Goal: Information Seeking & Learning: Find specific fact

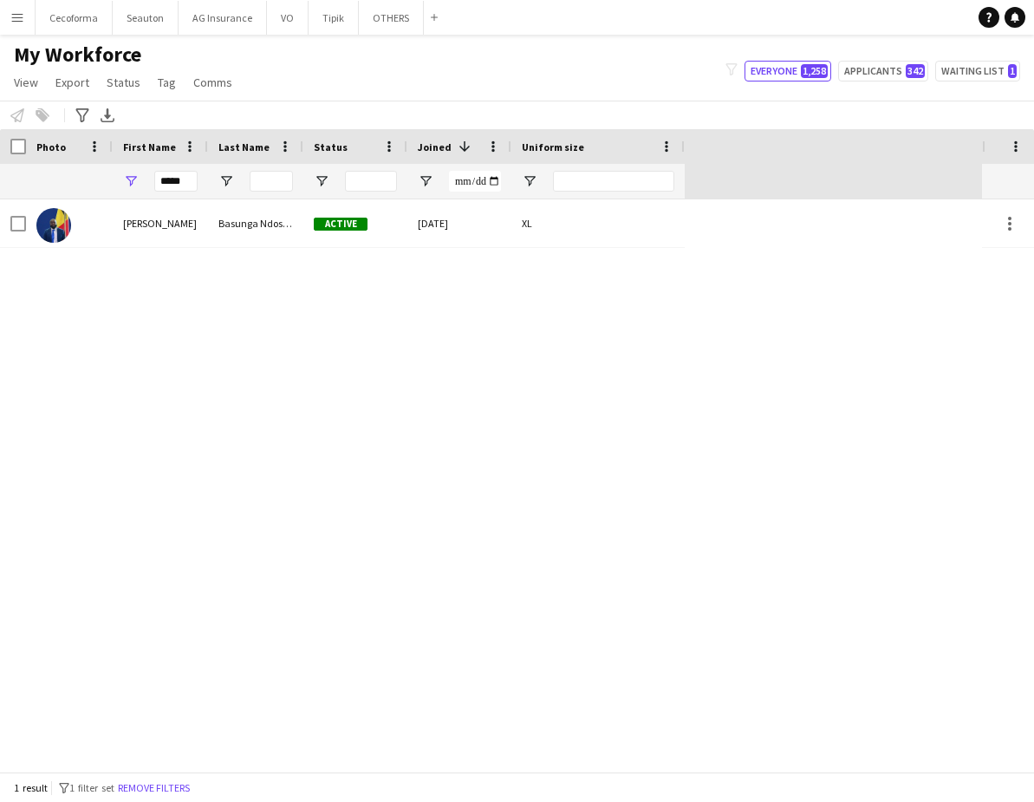
click at [12, 14] on app-icon "Menu" at bounding box center [17, 17] width 14 height 14
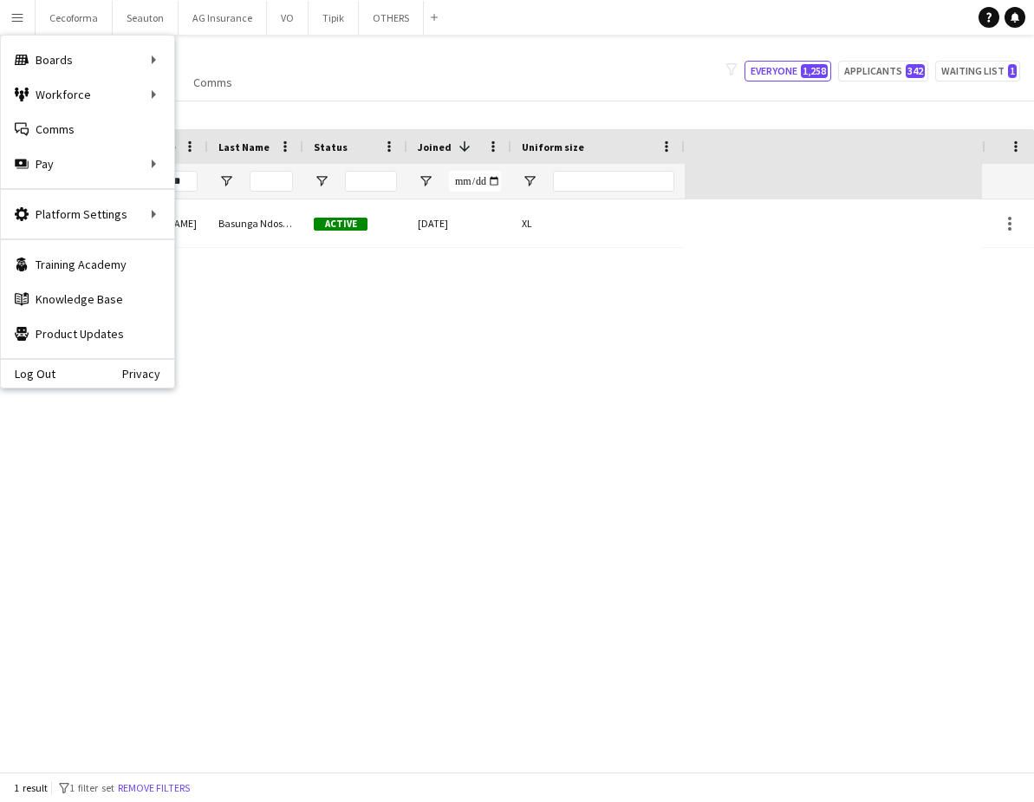
click at [752, 381] on div "[PERSON_NAME] Ndosimau Active [DATE] XL" at bounding box center [491, 485] width 982 height 572
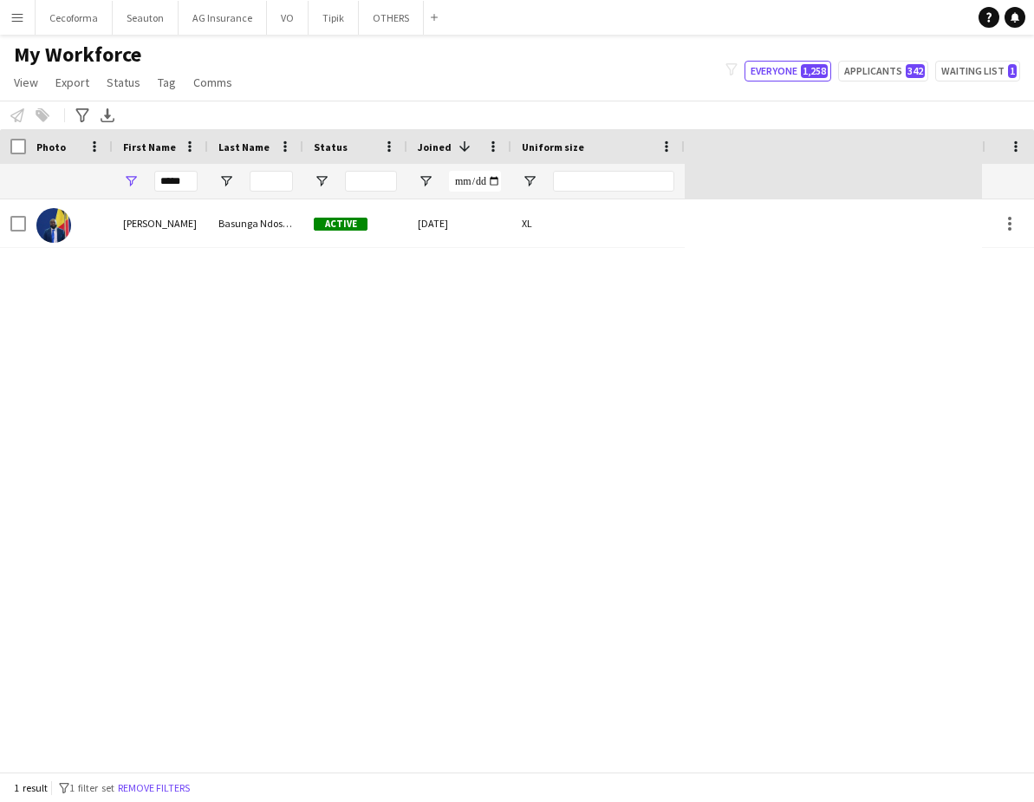
drag, startPoint x: 312, startPoint y: 453, endPoint x: 297, endPoint y: 412, distance: 43.3
click at [312, 453] on div "[PERSON_NAME] Ndosimau Active [DATE] XL" at bounding box center [491, 485] width 982 height 572
drag, startPoint x: 193, startPoint y: 181, endPoint x: 94, endPoint y: 180, distance: 99.7
click at [94, 180] on div "*****" at bounding box center [342, 181] width 685 height 35
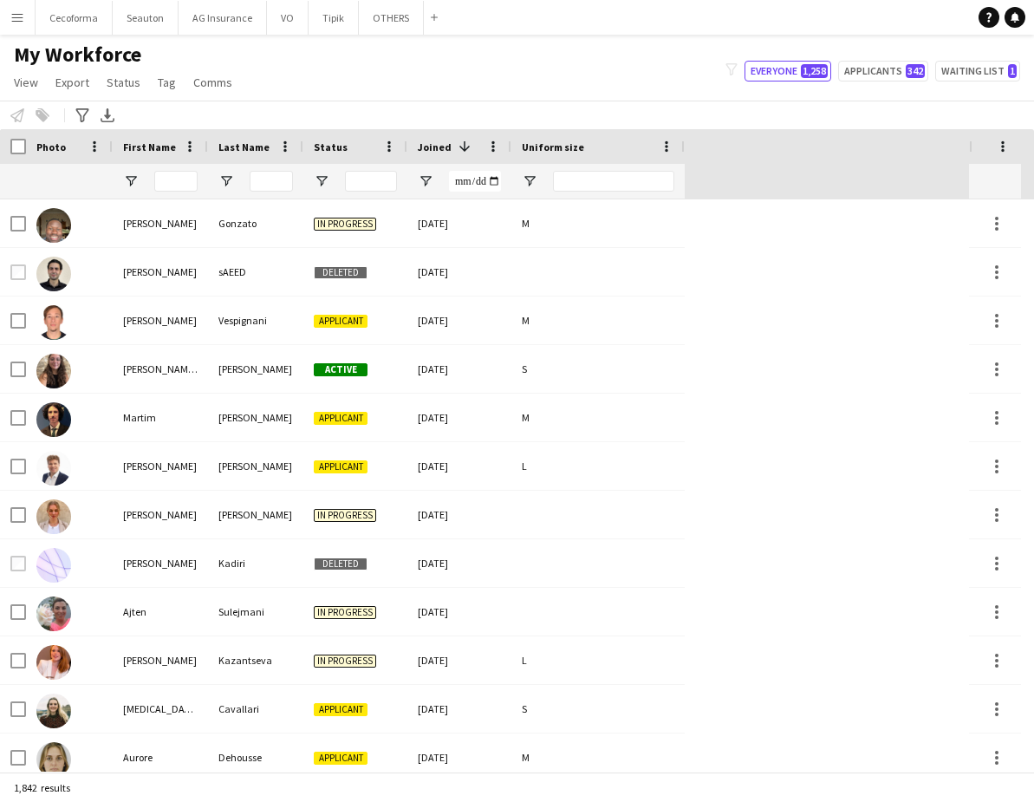
click at [15, 23] on app-icon "Menu" at bounding box center [17, 17] width 14 height 14
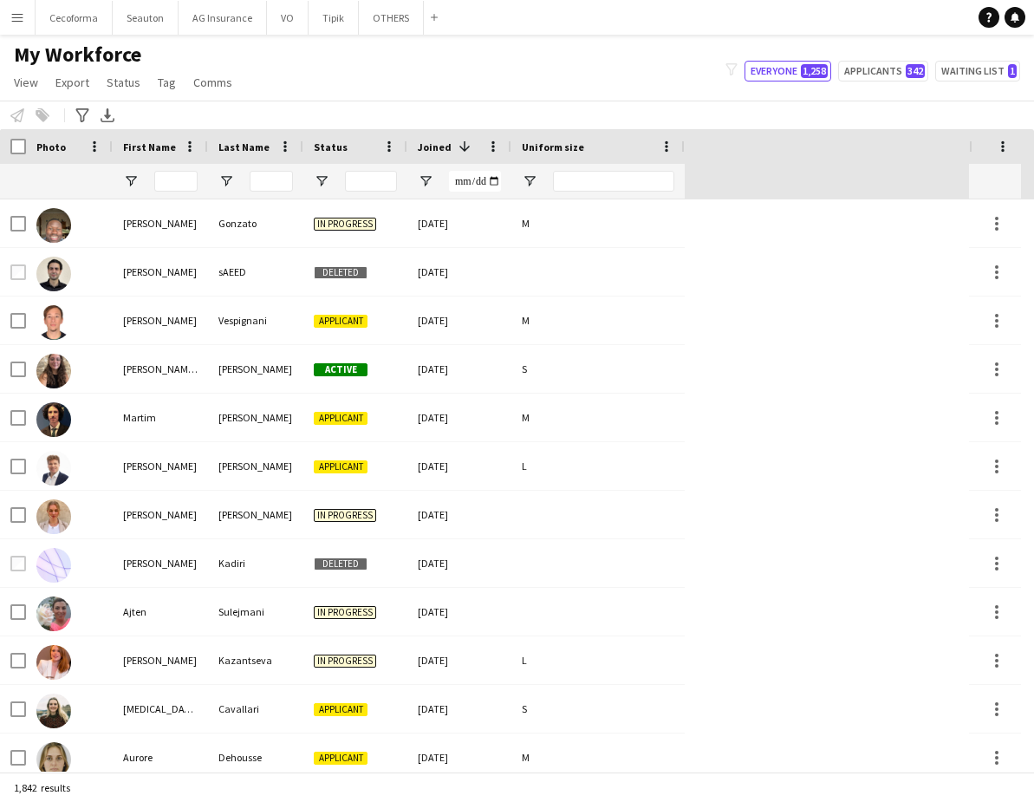
click at [20, 23] on app-icon "Menu" at bounding box center [17, 17] width 14 height 14
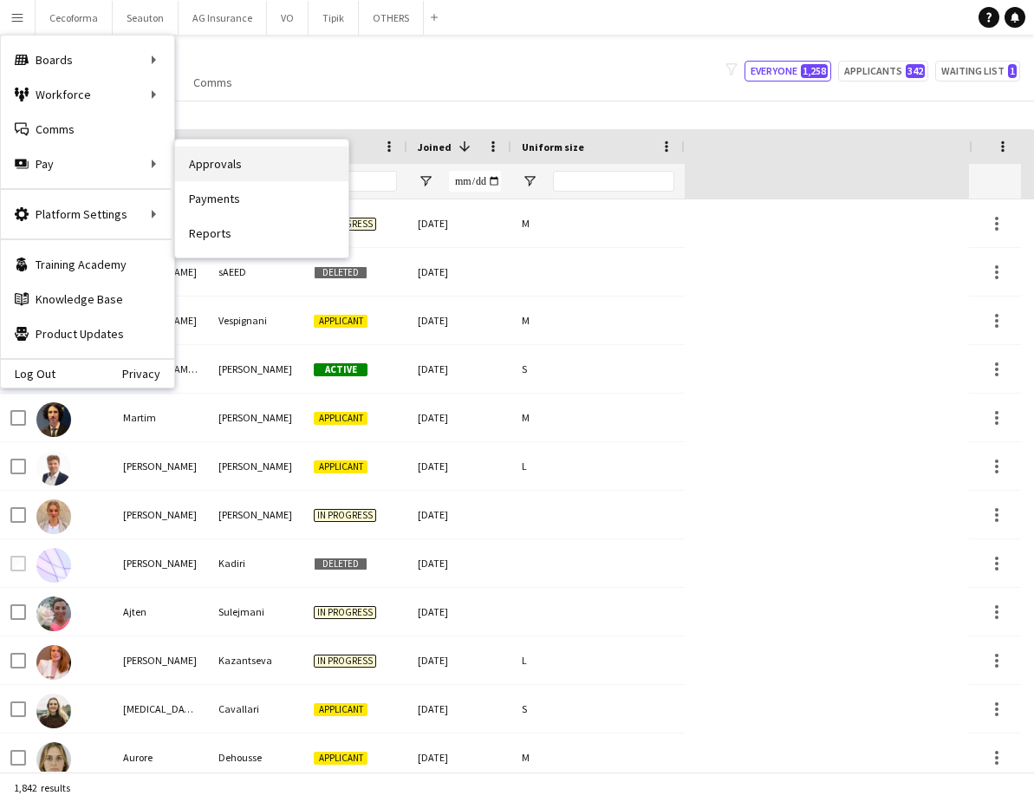
click at [232, 174] on link "Approvals" at bounding box center [261, 164] width 173 height 35
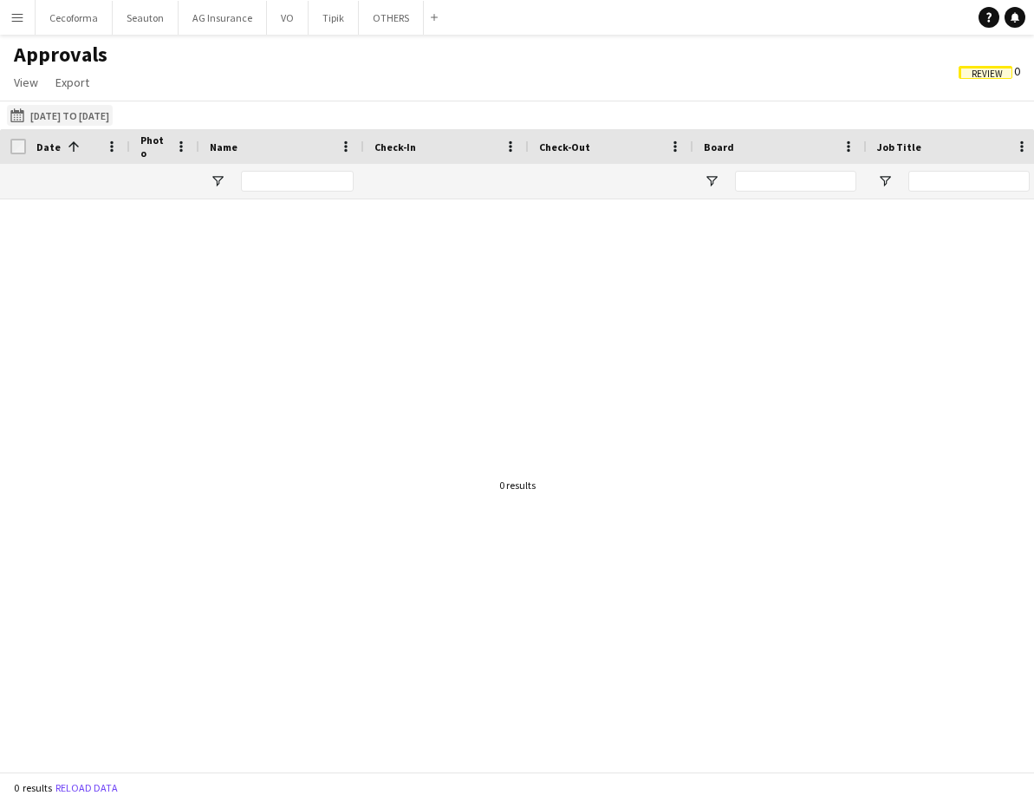
click at [89, 114] on button "[DATE] to [DATE] [DATE] to [DATE]" at bounding box center [60, 115] width 106 height 21
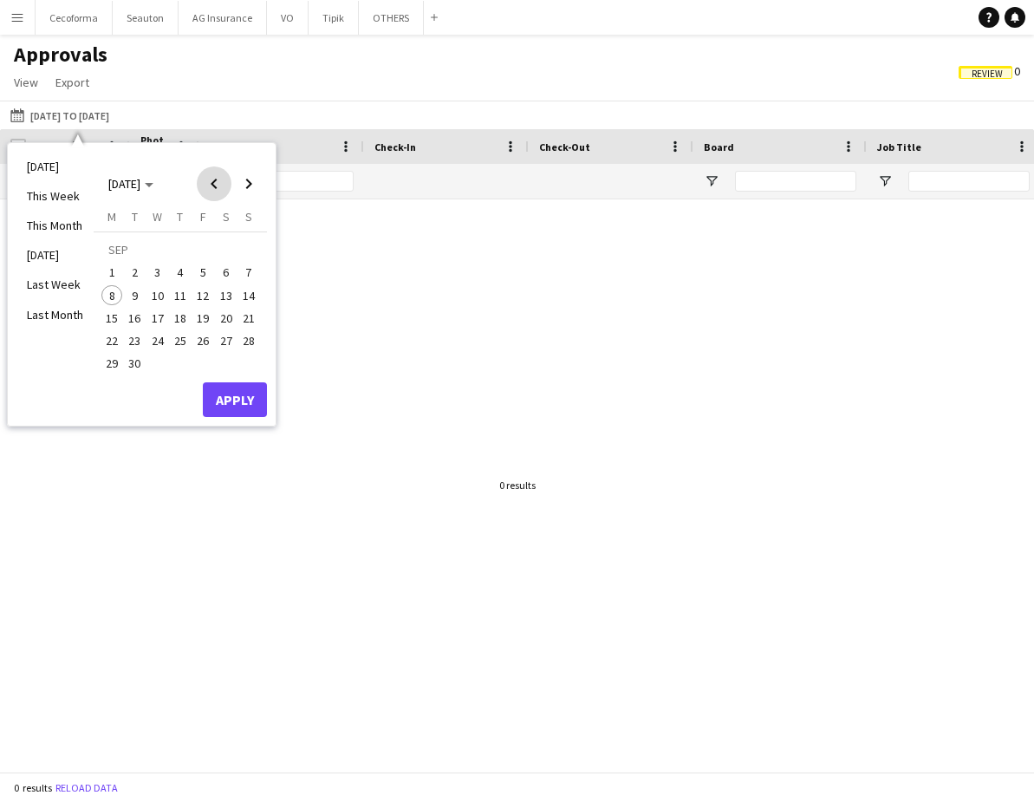
click at [205, 186] on span "Previous month" at bounding box center [214, 183] width 35 height 35
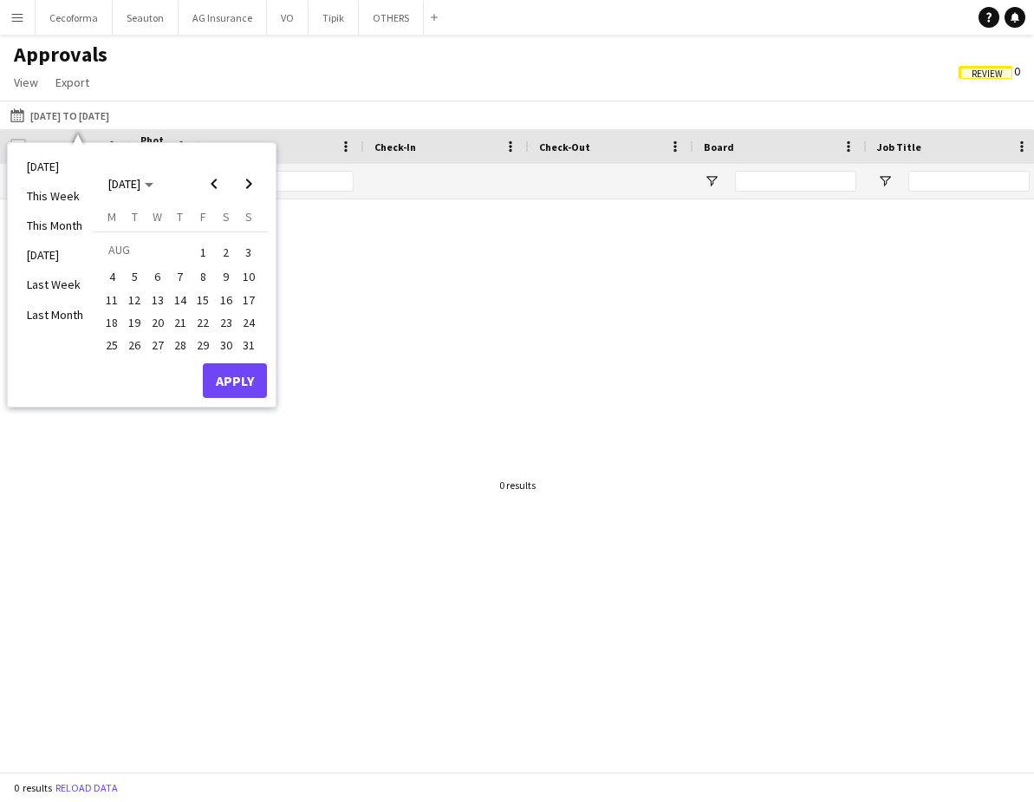
click at [205, 255] on span "1" at bounding box center [202, 252] width 21 height 24
click at [252, 352] on span "31" at bounding box center [248, 345] width 21 height 21
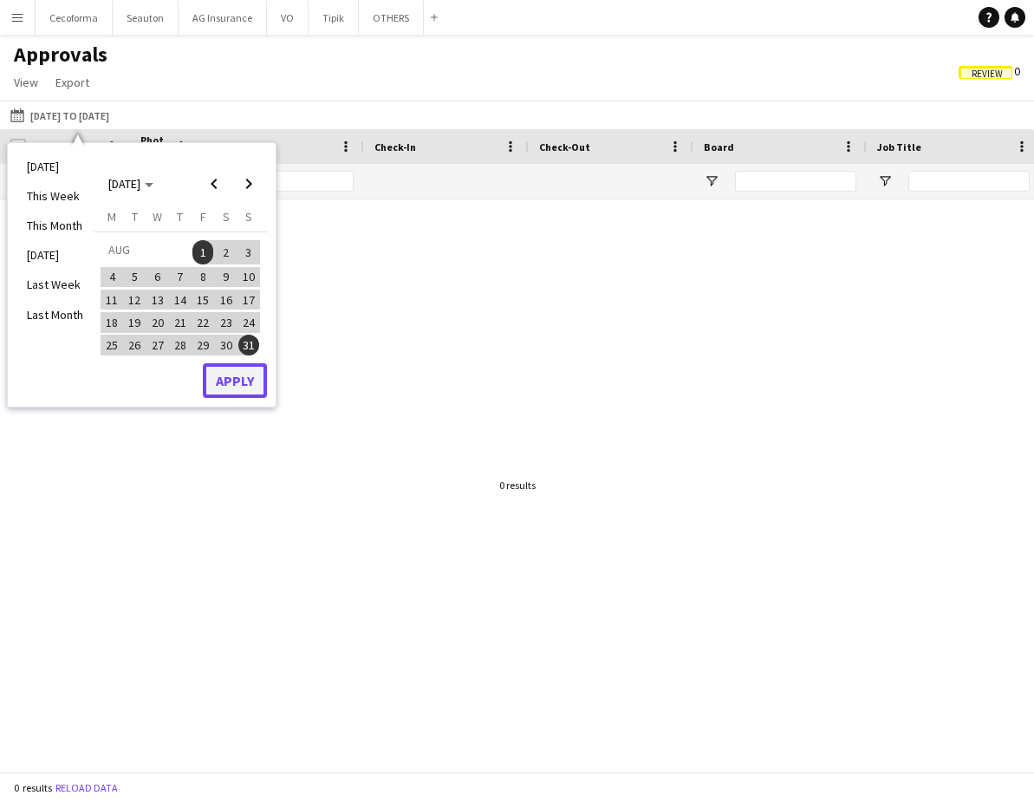
click at [246, 373] on button "Apply" at bounding box center [235, 380] width 64 height 35
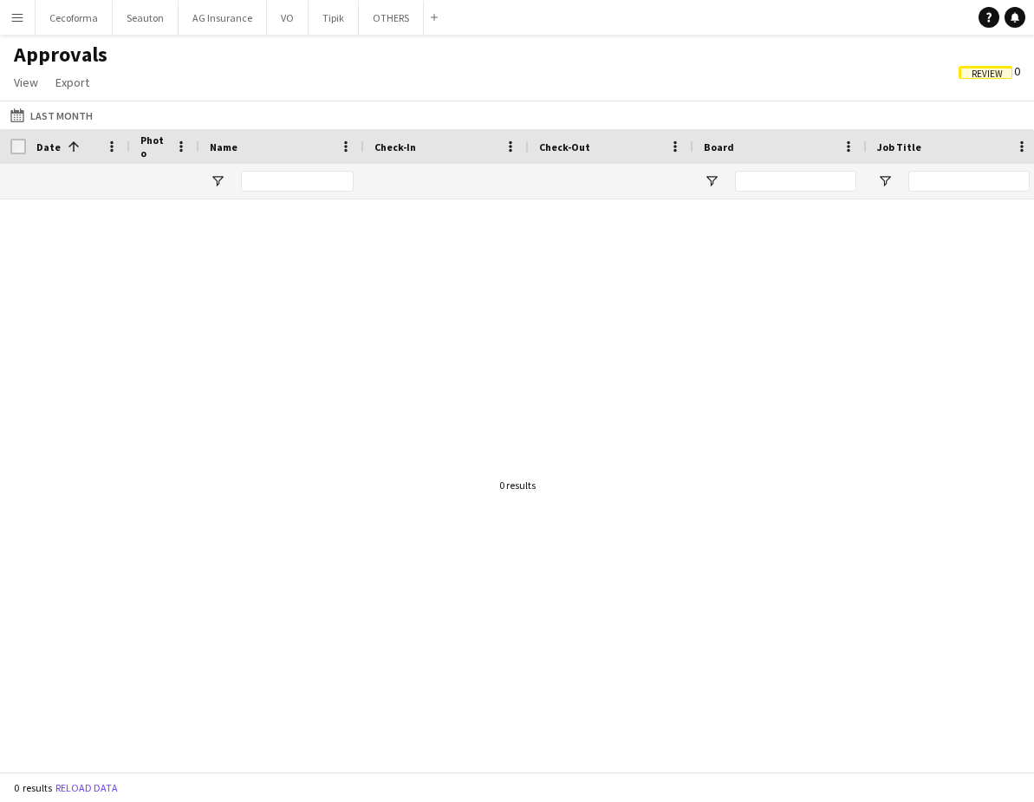
click at [22, 35] on main "Approvals View Customise view Customise filters Reset Filters Reset View Reset …" at bounding box center [517, 407] width 1034 height 744
click at [19, 26] on button "Menu" at bounding box center [17, 17] width 35 height 35
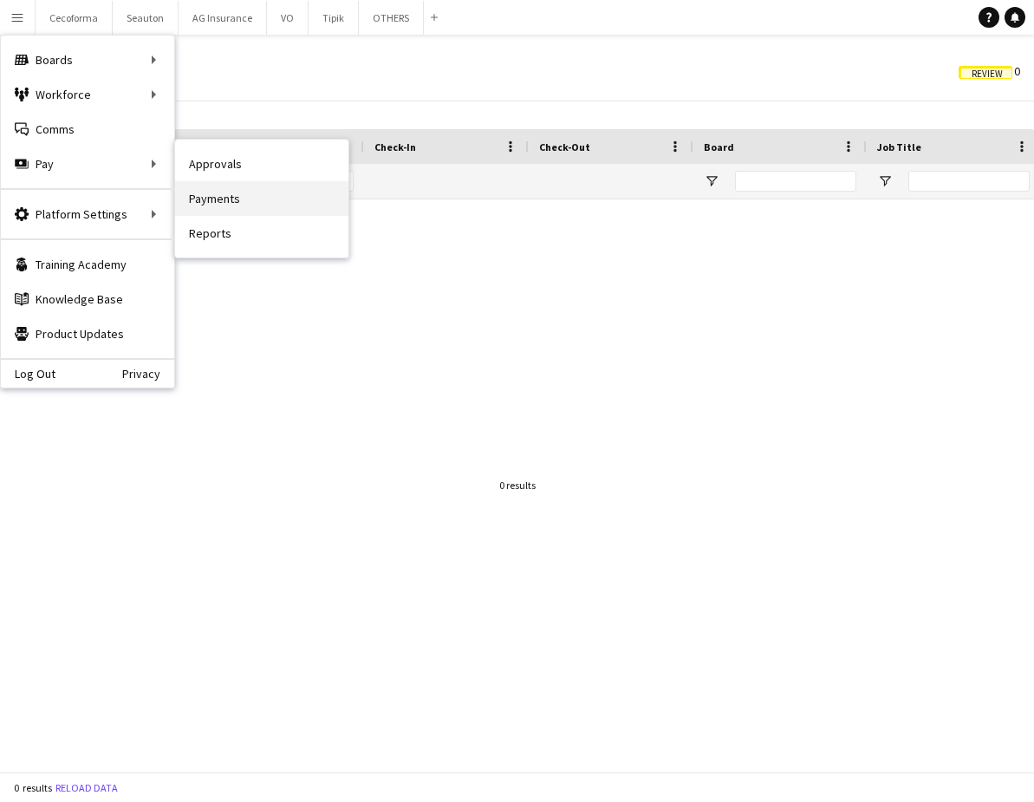
click at [205, 192] on link "Payments" at bounding box center [261, 198] width 173 height 35
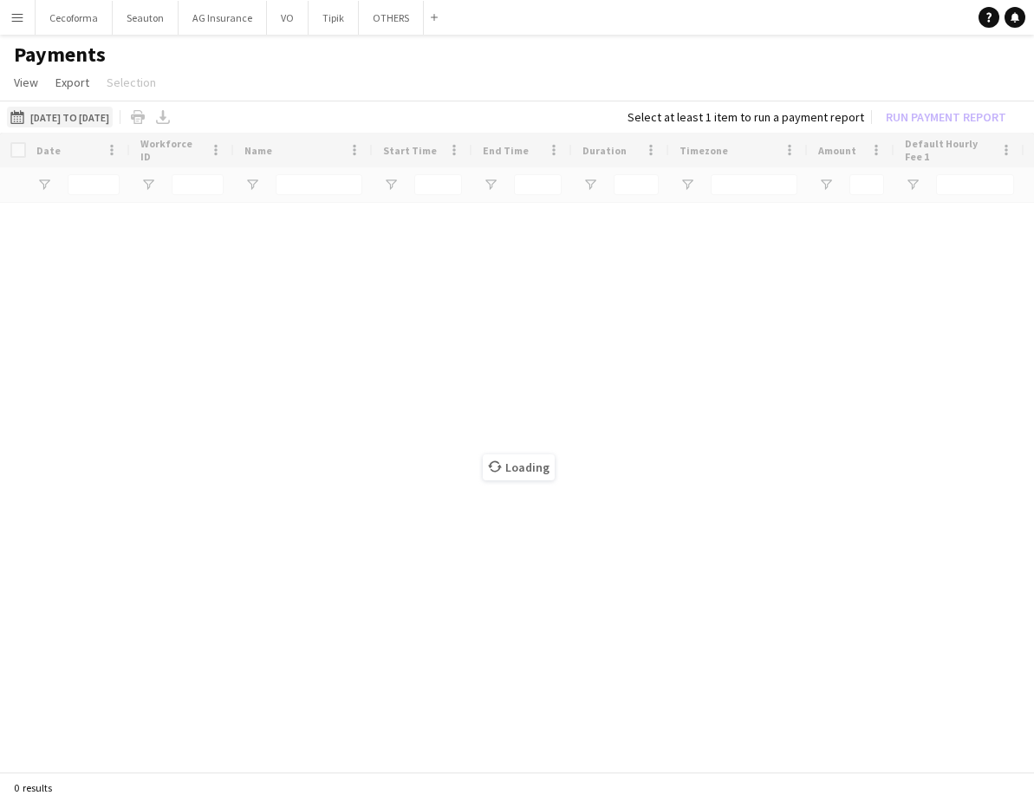
click at [113, 116] on button "[DATE] to [DATE] [DATE] to [DATE]" at bounding box center [60, 117] width 106 height 21
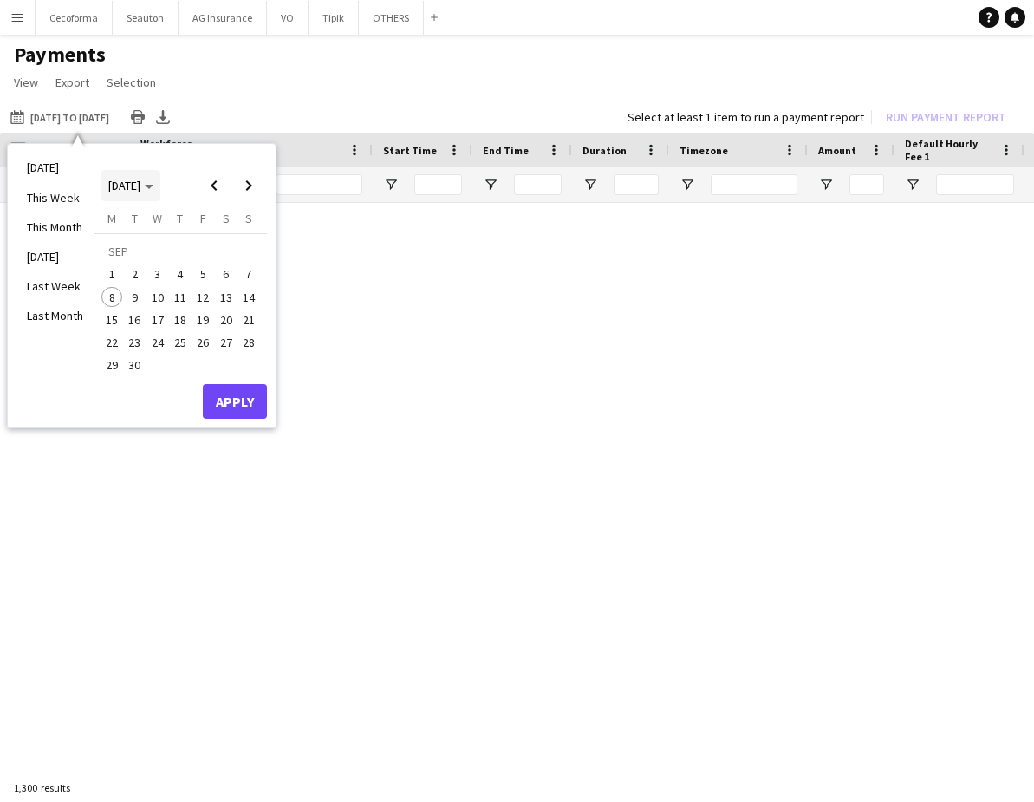
type input "****"
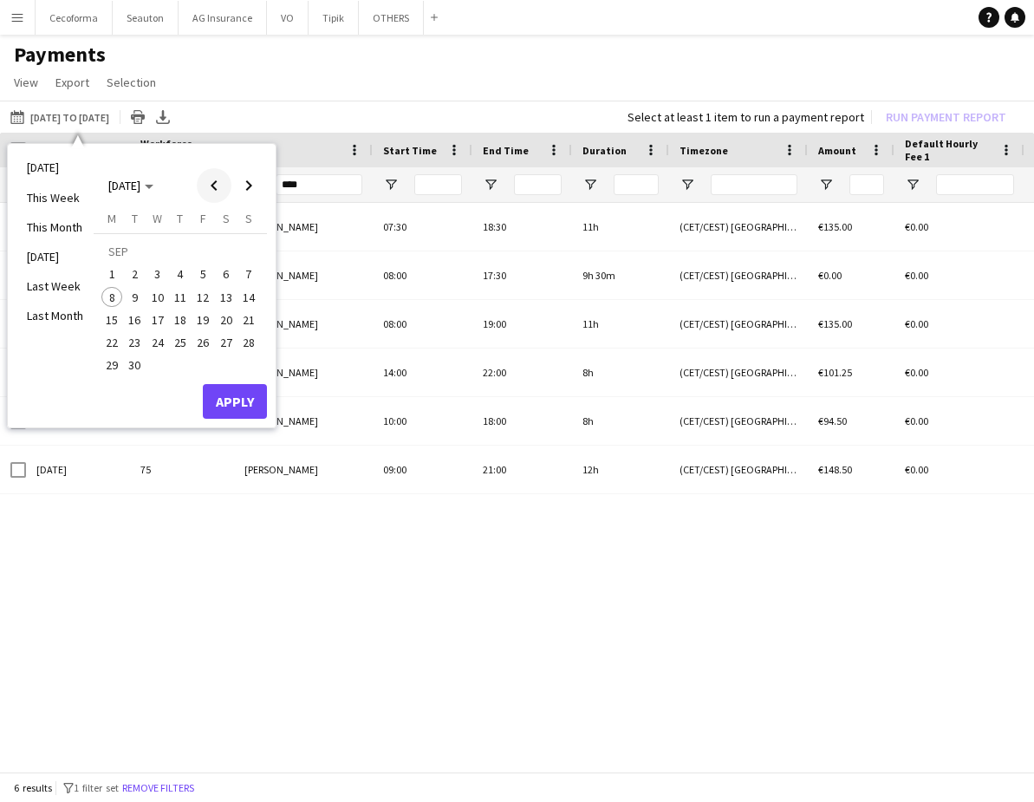
click at [204, 186] on span "Previous month" at bounding box center [214, 185] width 35 height 35
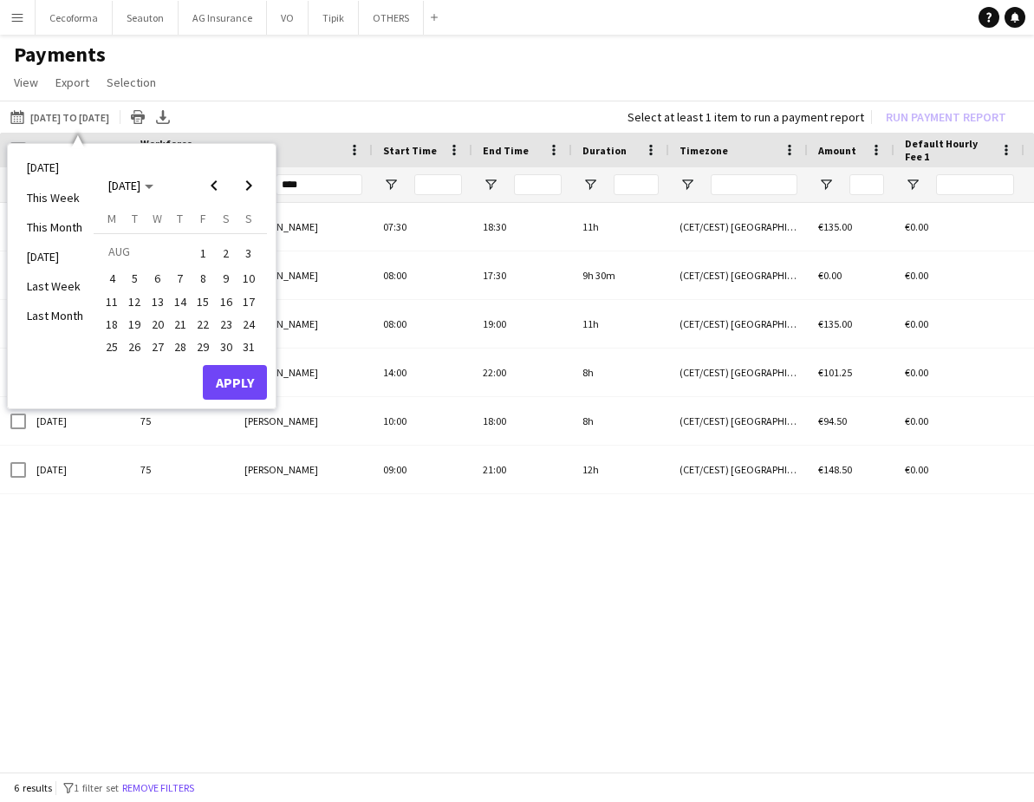
click at [198, 247] on span "1" at bounding box center [202, 253] width 21 height 24
click at [248, 352] on span "31" at bounding box center [248, 346] width 21 height 21
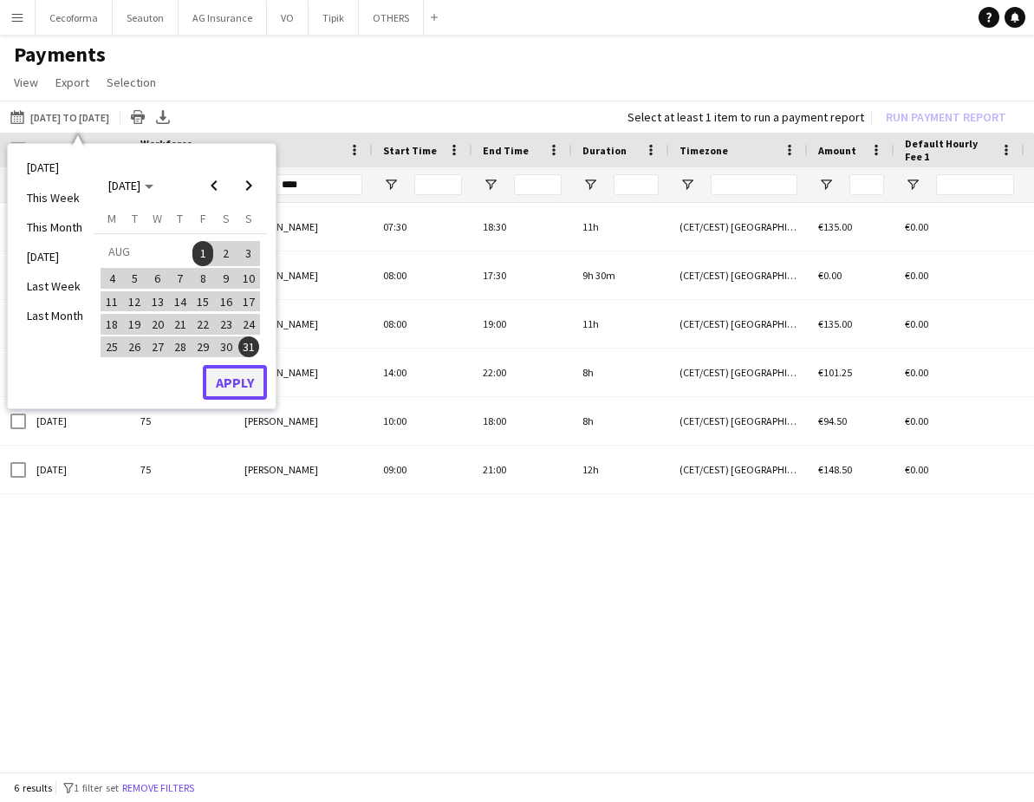
click at [244, 377] on button "Apply" at bounding box center [235, 382] width 64 height 35
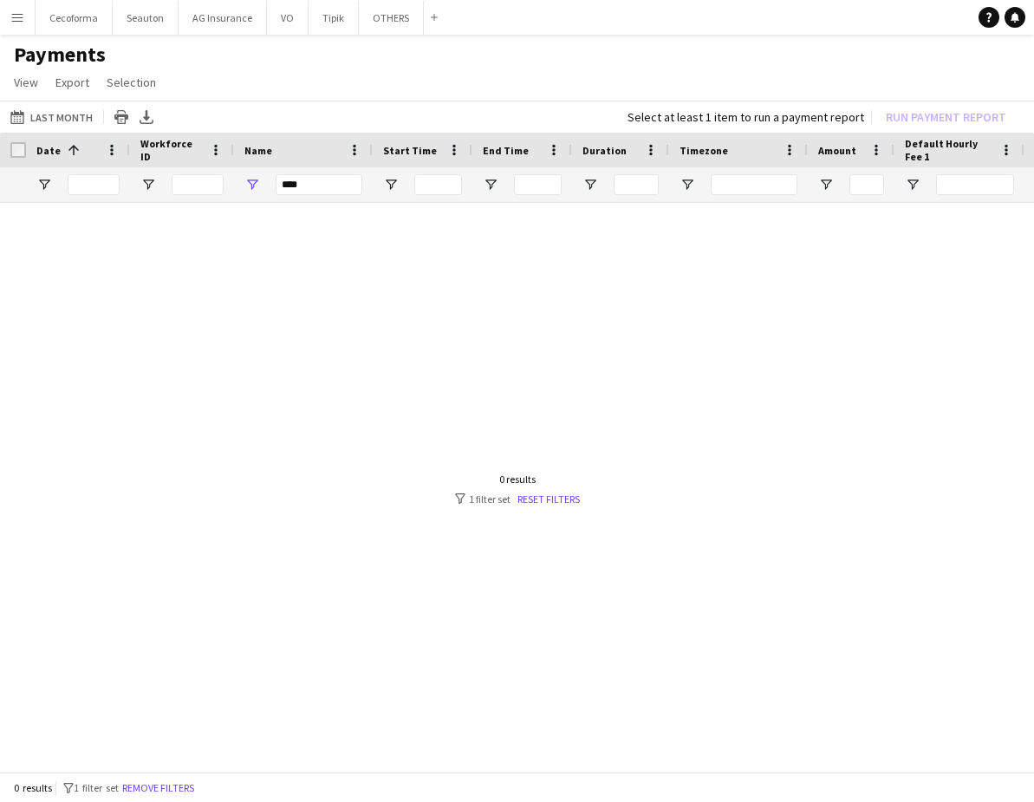
click at [297, 330] on div at bounding box center [517, 482] width 1034 height 559
click at [724, 428] on div at bounding box center [517, 482] width 1034 height 559
click at [55, 114] on button "[DATE] to [DATE] Last Month" at bounding box center [51, 117] width 89 height 21
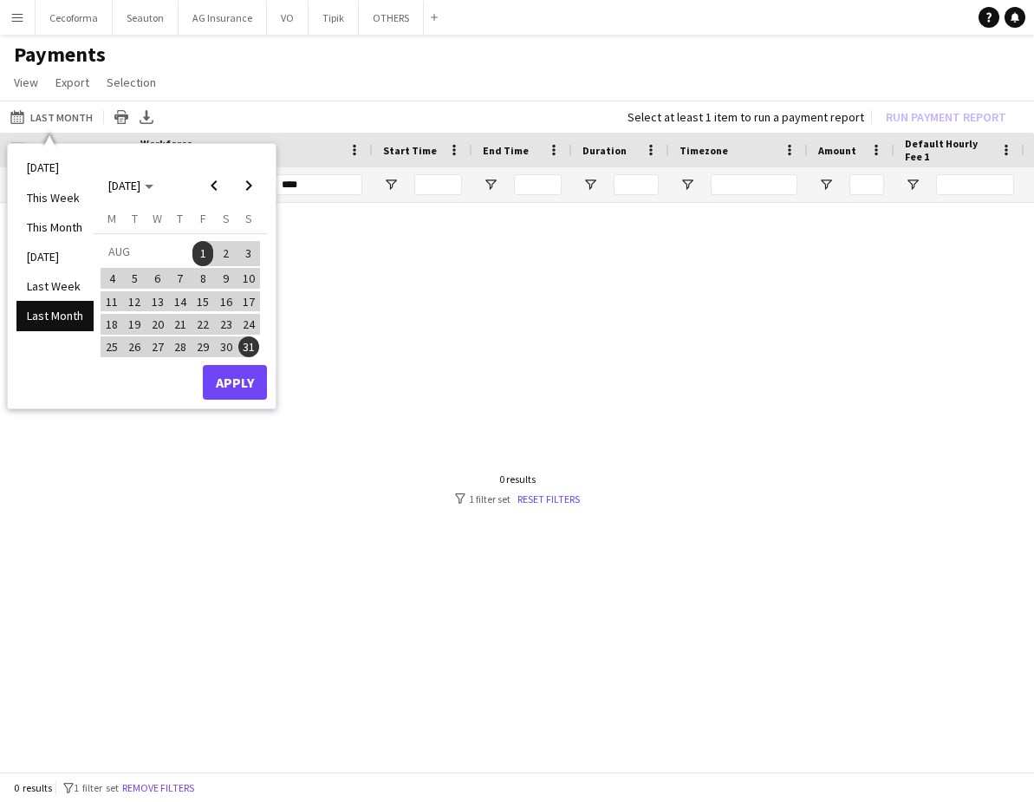
click at [380, 216] on div at bounding box center [517, 482] width 1034 height 559
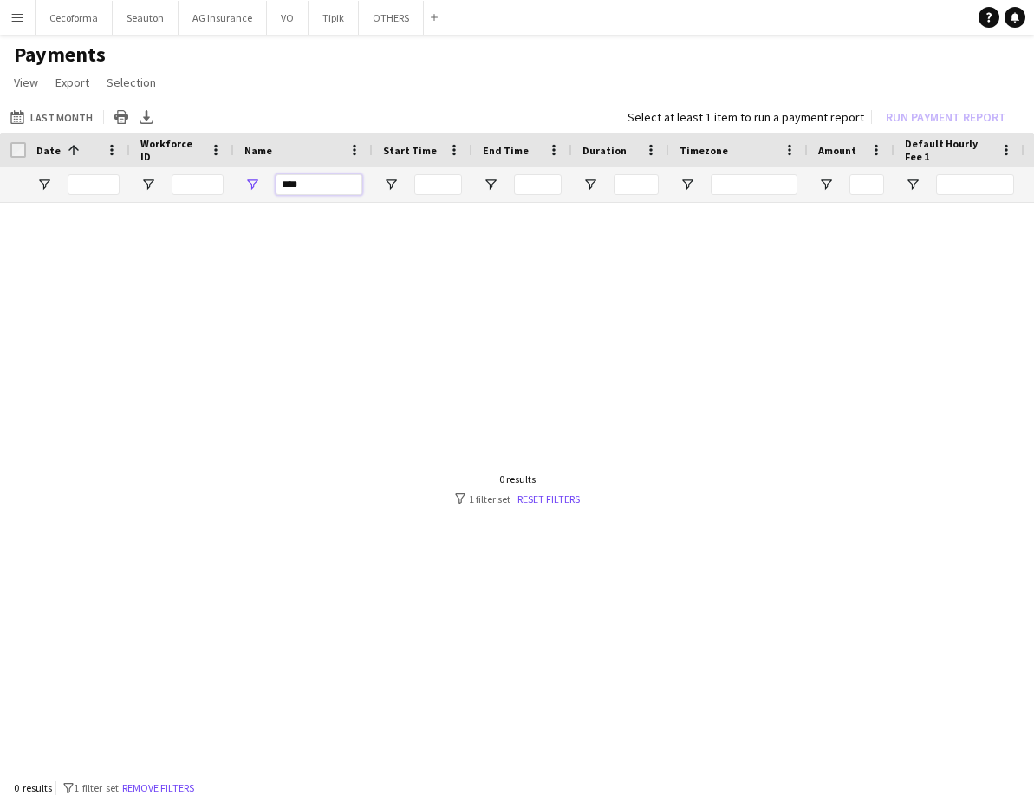
drag, startPoint x: 336, startPoint y: 177, endPoint x: 260, endPoint y: 179, distance: 76.3
click at [260, 179] on div "****" at bounding box center [303, 184] width 139 height 35
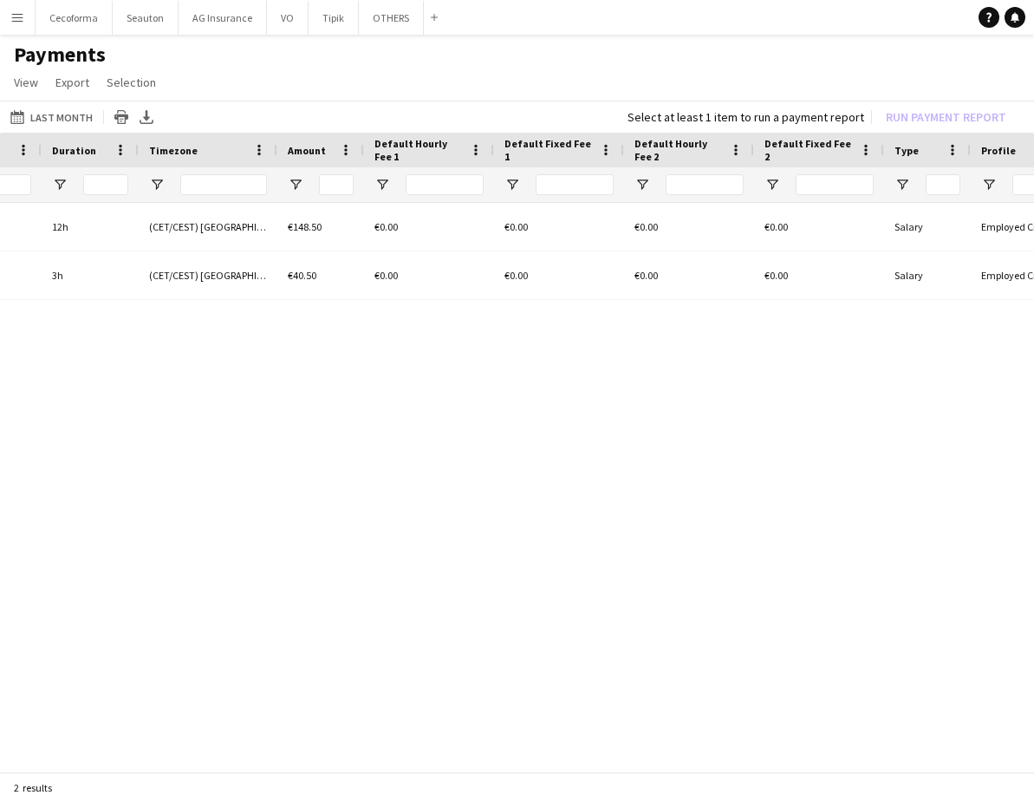
scroll to position [0, 668]
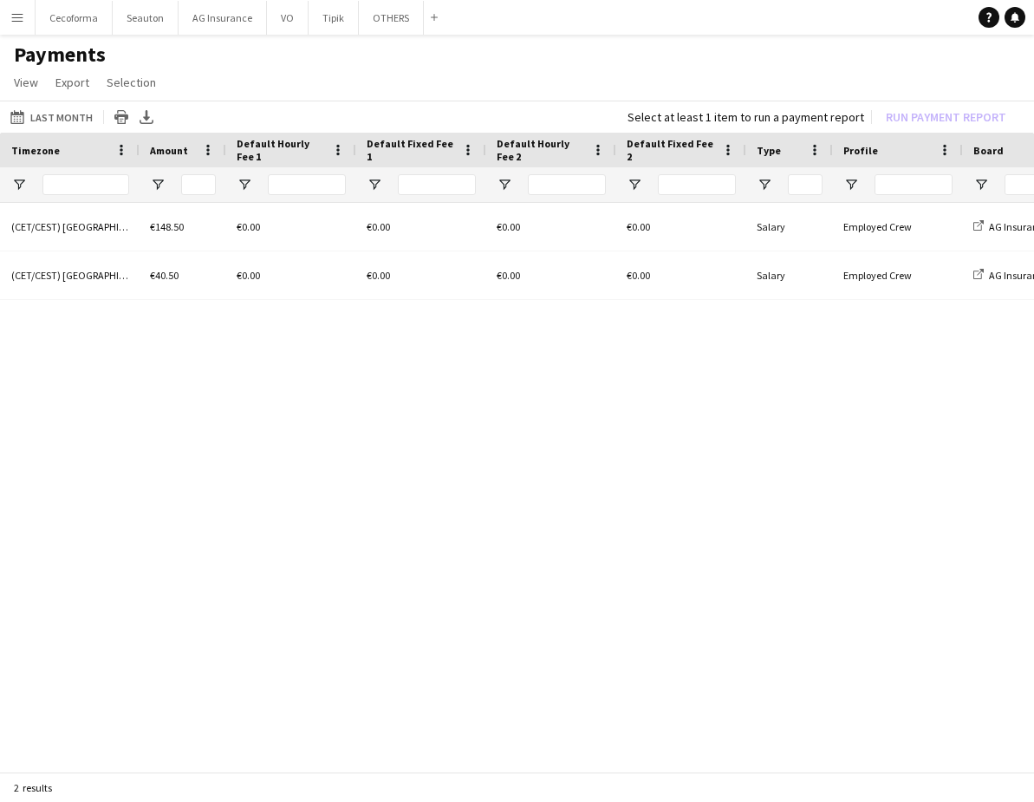
click at [285, 396] on div "22:30 12h (CET/CEST) [GEOGRAPHIC_DATA] €148.50 €0.00 €0.00 €0.00 €0.00 Salary E…" at bounding box center [517, 482] width 1034 height 559
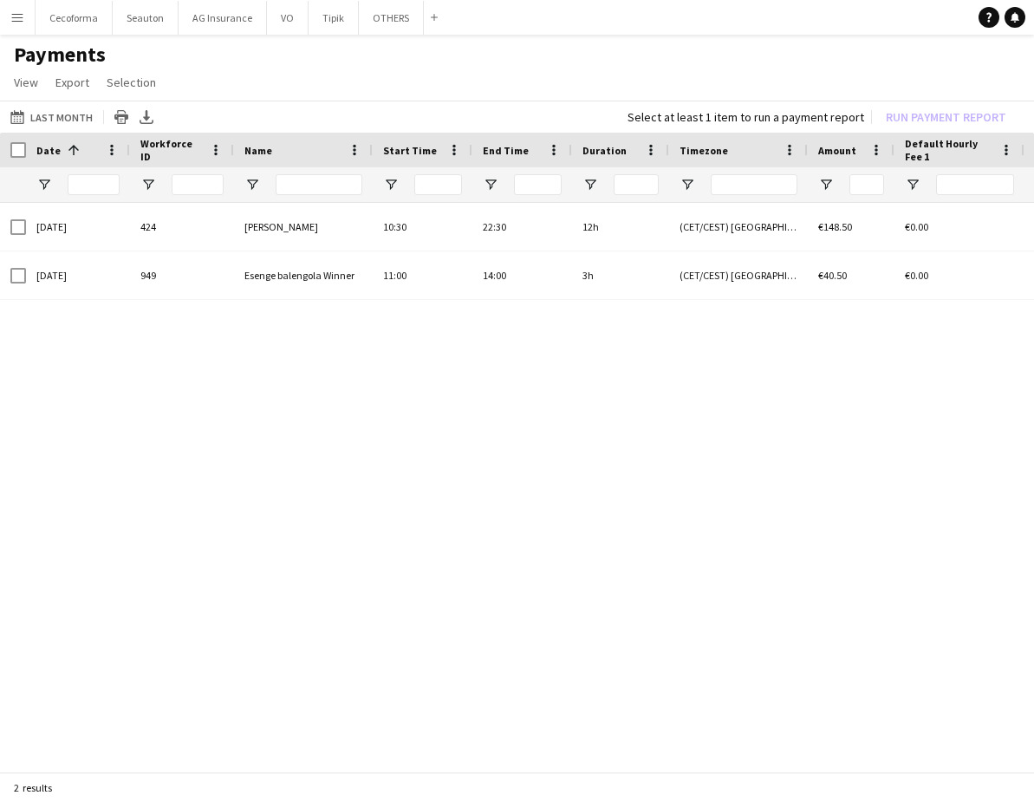
scroll to position [0, 110]
click at [452, 331] on div "22:30 12h (CET/CEST) [GEOGRAPHIC_DATA] €148.50 €0.00 €0.00 €0.00 10:30 [PERSON_…" at bounding box center [517, 482] width 1034 height 559
click at [145, 563] on div "22:30 12h (CET/CEST) [GEOGRAPHIC_DATA] €148.50 €0.00 €0.00 €0.00 10:30 [PERSON_…" at bounding box center [517, 482] width 1034 height 559
click at [542, 462] on div "22:30 12h (CET/CEST) [GEOGRAPHIC_DATA] €148.50 €0.00 €0.00 €0.00 10:30 [PERSON_…" at bounding box center [517, 482] width 1034 height 559
click at [526, 559] on div "22:30 12h (CET/CEST) [GEOGRAPHIC_DATA] €148.50 €0.00 €0.00 €0.00 10:30 [PERSON_…" at bounding box center [517, 482] width 1034 height 559
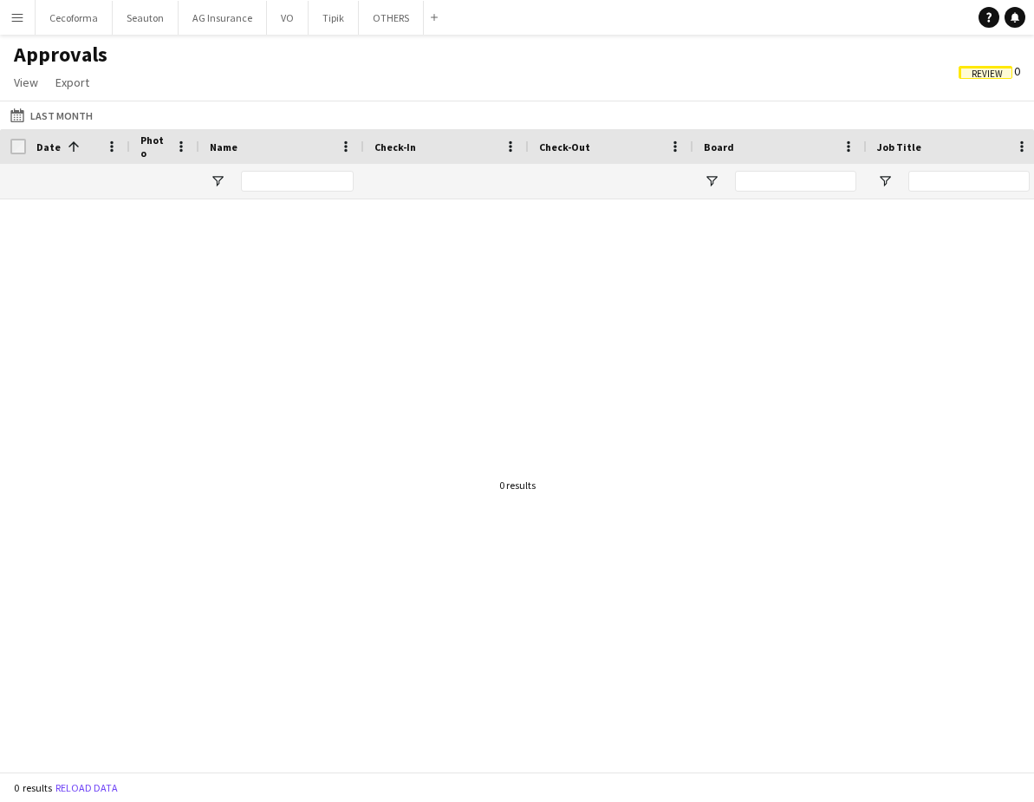
click at [567, 336] on div at bounding box center [517, 478] width 1034 height 559
click at [834, 344] on div at bounding box center [517, 478] width 1034 height 559
click at [18, 18] on app-icon "Menu" at bounding box center [17, 17] width 14 height 14
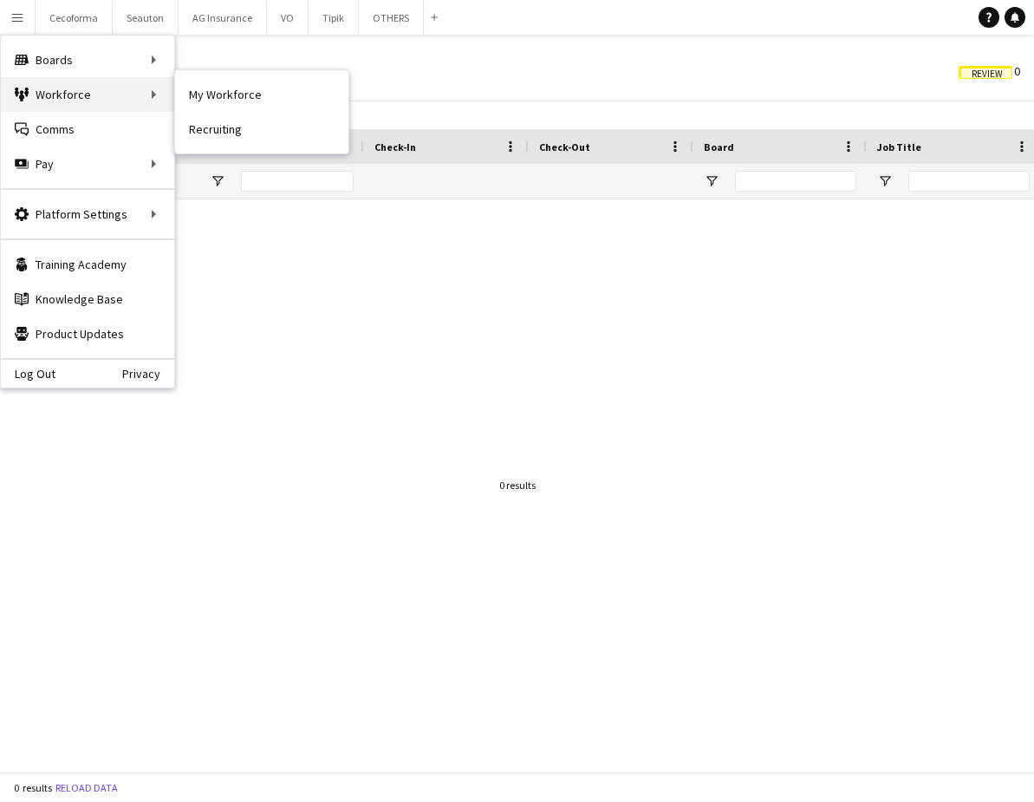
click at [60, 83] on div "Workforce Workforce" at bounding box center [87, 94] width 173 height 35
drag, startPoint x: 241, startPoint y: 99, endPoint x: 276, endPoint y: 183, distance: 91.0
click at [241, 99] on link "My Workforce" at bounding box center [261, 94] width 173 height 35
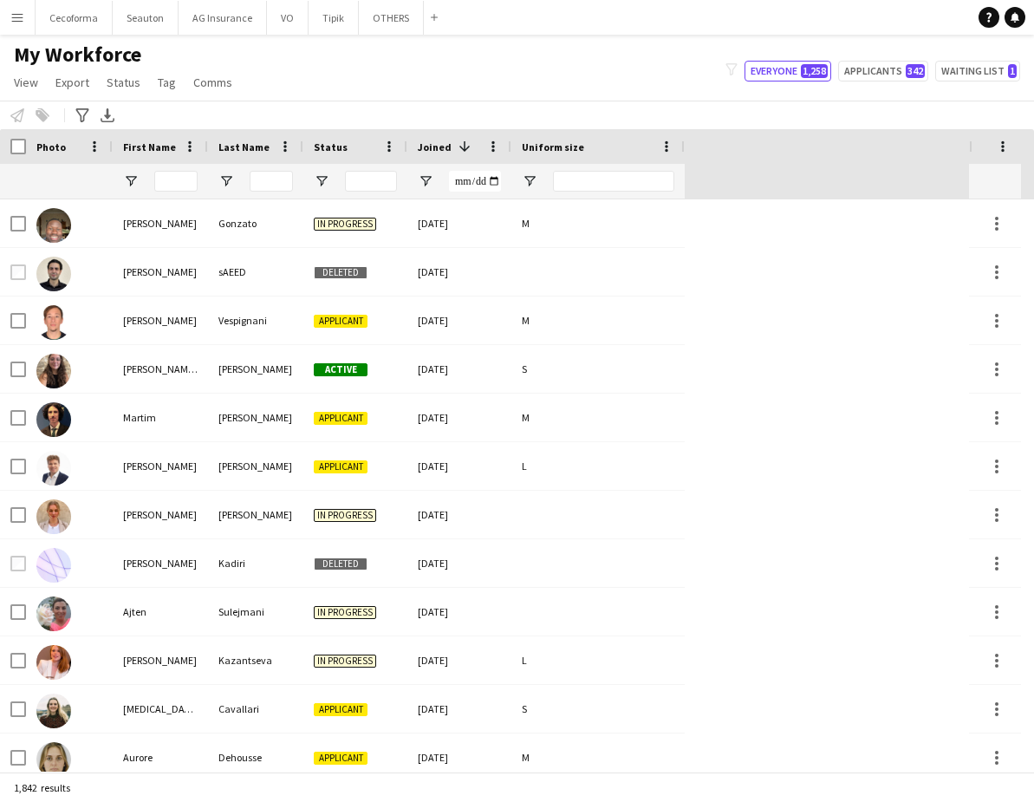
click at [201, 180] on div at bounding box center [160, 181] width 95 height 35
click at [189, 179] on input "First Name Filter Input" at bounding box center [175, 181] width 43 height 21
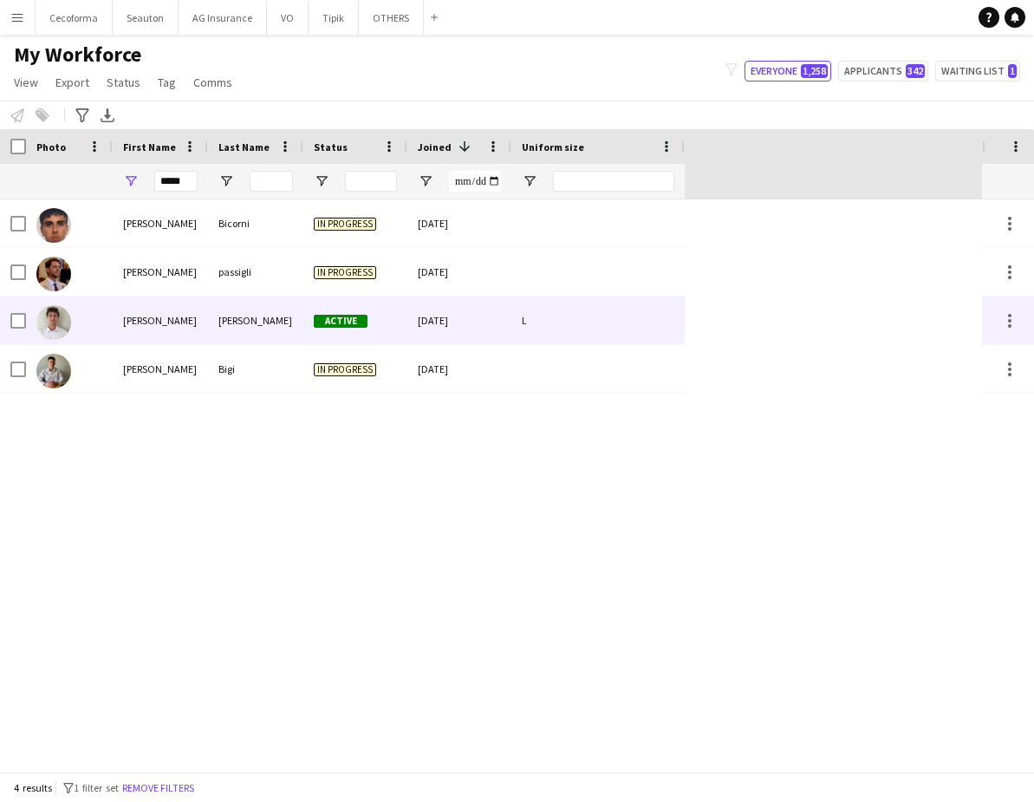
click at [233, 316] on div "[PERSON_NAME]" at bounding box center [255, 321] width 95 height 48
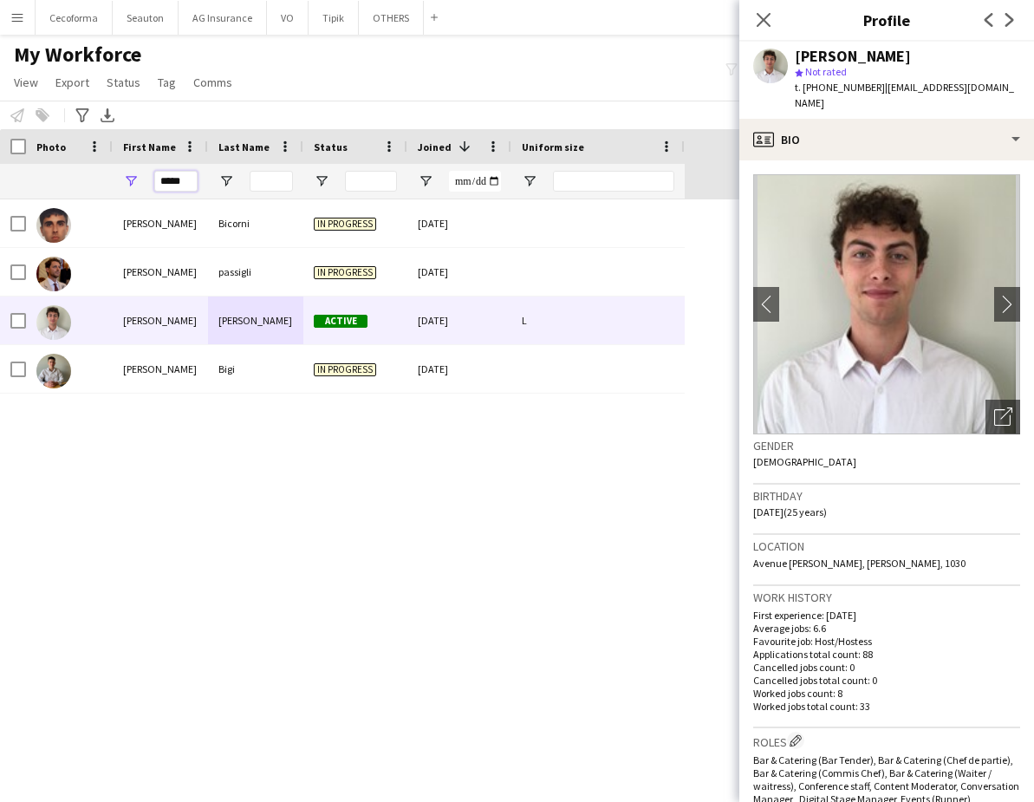
drag, startPoint x: 196, startPoint y: 181, endPoint x: 47, endPoint y: 184, distance: 149.1
click at [47, 184] on div "*****" at bounding box center [342, 181] width 685 height 35
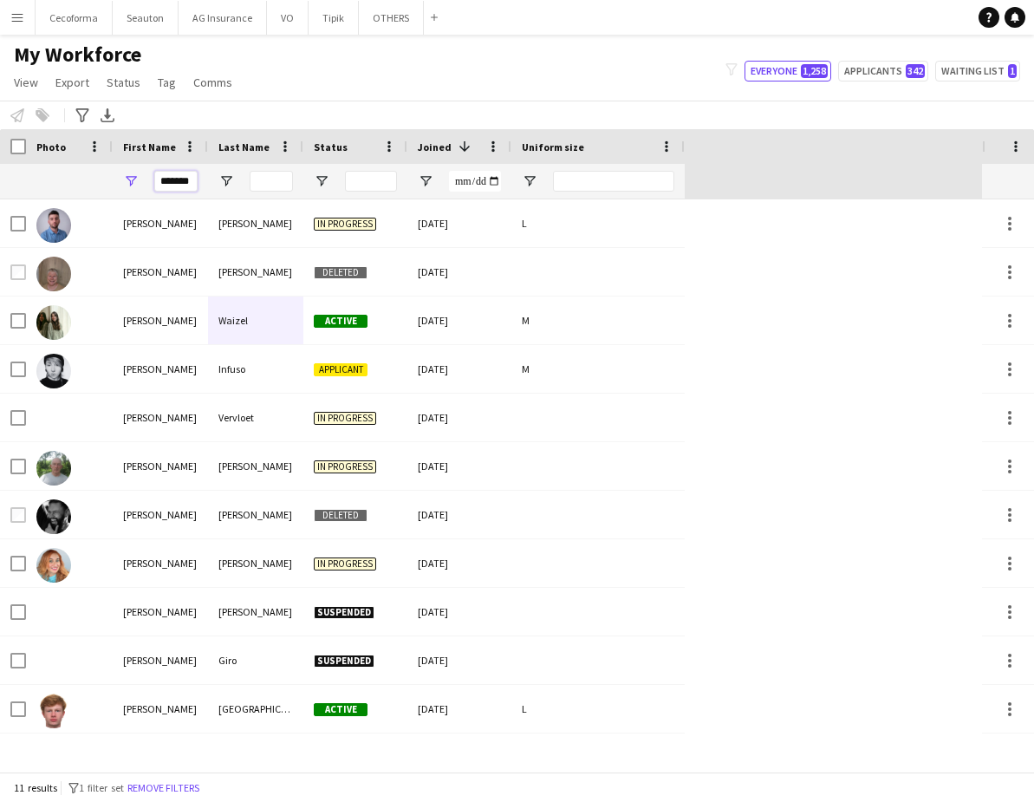
type input "******"
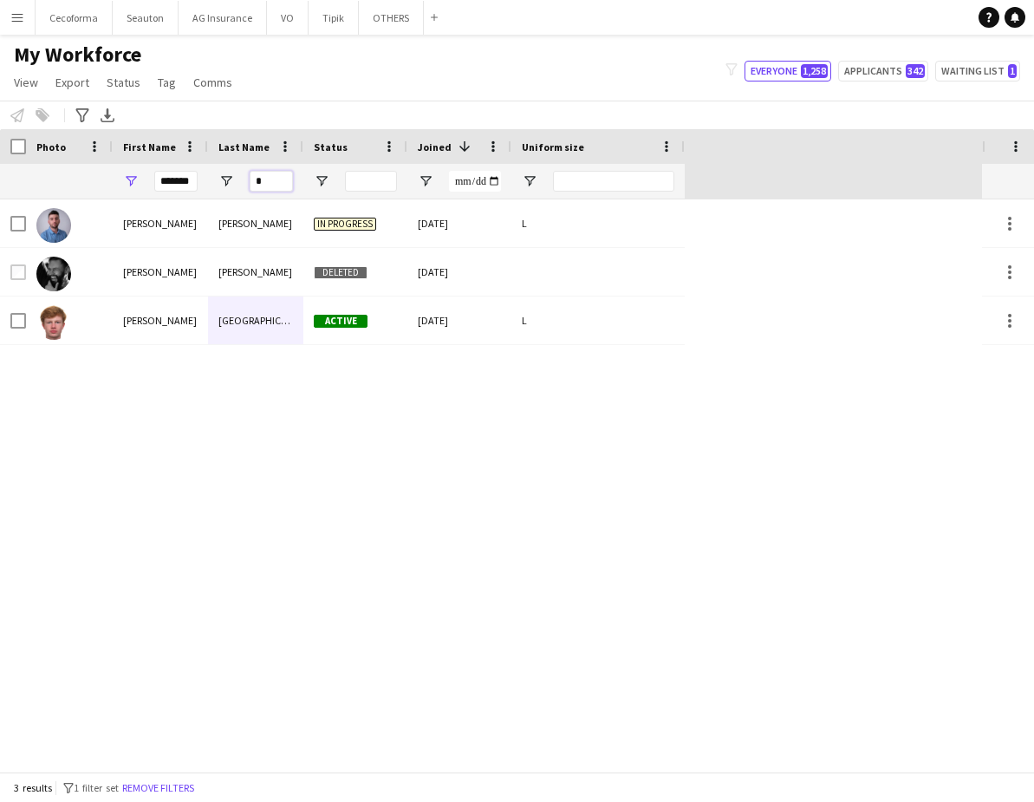
click at [264, 186] on input "*" at bounding box center [271, 181] width 43 height 21
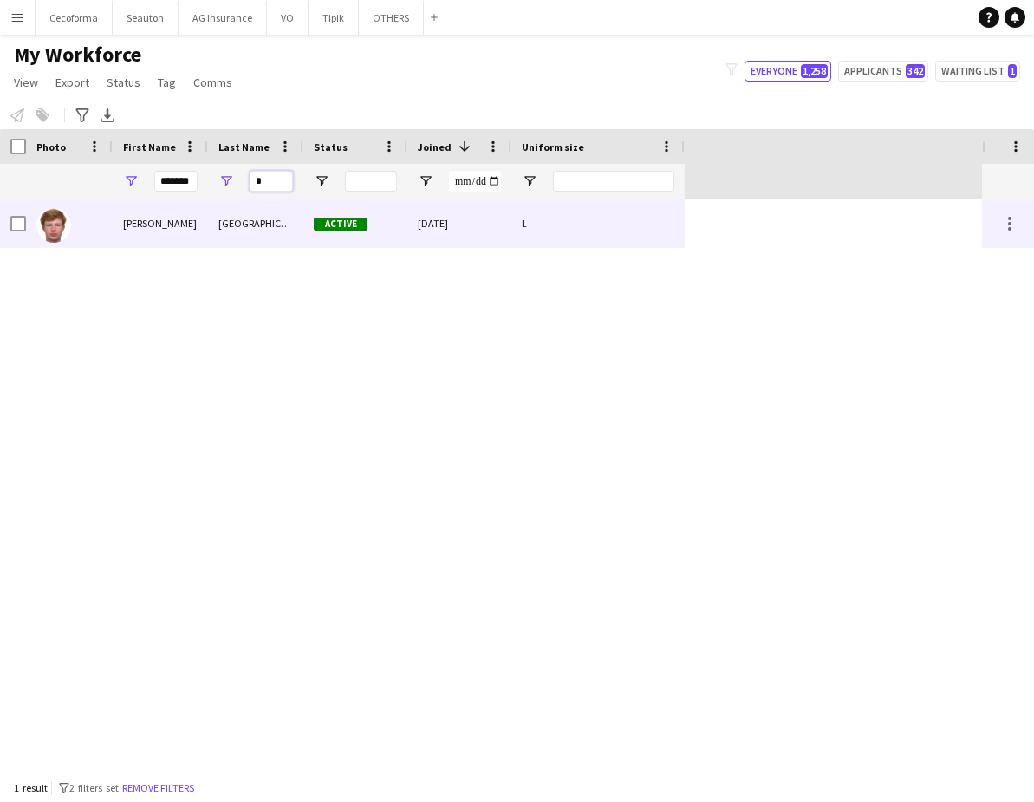
type input "*"
click at [248, 234] on div "[GEOGRAPHIC_DATA]" at bounding box center [255, 223] width 95 height 48
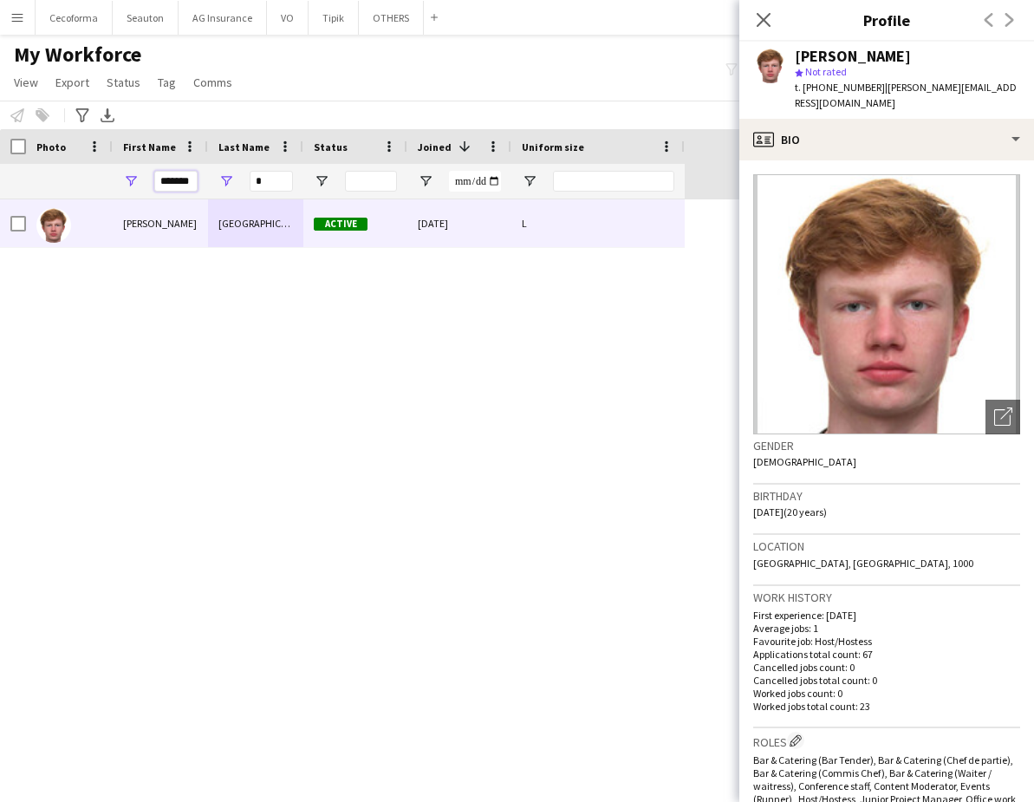
drag, startPoint x: 189, startPoint y: 186, endPoint x: 43, endPoint y: 188, distance: 145.7
click at [43, 188] on div "****** *" at bounding box center [342, 181] width 685 height 35
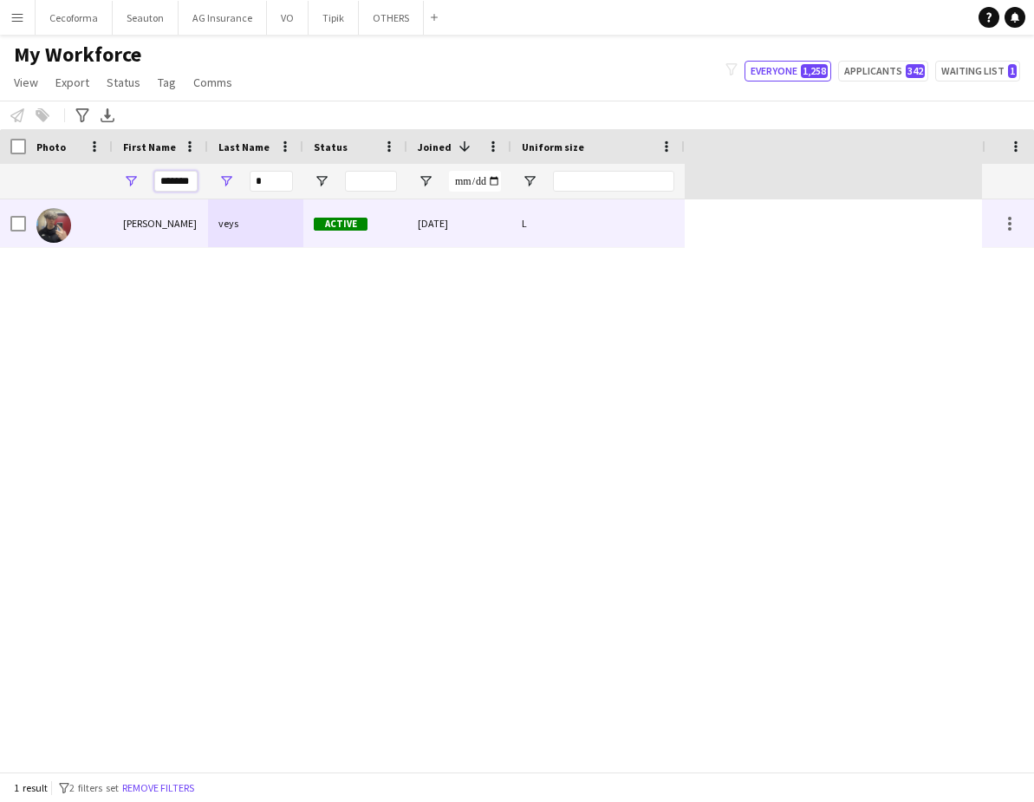
type input "*******"
click at [178, 225] on div "[PERSON_NAME]" at bounding box center [160, 223] width 95 height 48
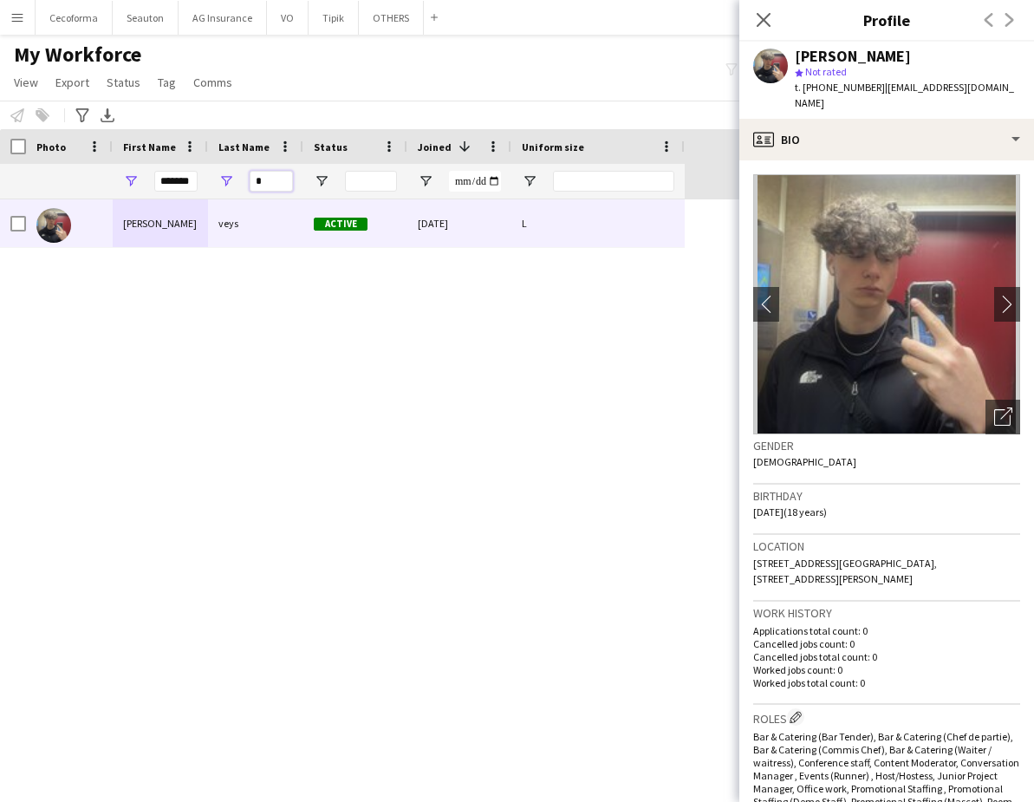
drag, startPoint x: 281, startPoint y: 183, endPoint x: 238, endPoint y: 181, distance: 43.4
click at [238, 181] on div "*" at bounding box center [255, 181] width 95 height 35
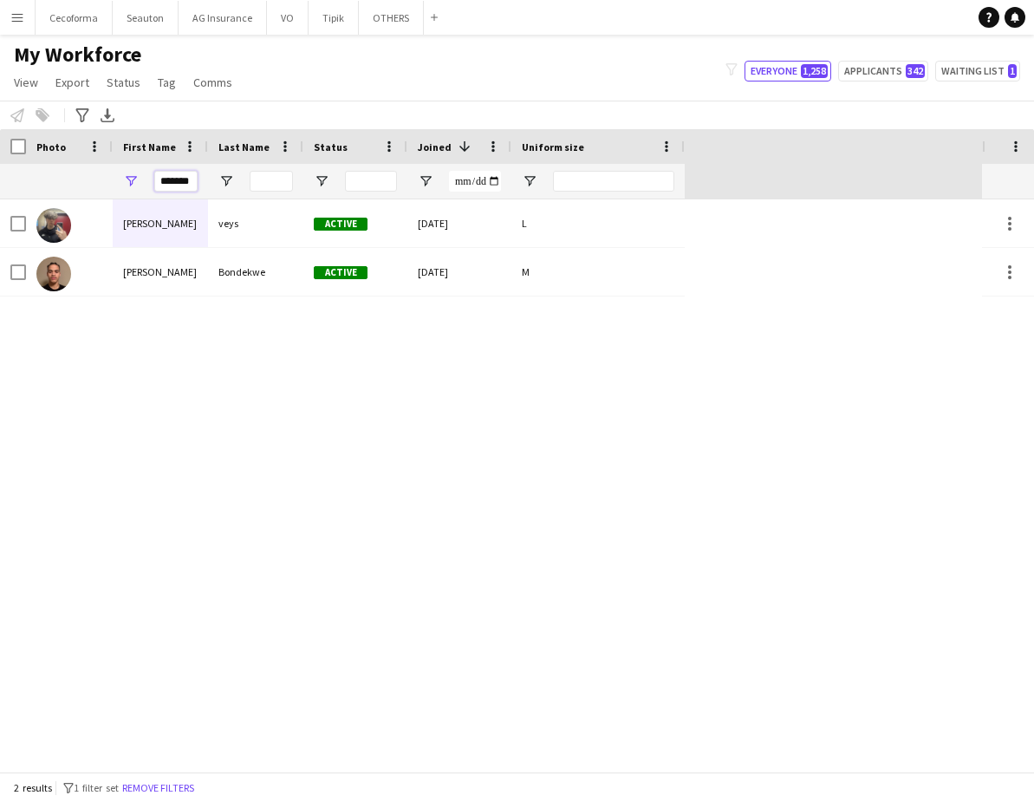
click at [186, 187] on input "*******" at bounding box center [175, 181] width 43 height 21
click at [192, 181] on input "*******" at bounding box center [175, 181] width 43 height 21
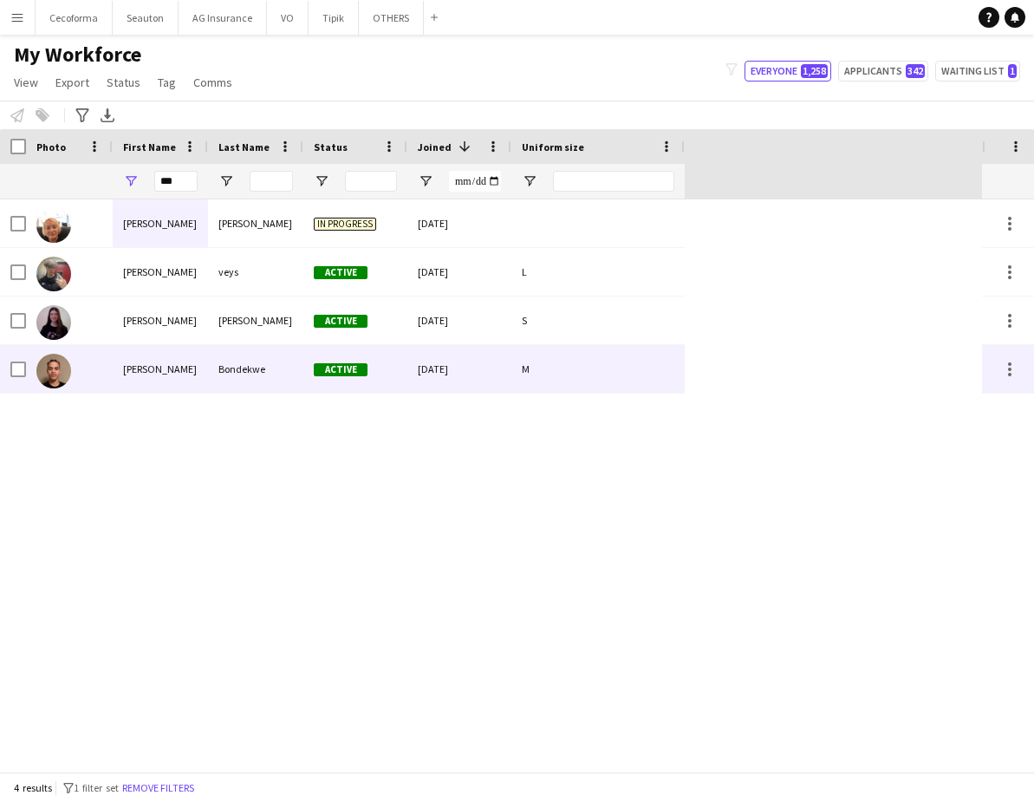
click at [236, 362] on div "Bondekwe" at bounding box center [255, 369] width 95 height 48
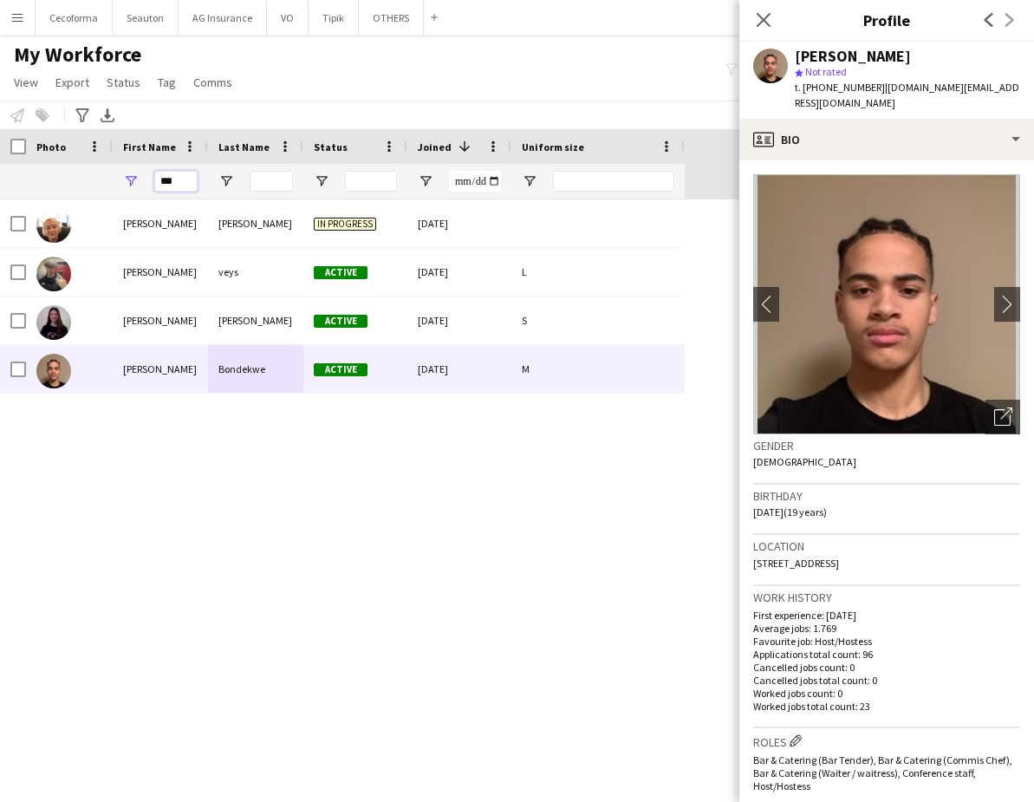
drag, startPoint x: 189, startPoint y: 182, endPoint x: 118, endPoint y: 174, distance: 71.5
click at [118, 174] on div "***" at bounding box center [160, 181] width 95 height 35
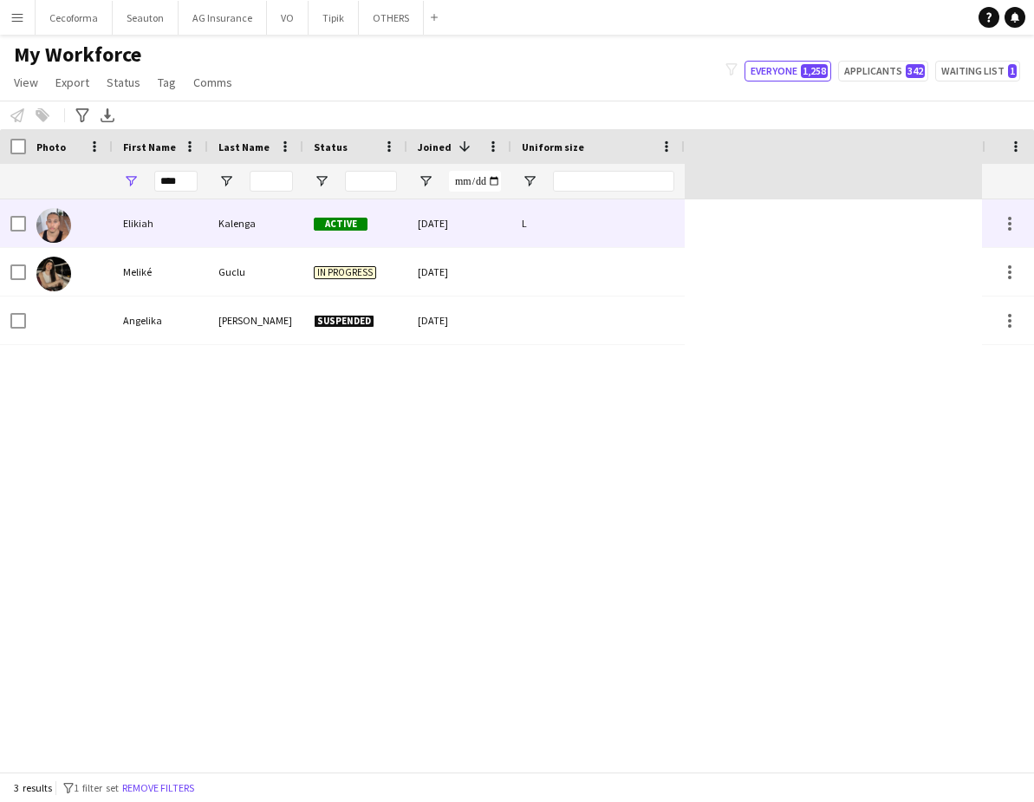
click at [158, 225] on div "Elikiah" at bounding box center [160, 223] width 95 height 48
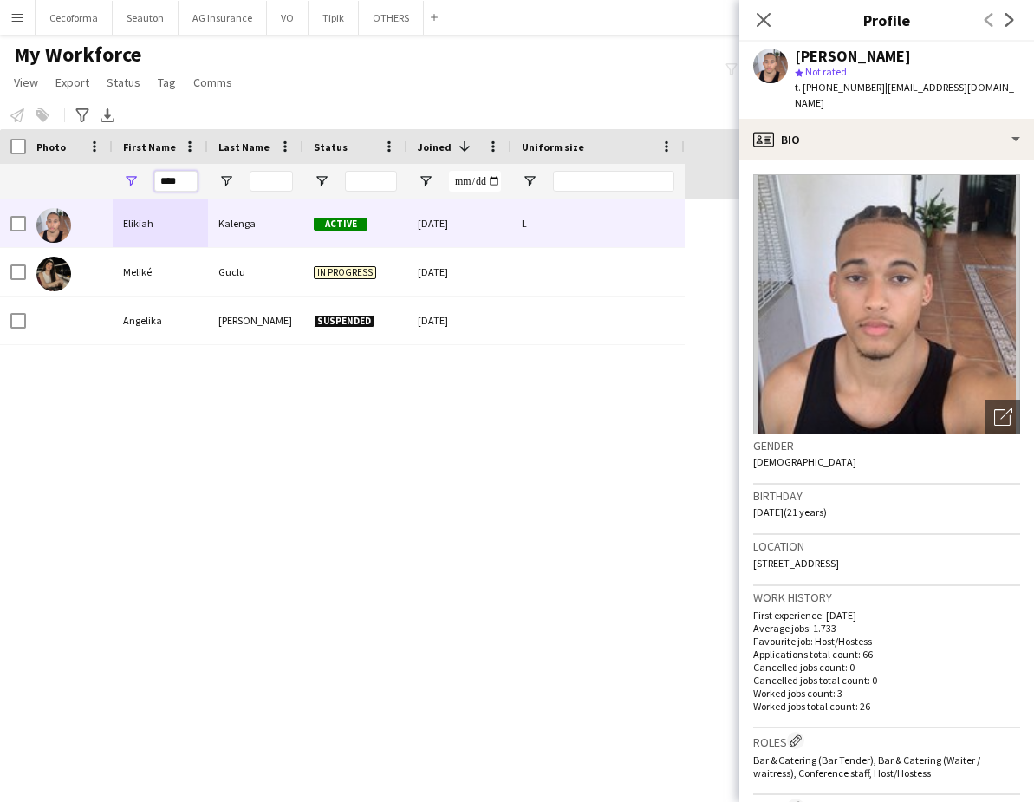
drag, startPoint x: 192, startPoint y: 176, endPoint x: 148, endPoint y: 184, distance: 44.9
click at [151, 184] on div "****" at bounding box center [160, 181] width 95 height 35
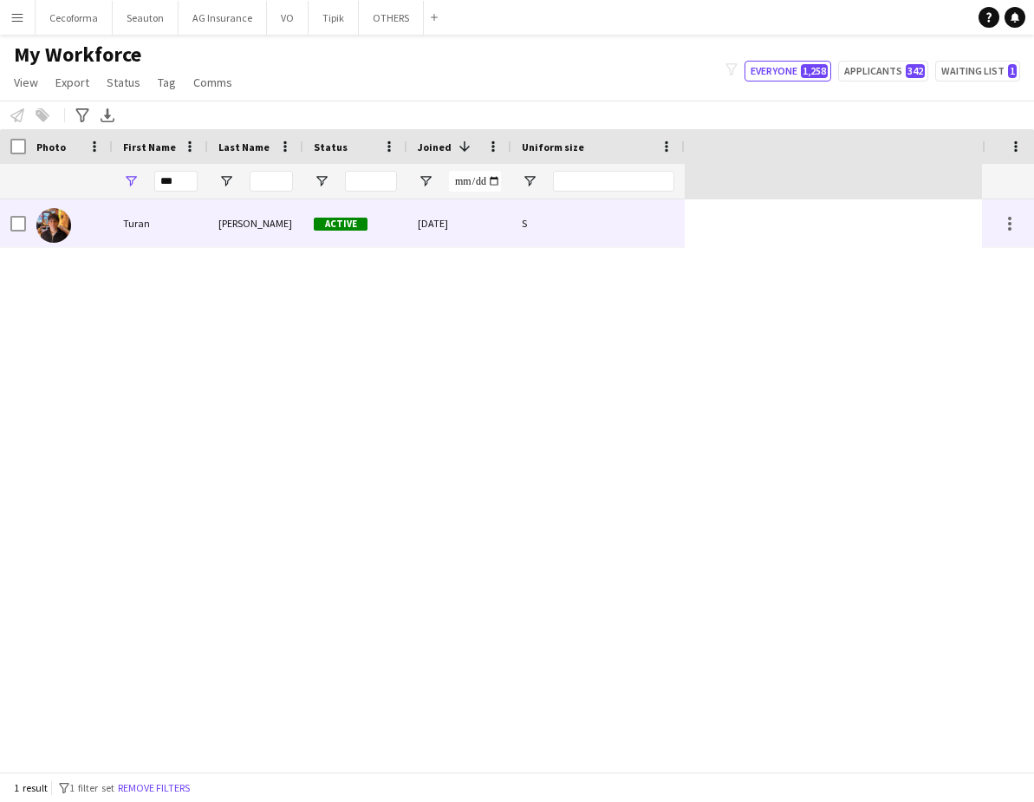
click at [141, 215] on div "Turan" at bounding box center [160, 223] width 95 height 48
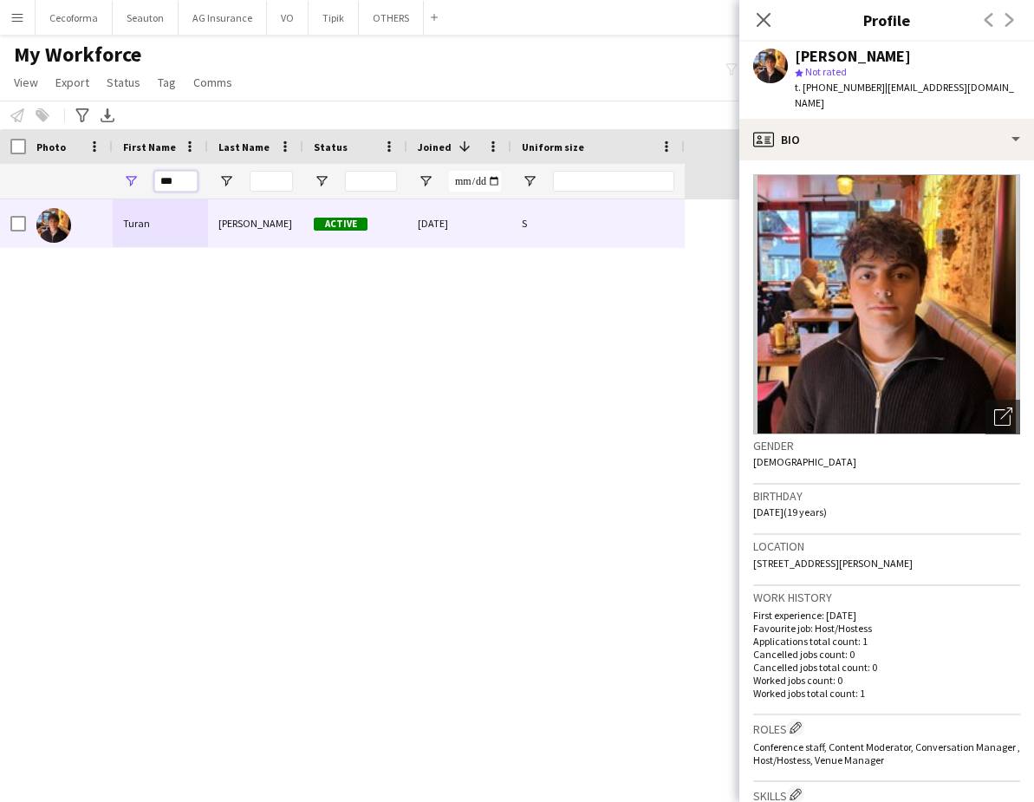
drag, startPoint x: 183, startPoint y: 187, endPoint x: 137, endPoint y: 184, distance: 46.1
click at [142, 183] on div "***" at bounding box center [160, 181] width 95 height 35
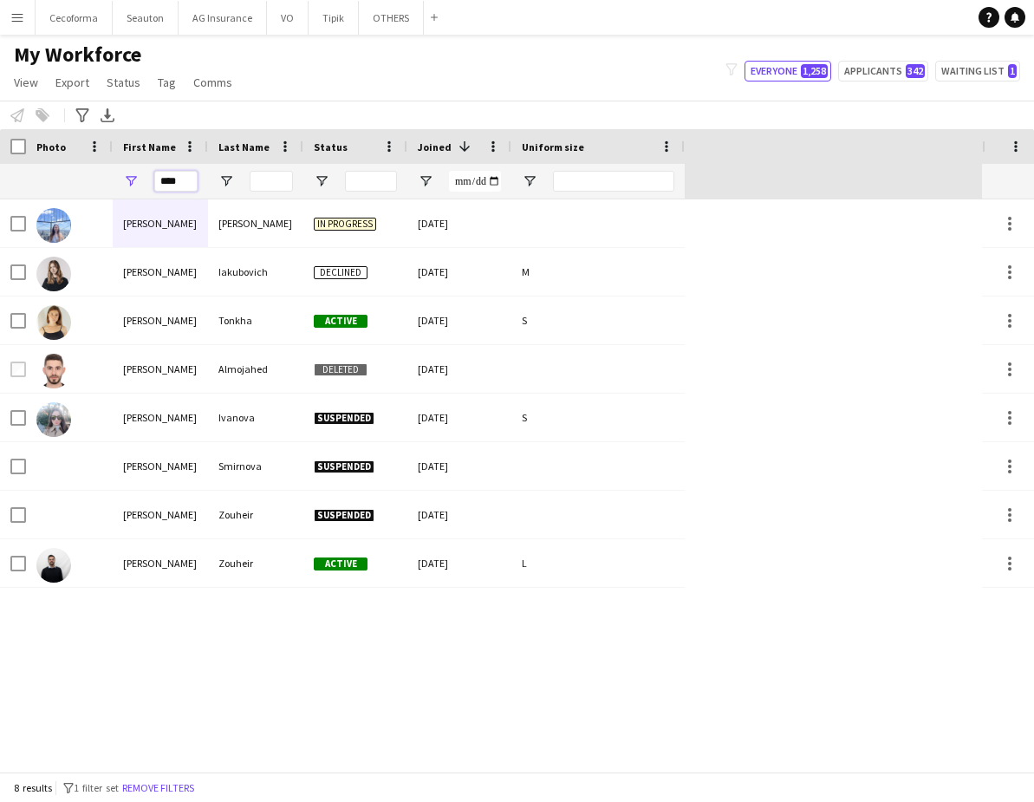
drag, startPoint x: 186, startPoint y: 179, endPoint x: 38, endPoint y: 186, distance: 148.5
click at [44, 186] on div "****" at bounding box center [342, 181] width 685 height 35
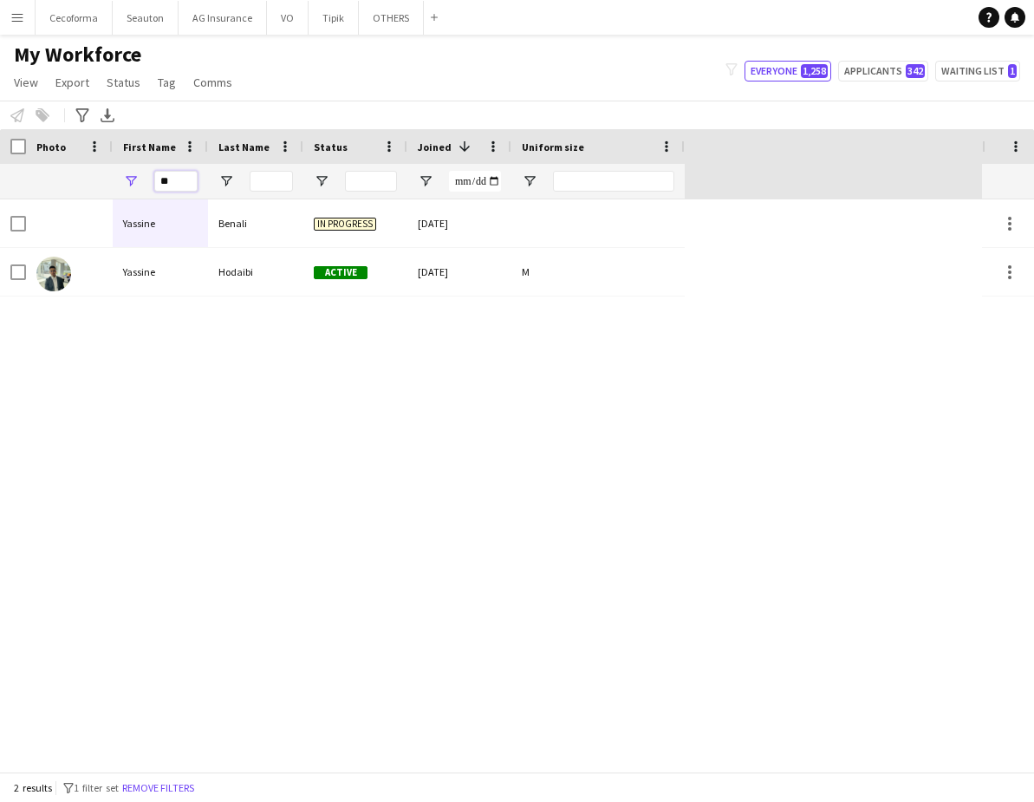
type input "*"
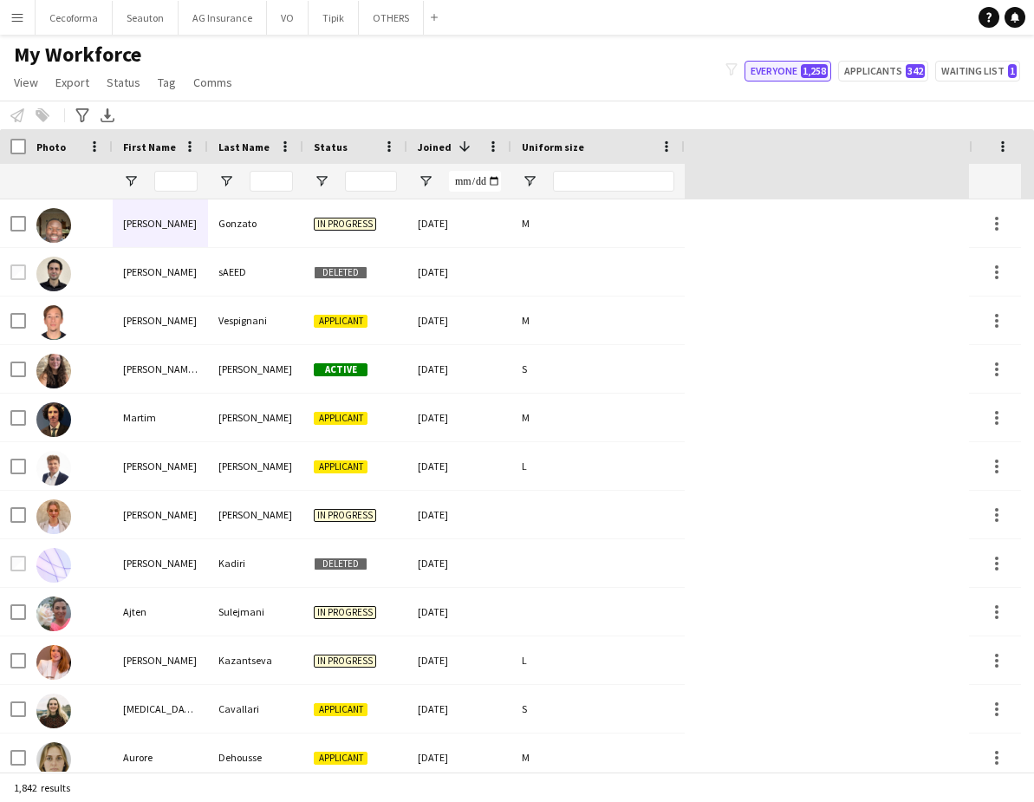
click at [762, 71] on button "Everyone 1,258" at bounding box center [788, 71] width 87 height 21
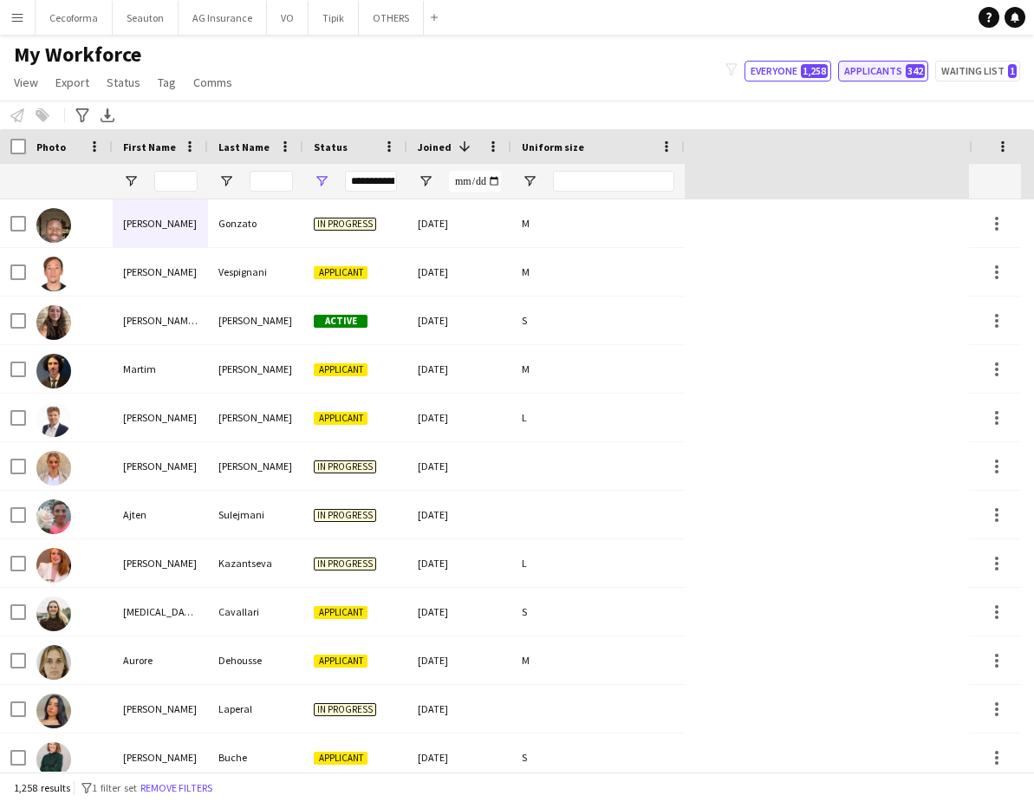
click at [891, 74] on button "Applicants 342" at bounding box center [883, 71] width 90 height 21
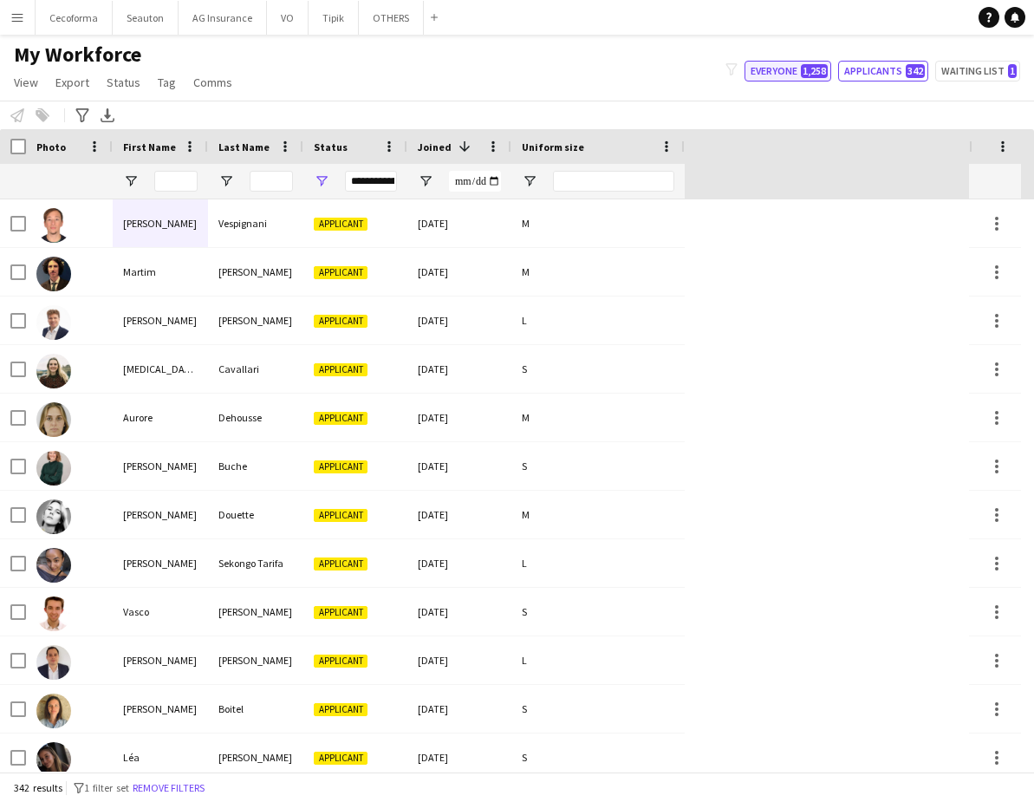
click at [792, 71] on button "Everyone 1,258" at bounding box center [788, 71] width 87 height 21
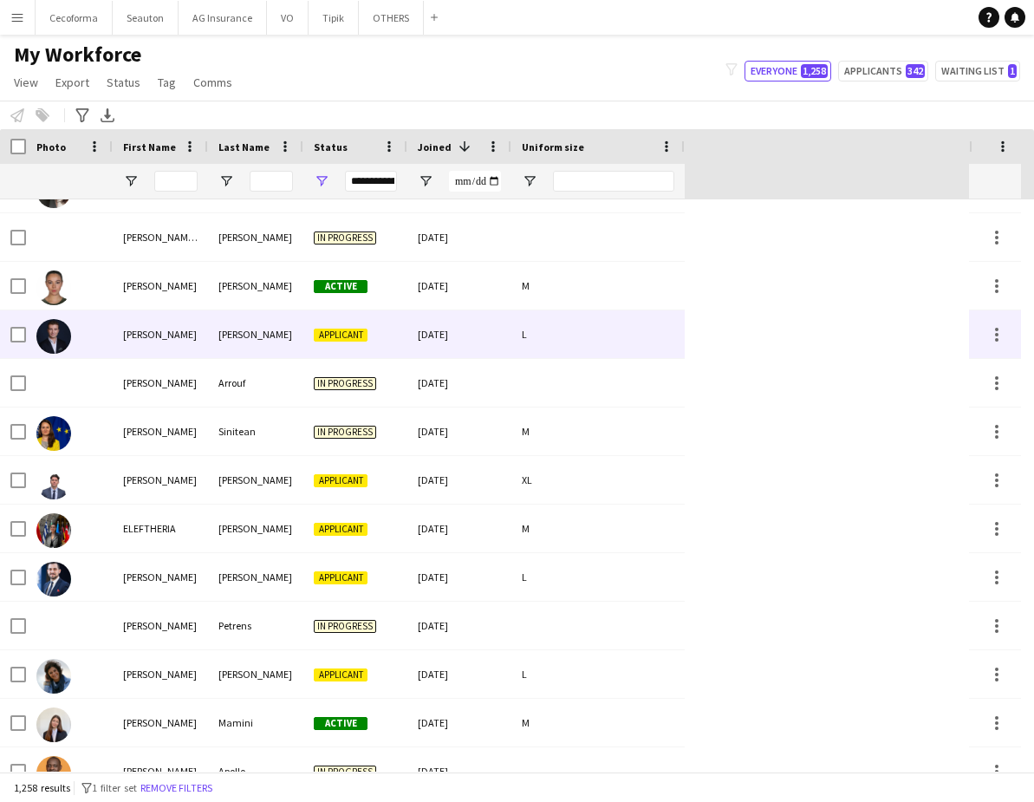
scroll to position [1796, 0]
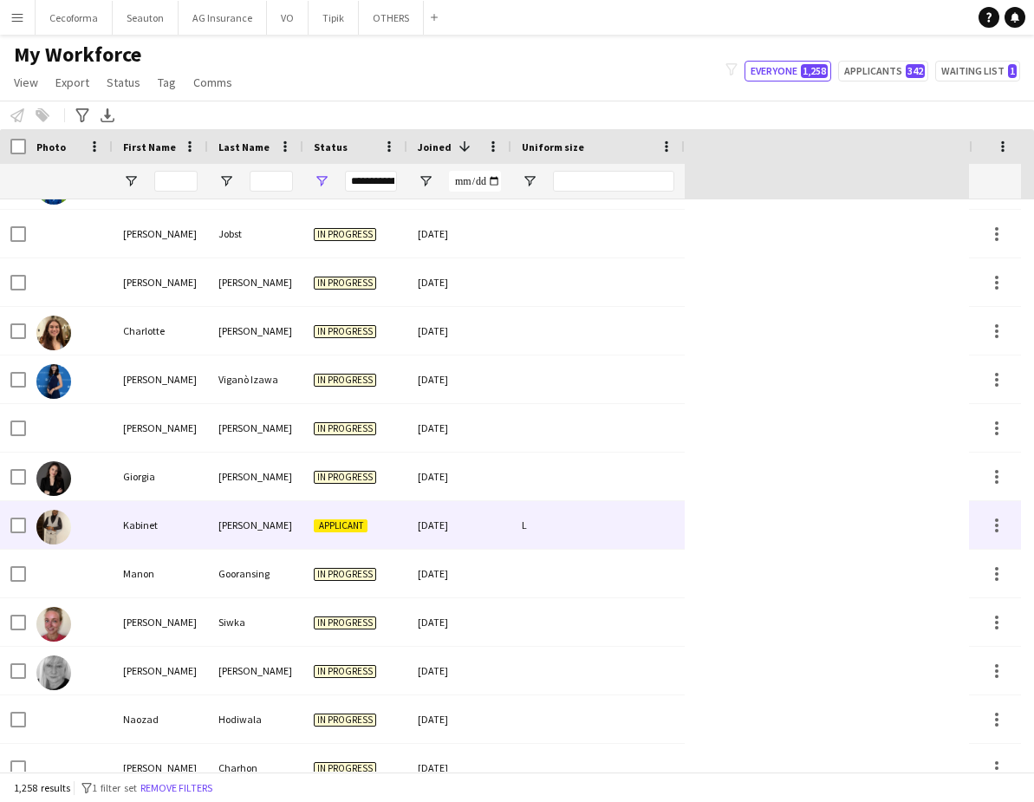
click at [147, 533] on div "Kabinet" at bounding box center [160, 525] width 95 height 48
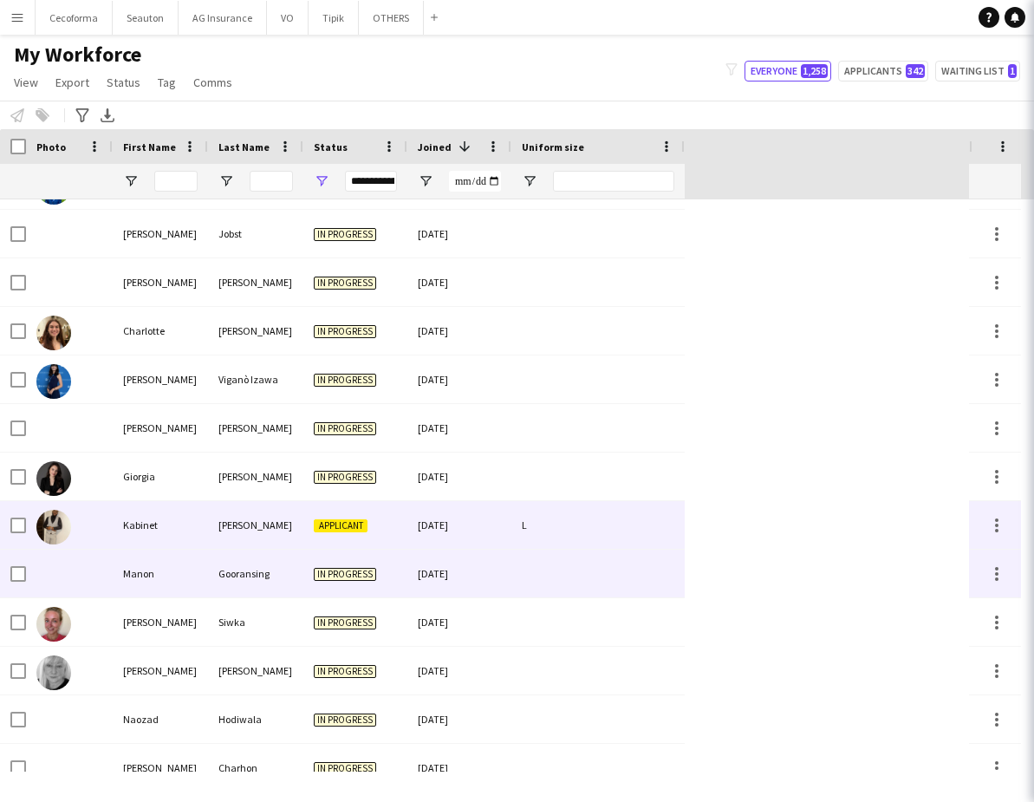
click at [140, 564] on div "Manon" at bounding box center [160, 574] width 95 height 48
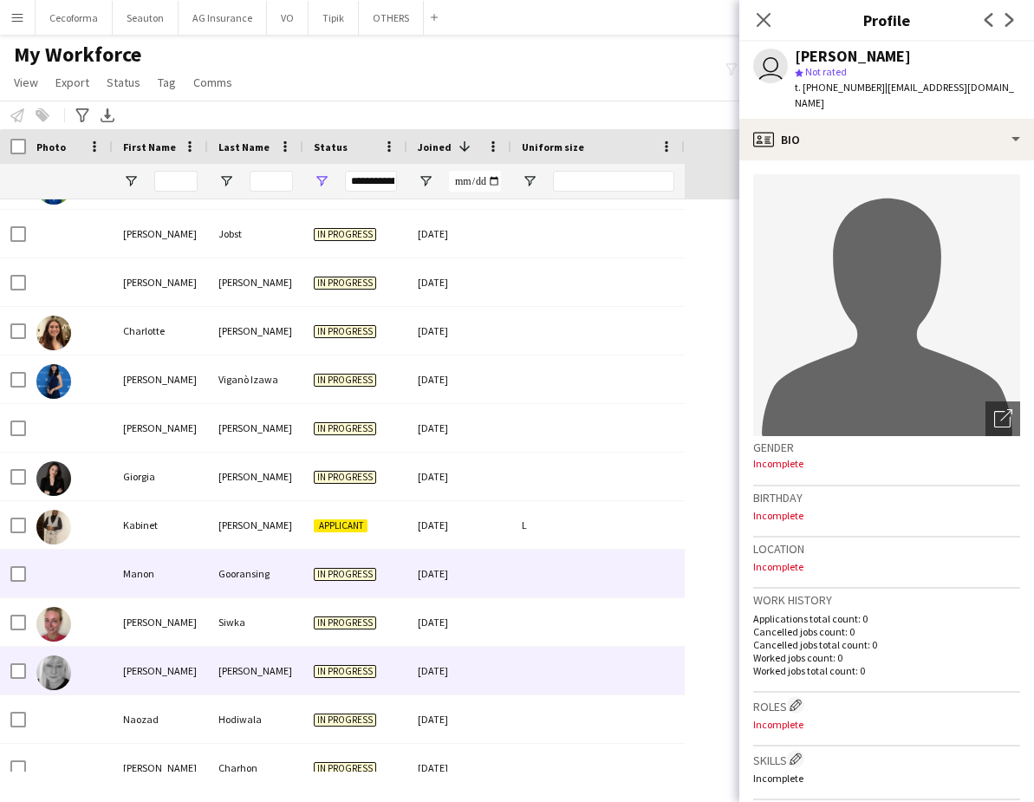
click at [153, 654] on div "[PERSON_NAME]" at bounding box center [160, 671] width 95 height 48
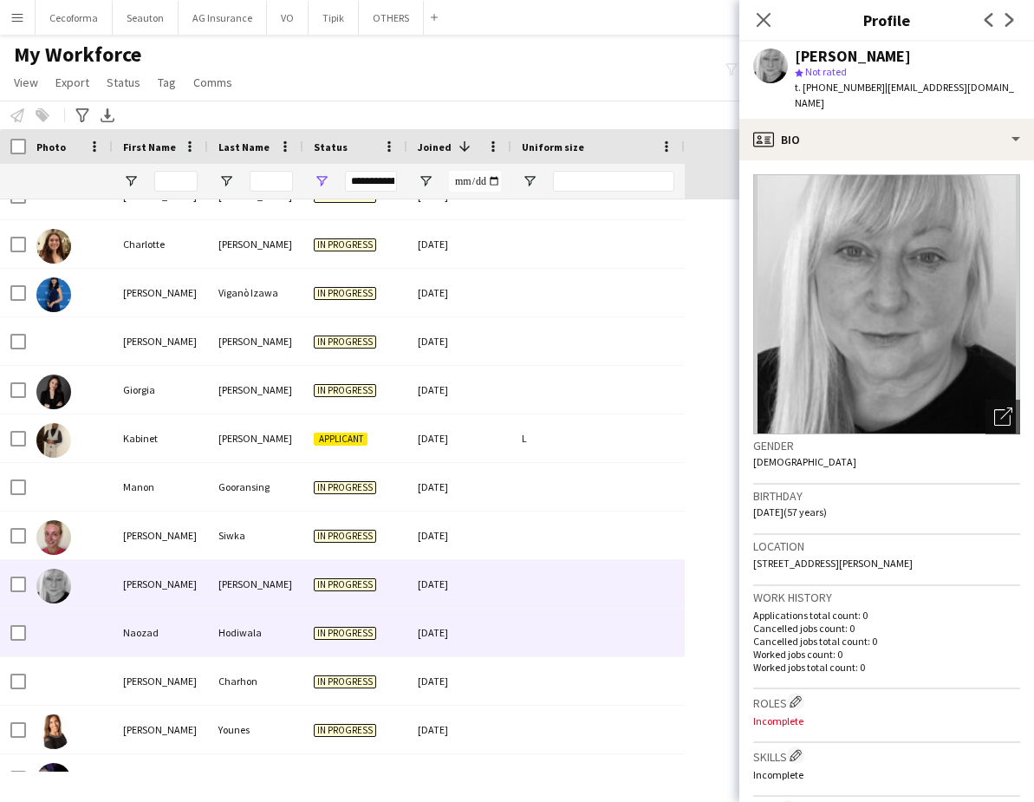
click at [153, 654] on div "Naozad" at bounding box center [160, 633] width 95 height 48
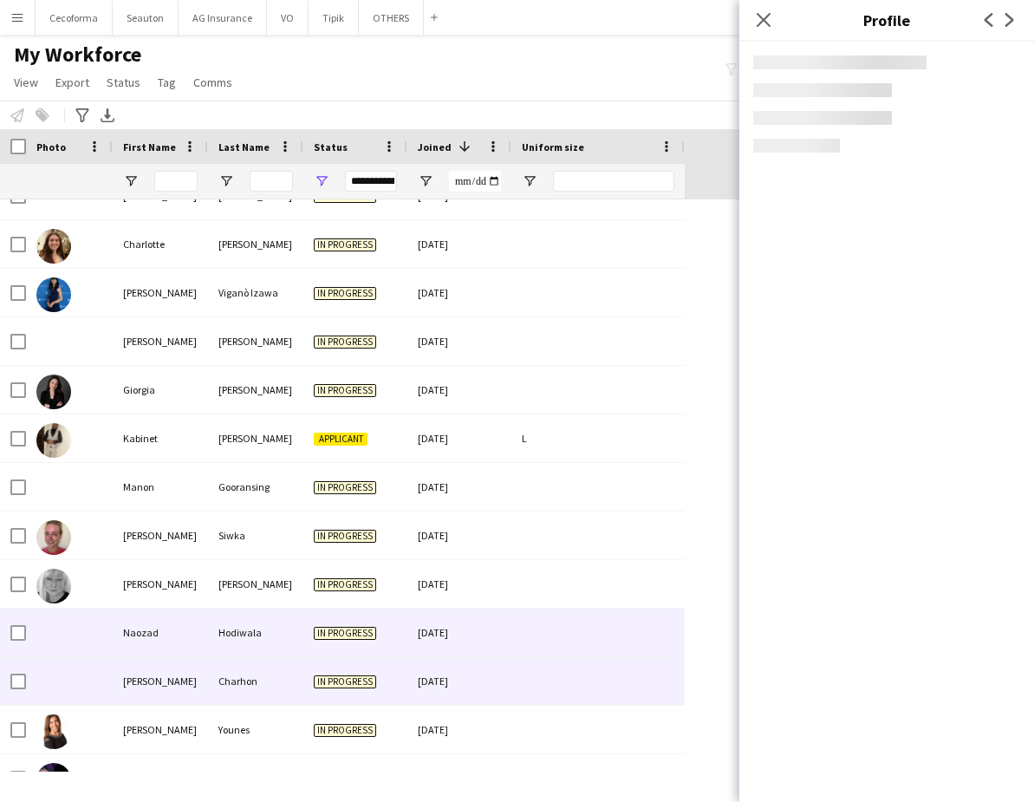
click at [156, 689] on div "[PERSON_NAME]" at bounding box center [160, 681] width 95 height 48
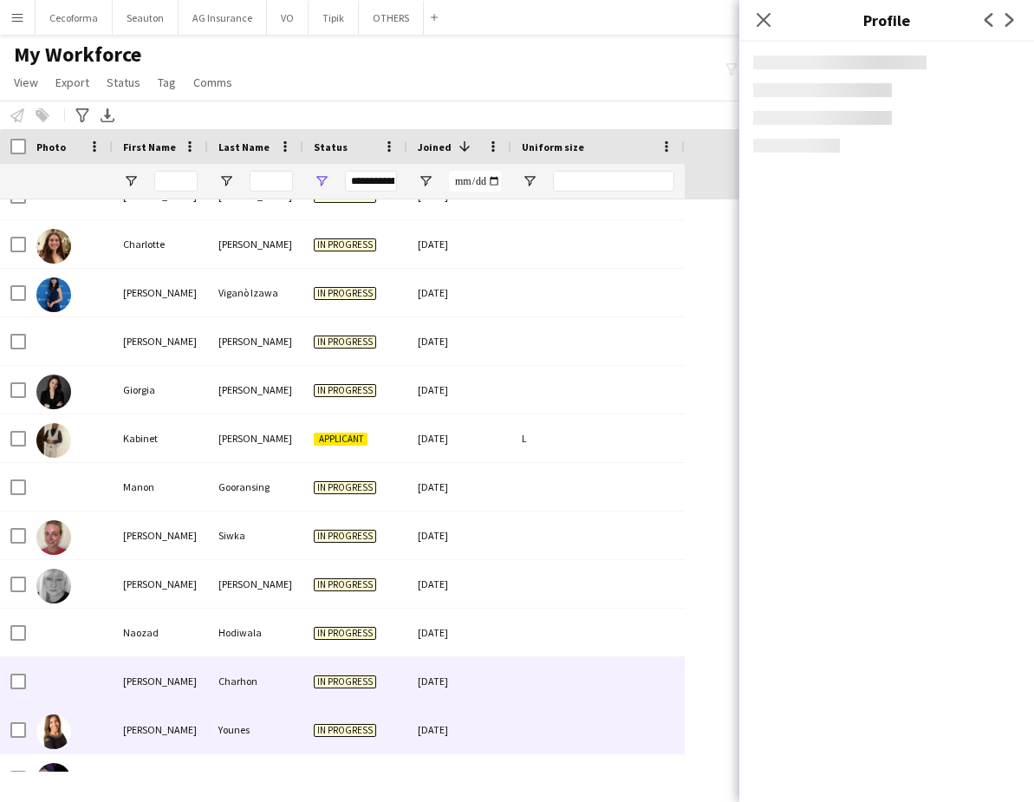
click at [160, 736] on div "[PERSON_NAME]" at bounding box center [160, 730] width 95 height 48
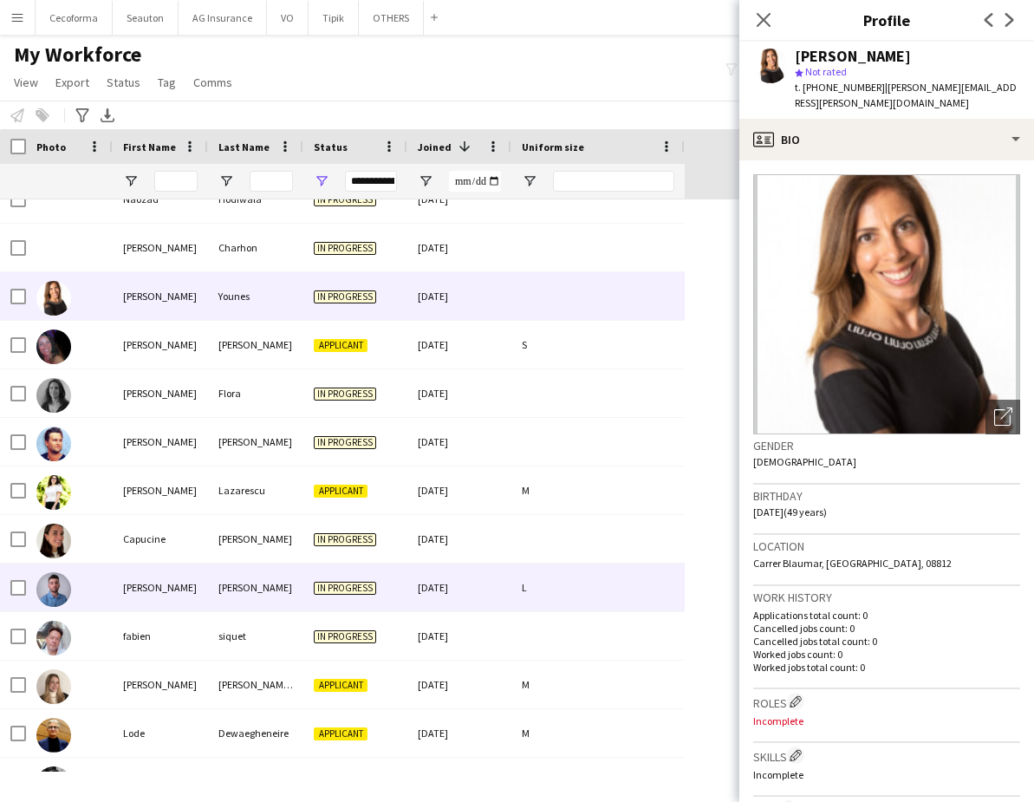
click at [133, 596] on div "[PERSON_NAME]" at bounding box center [160, 588] width 95 height 48
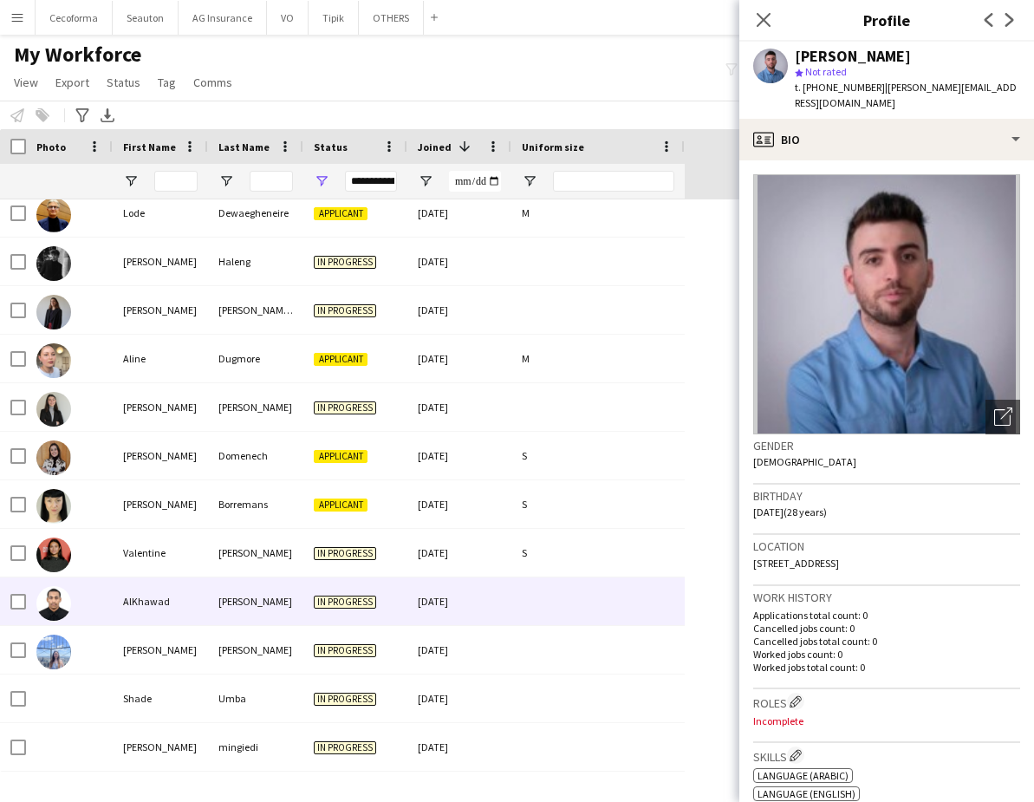
click at [183, 608] on div "AlKhawad" at bounding box center [160, 601] width 95 height 48
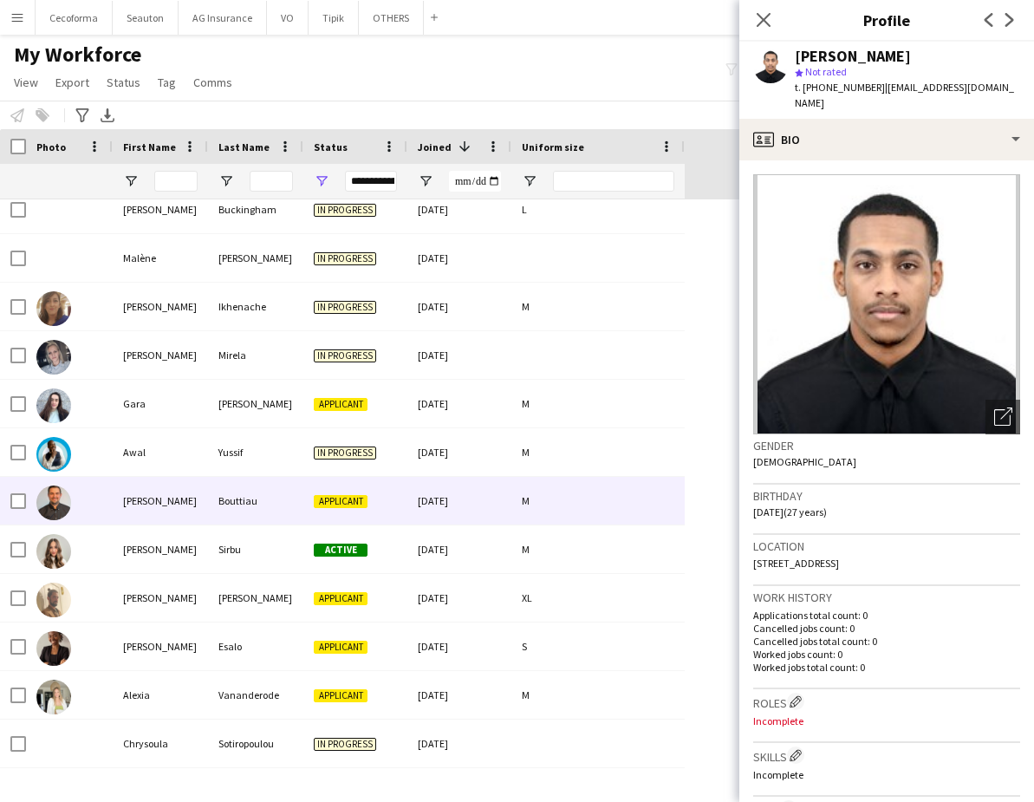
click at [149, 509] on div "[PERSON_NAME]" at bounding box center [160, 501] width 95 height 48
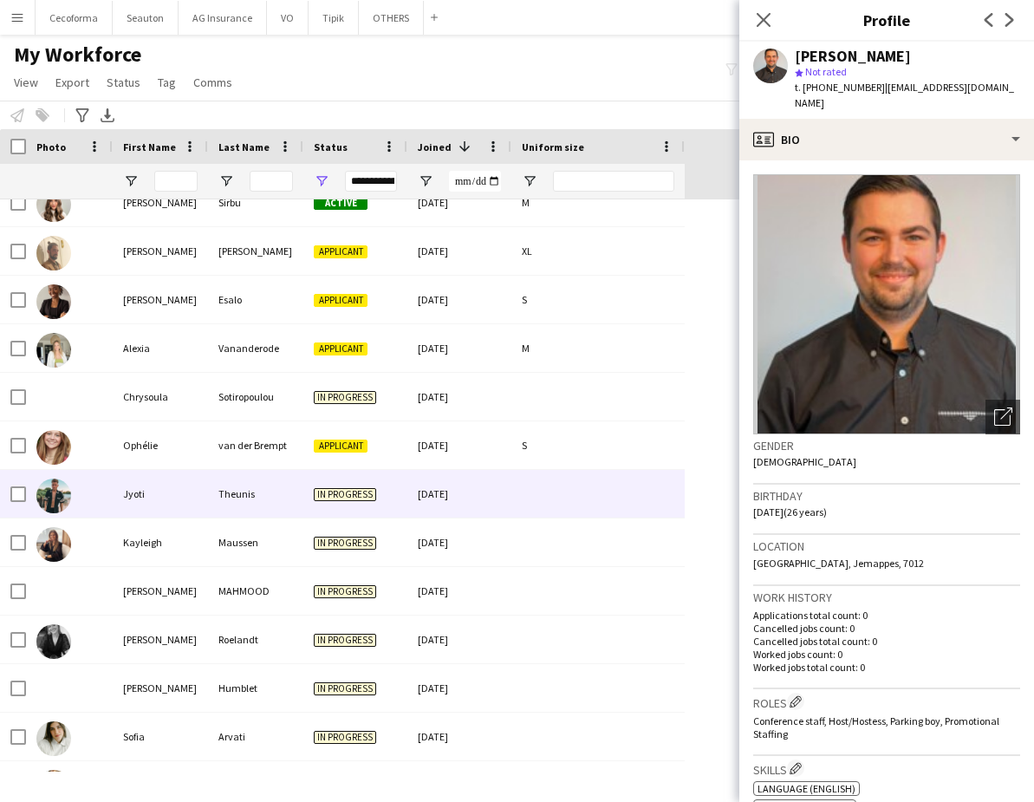
click at [164, 501] on div "Jyoti" at bounding box center [160, 494] width 95 height 48
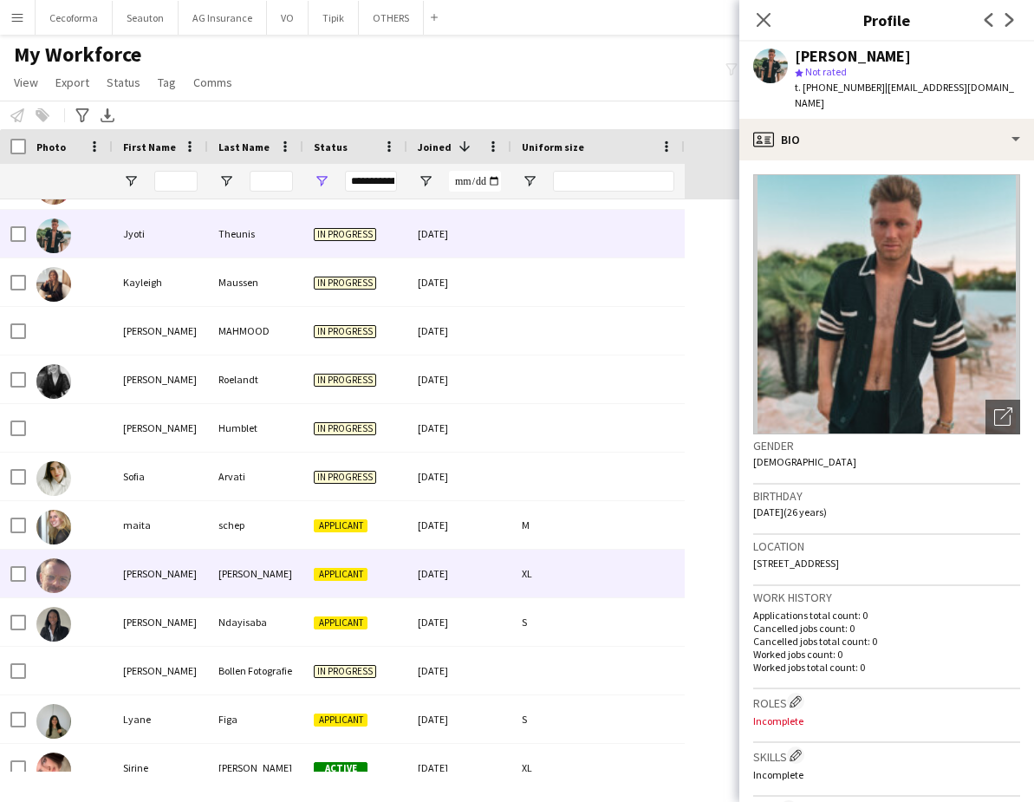
click at [154, 576] on div "[PERSON_NAME]" at bounding box center [160, 574] width 95 height 48
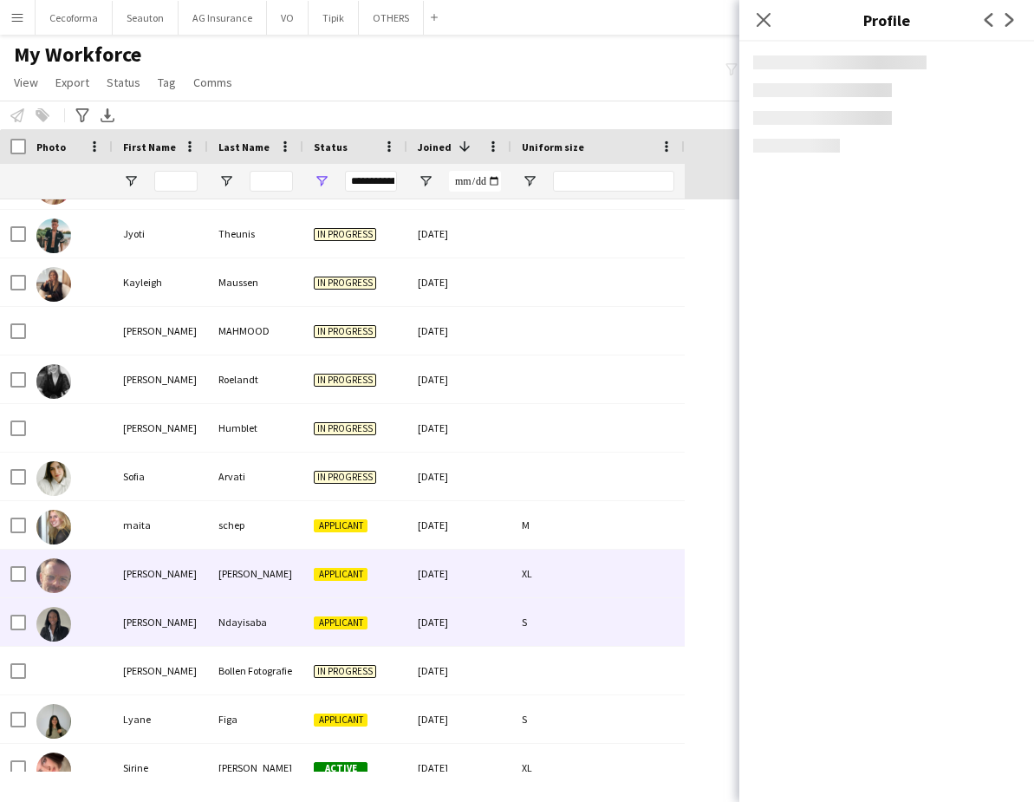
click at [153, 621] on div "[PERSON_NAME]" at bounding box center [160, 622] width 95 height 48
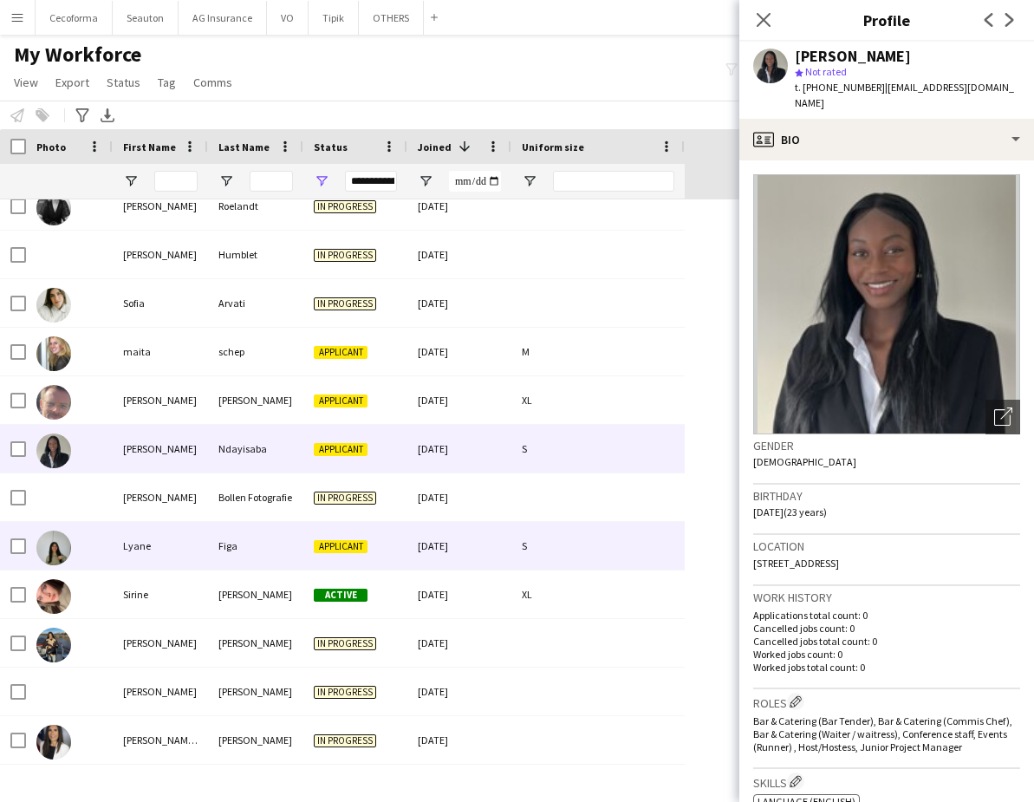
click at [141, 552] on div "Lyane" at bounding box center [160, 546] width 95 height 48
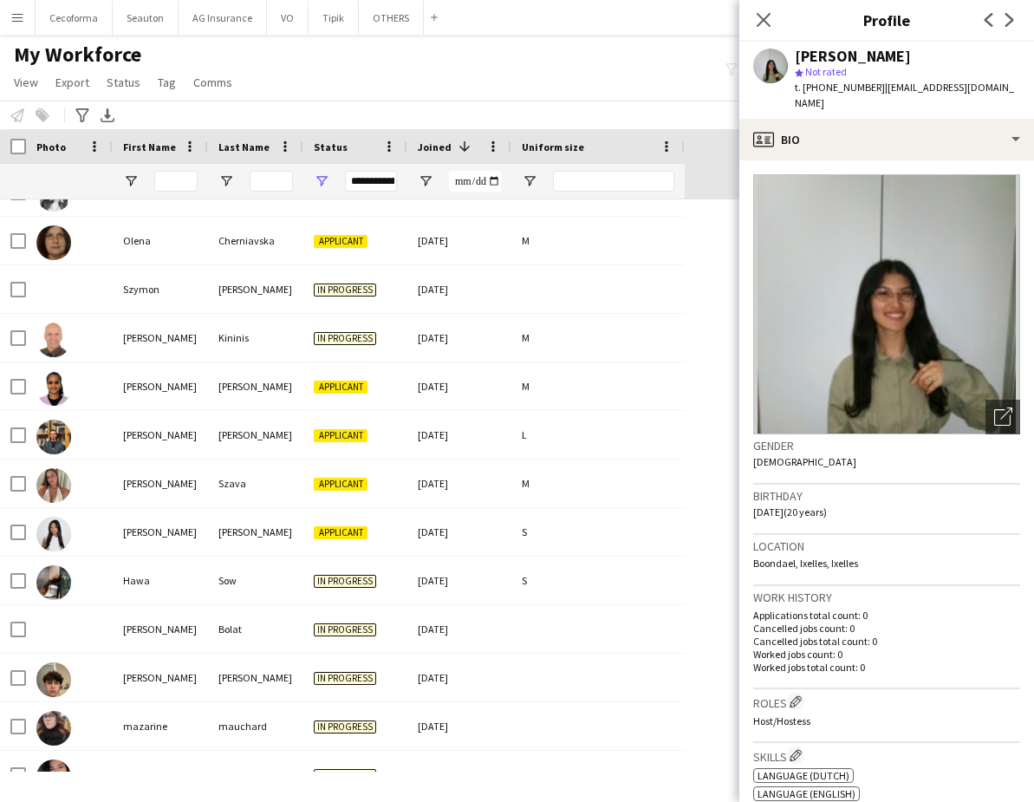
click at [369, 172] on div "**********" at bounding box center [371, 181] width 52 height 21
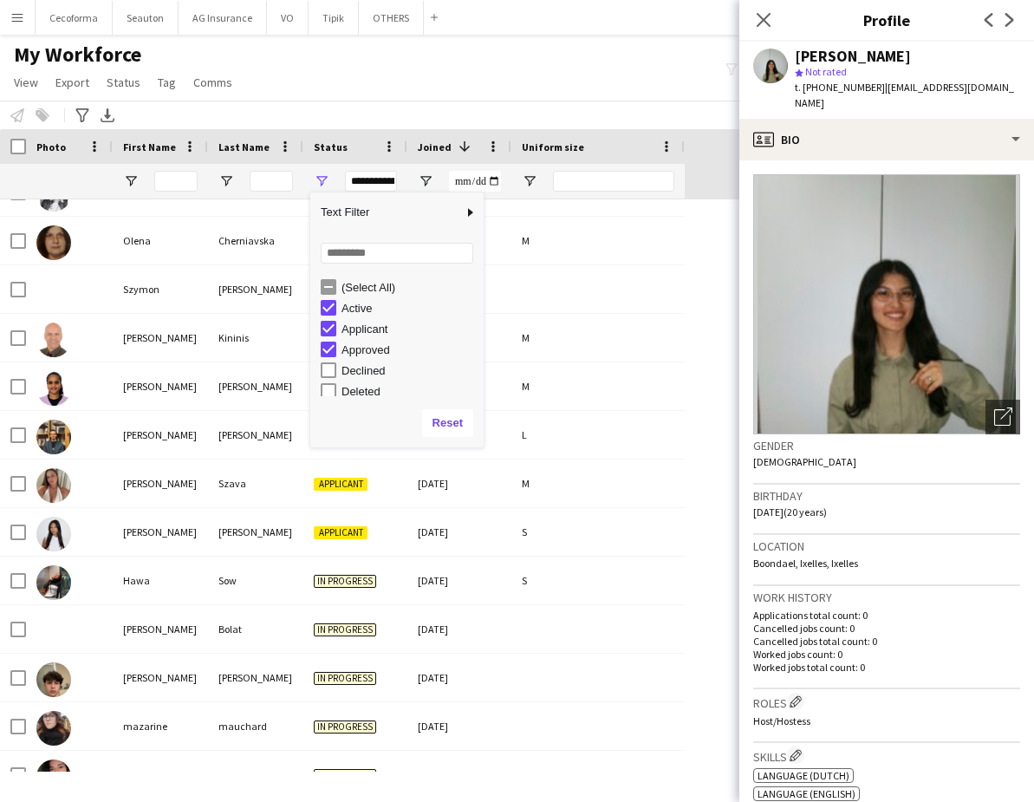
click at [336, 291] on div "(Select All)" at bounding box center [402, 287] width 163 height 21
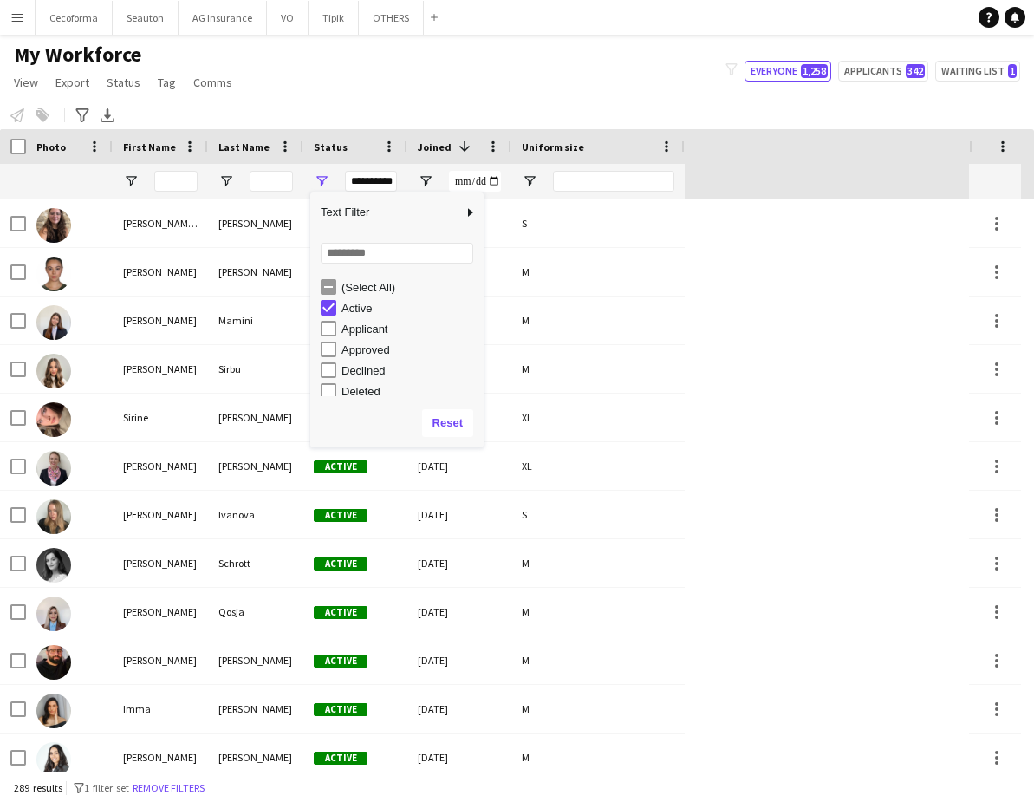
type input "**********"
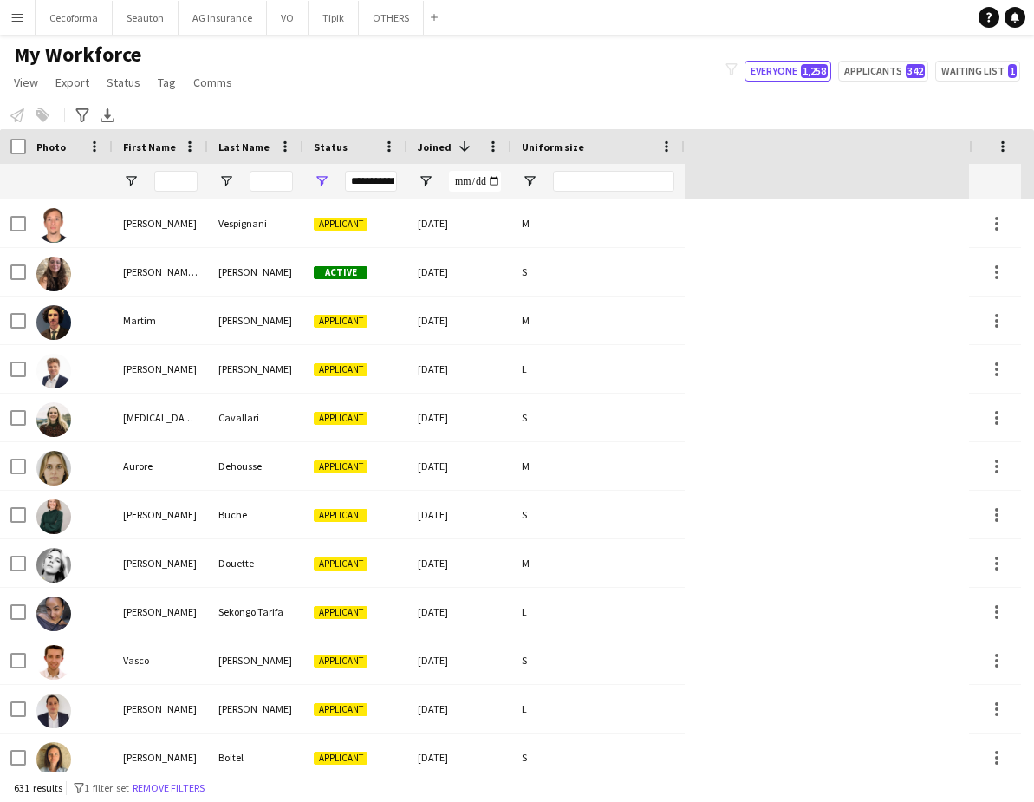
click at [420, 71] on div "My Workforce View Views Default view New view Update view Delete view Edit name…" at bounding box center [517, 71] width 1034 height 59
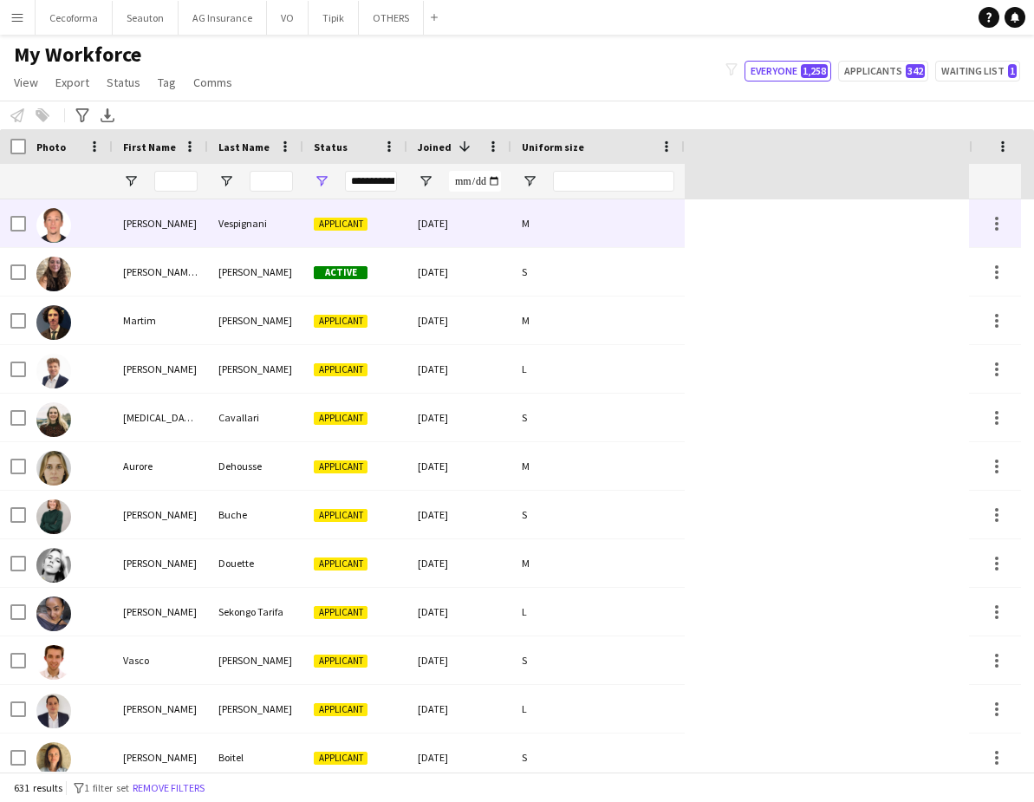
click at [114, 233] on div "[PERSON_NAME]" at bounding box center [160, 223] width 95 height 48
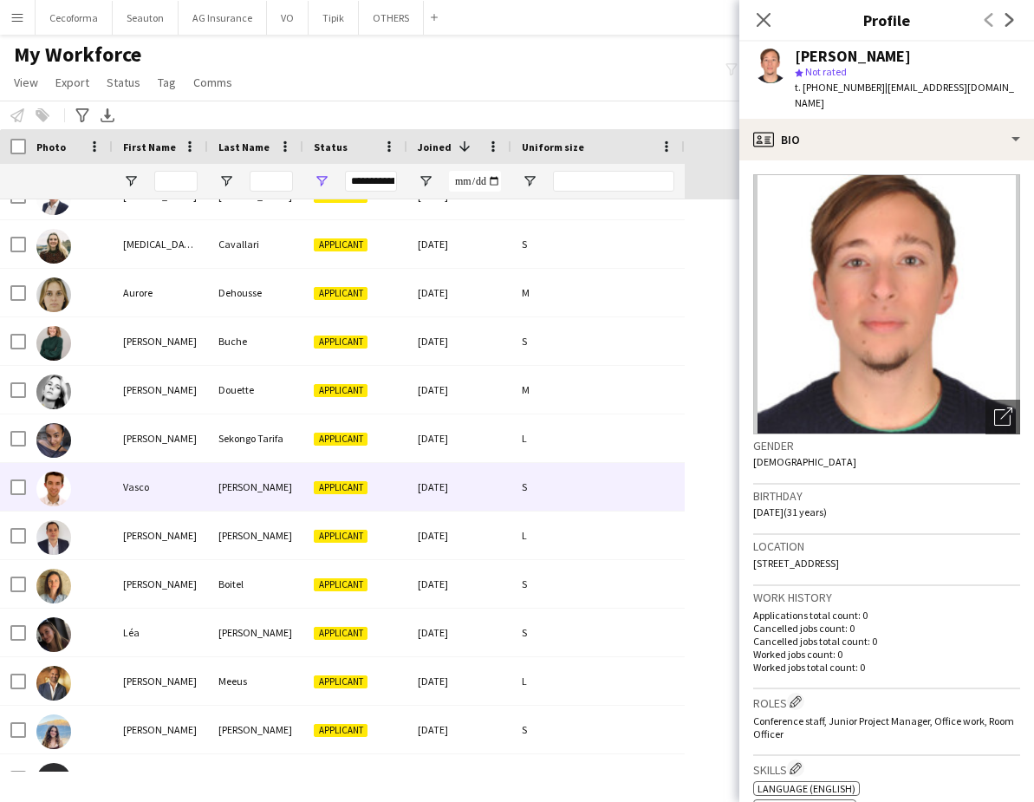
click at [130, 494] on div "Vasco" at bounding box center [160, 487] width 95 height 48
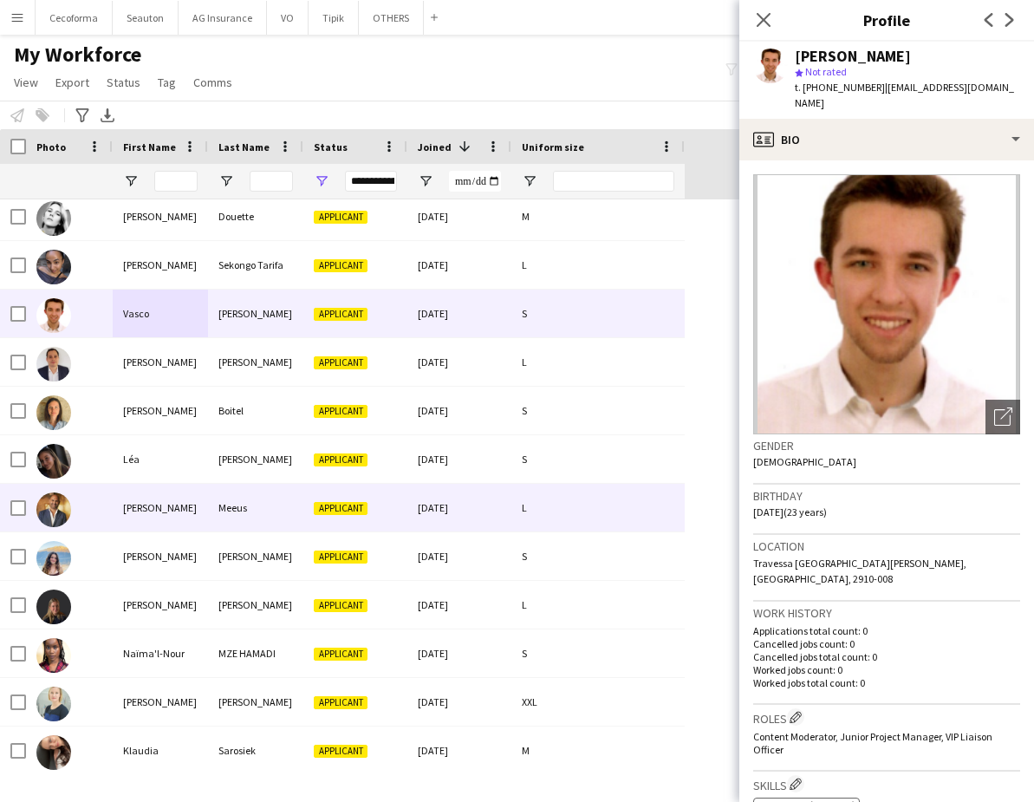
click at [84, 520] on div at bounding box center [69, 508] width 87 height 48
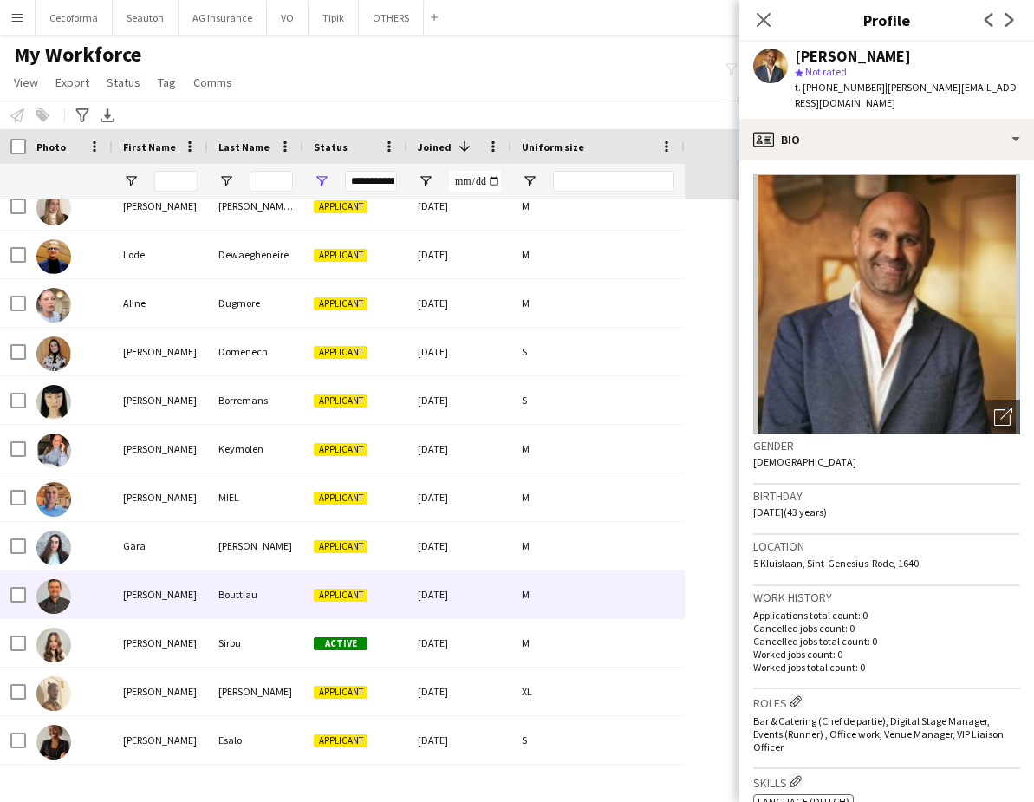
click at [132, 596] on div "[PERSON_NAME]" at bounding box center [160, 594] width 95 height 48
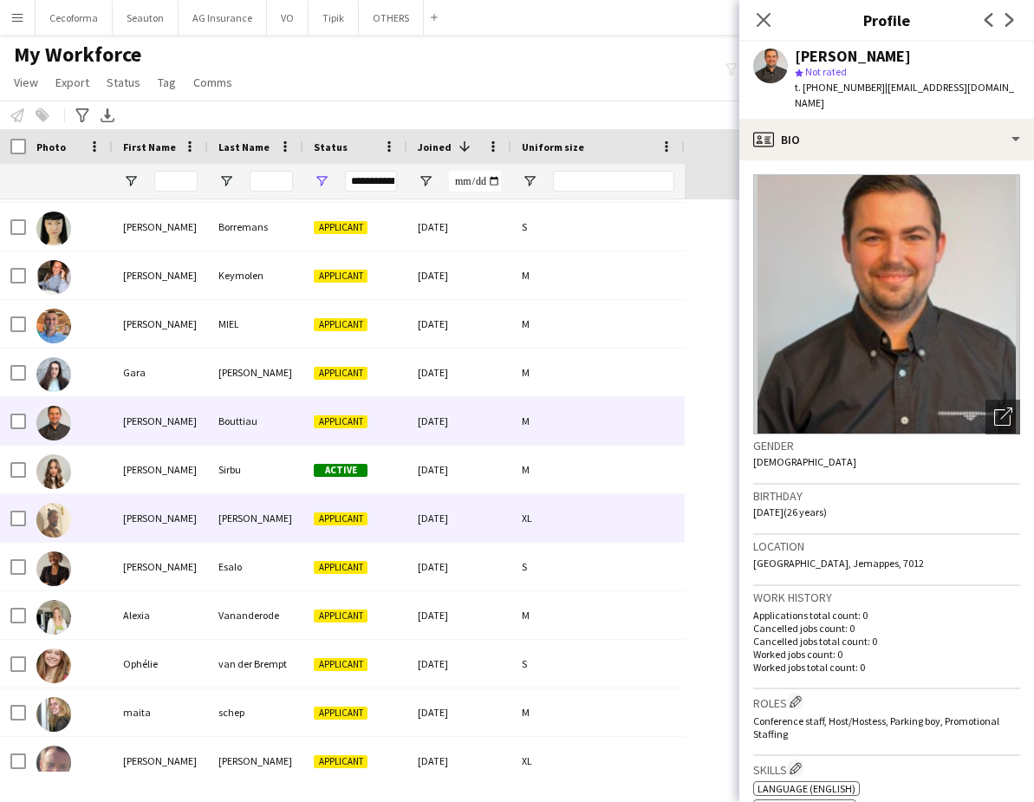
click at [114, 530] on div "[PERSON_NAME]" at bounding box center [160, 518] width 95 height 48
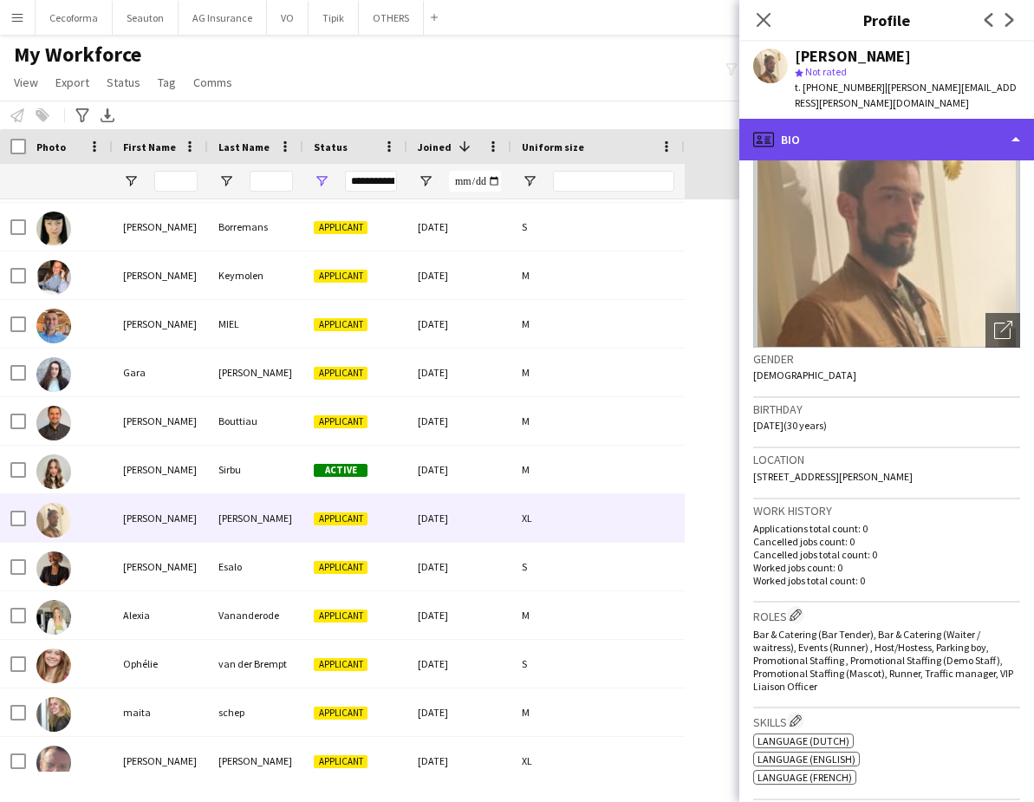
click at [837, 128] on div "profile Bio" at bounding box center [887, 140] width 295 height 42
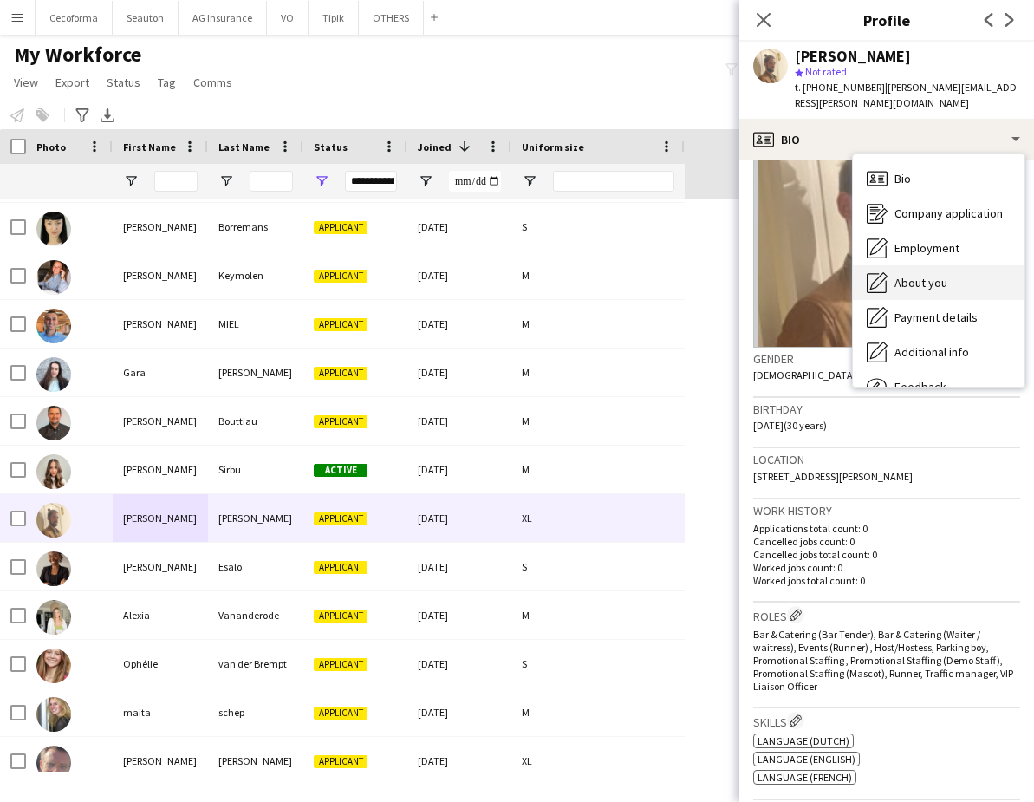
click at [943, 275] on span "About you" at bounding box center [921, 283] width 53 height 16
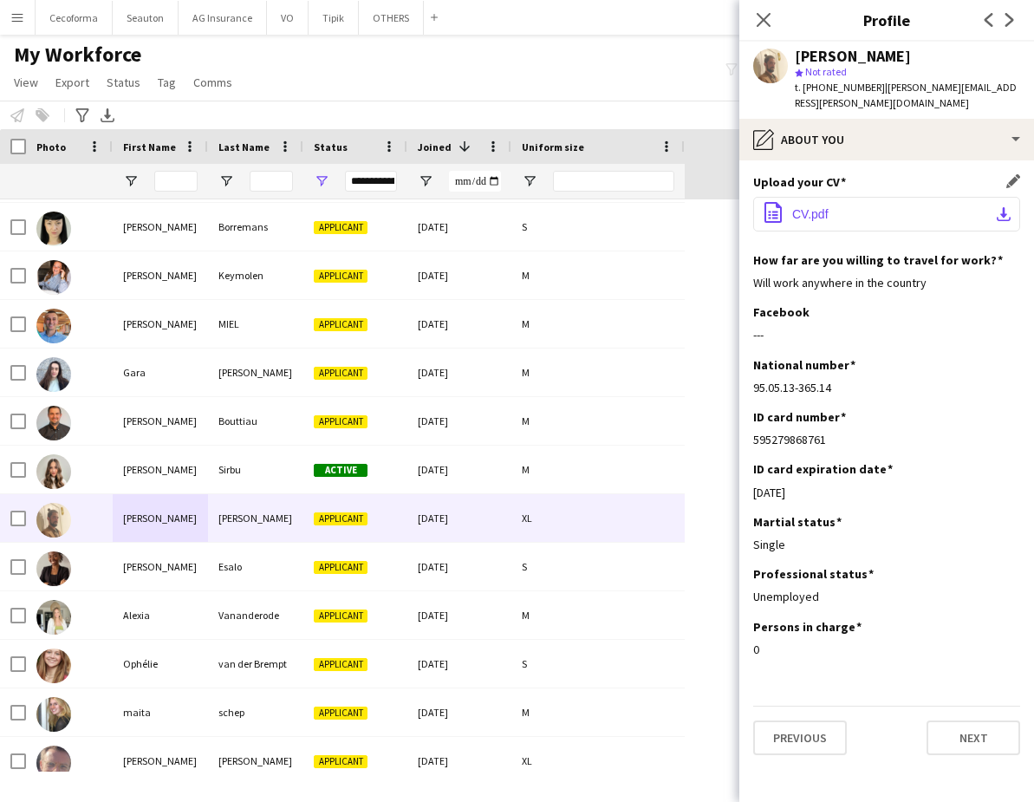
click at [831, 200] on button "office-file-sheet CV.pdf download-bottom" at bounding box center [886, 214] width 267 height 35
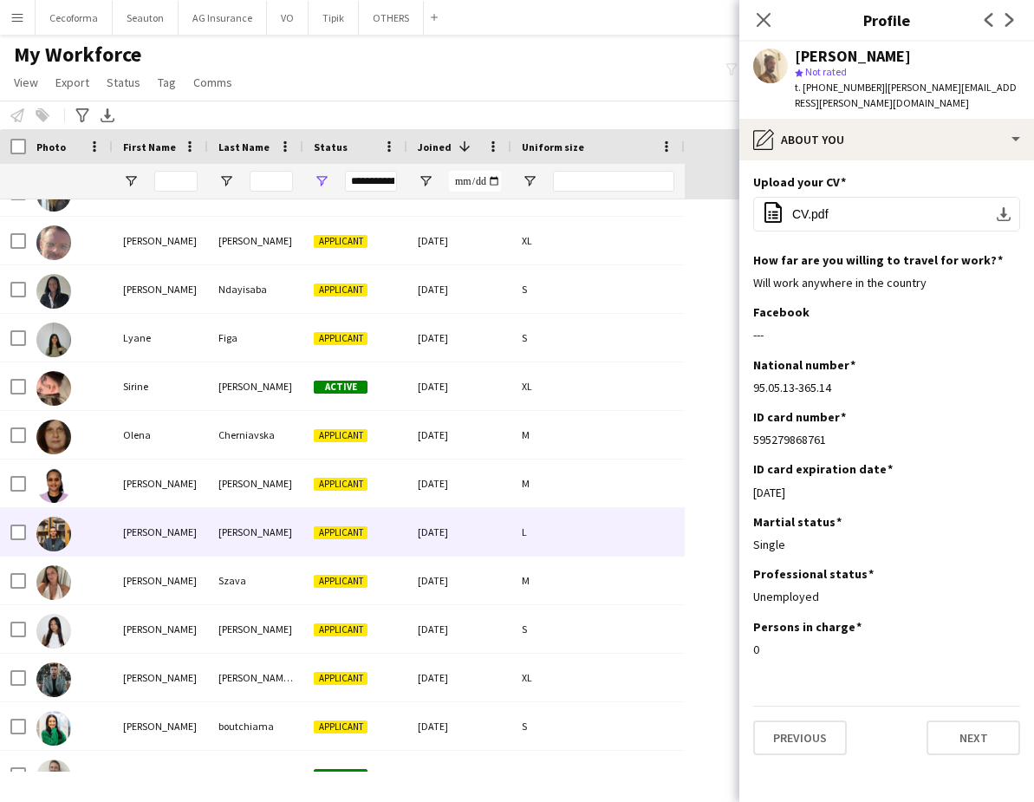
scroll to position [2254, 0]
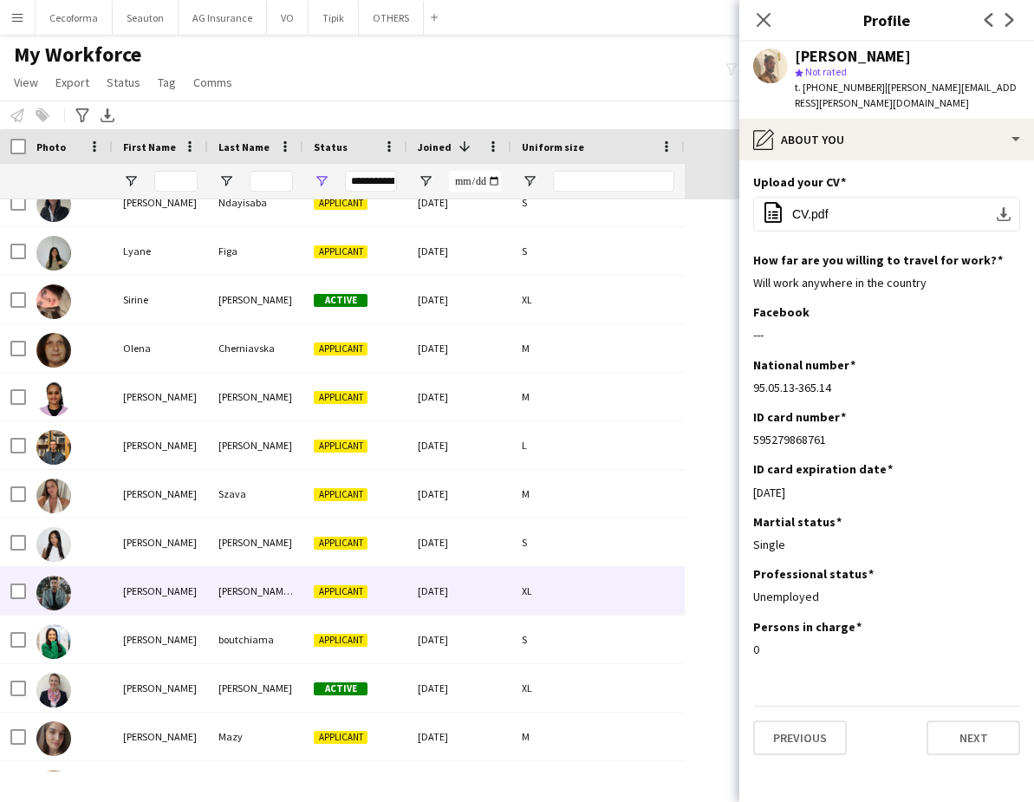
click at [179, 597] on div "[PERSON_NAME]" at bounding box center [160, 591] width 95 height 48
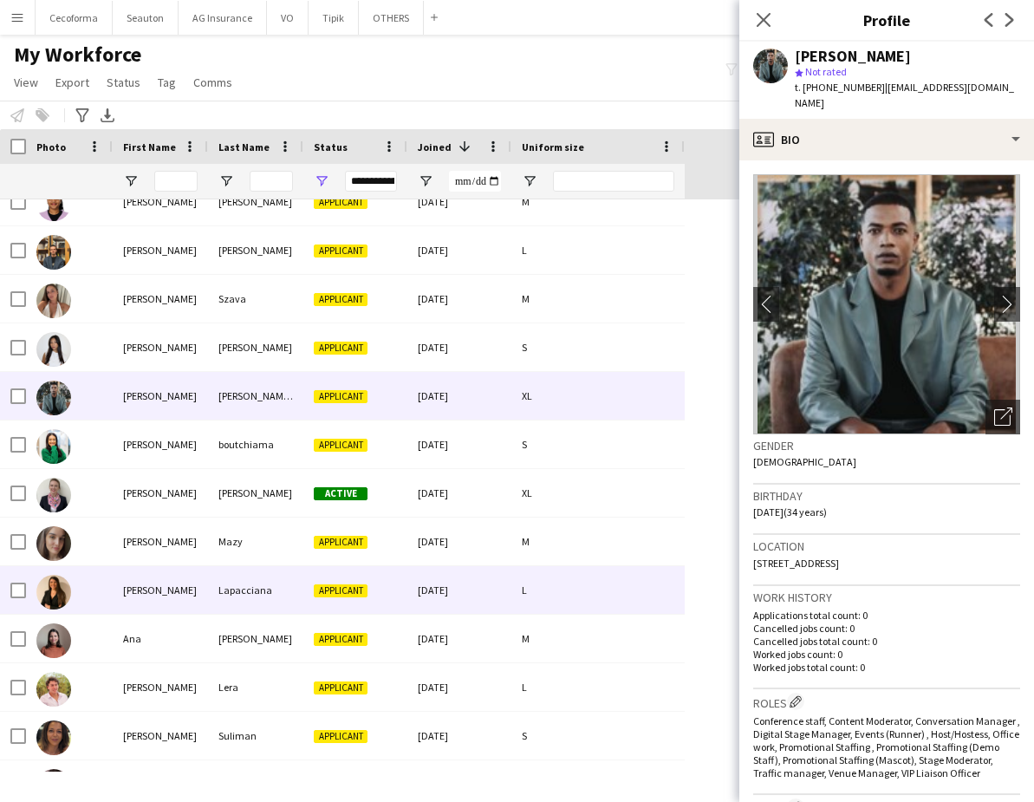
scroll to position [2514, 0]
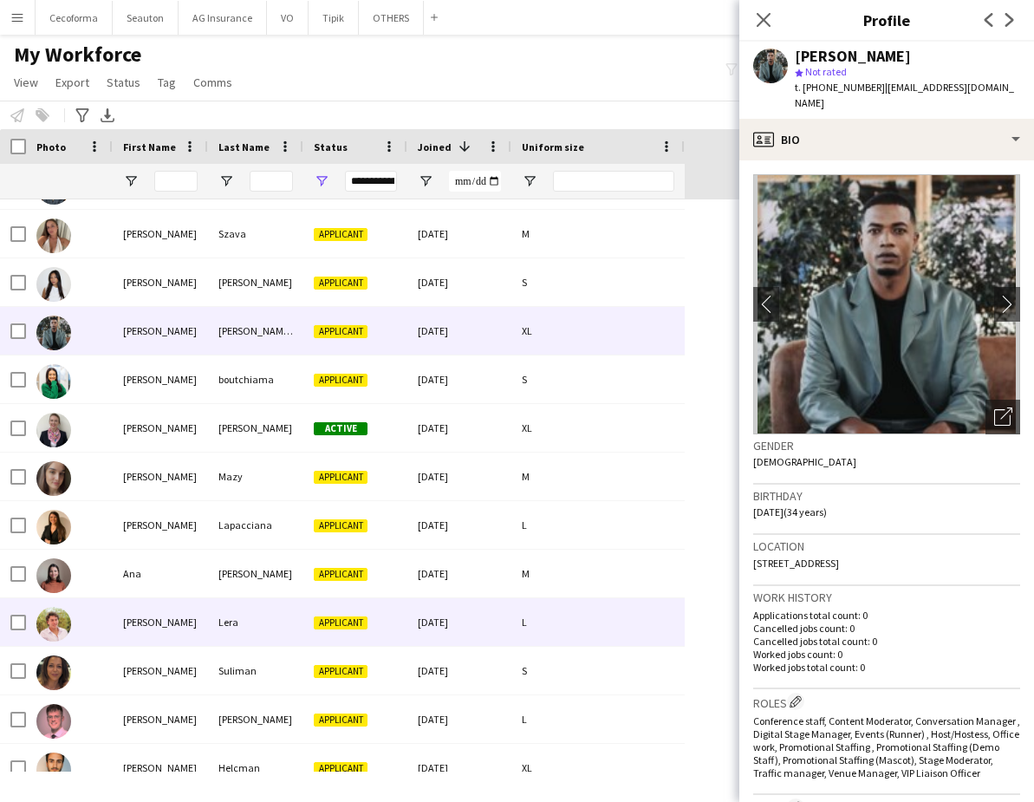
click at [169, 629] on div "[PERSON_NAME]" at bounding box center [160, 622] width 95 height 48
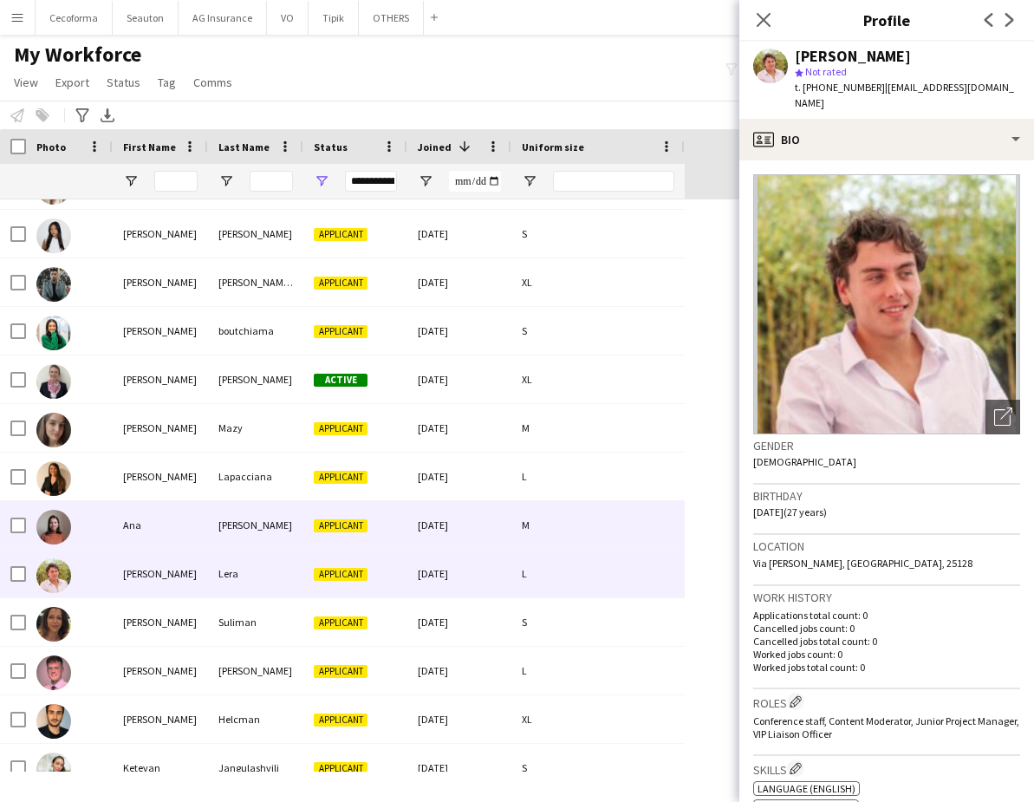
scroll to position [2601, 0]
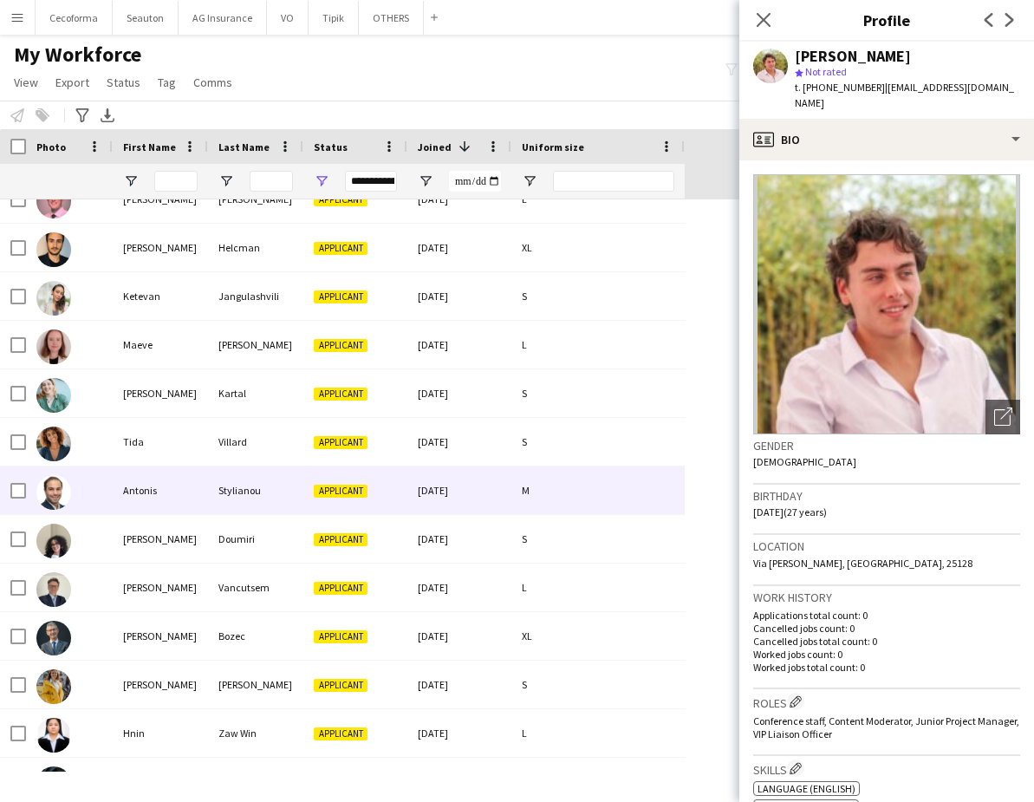
click at [156, 493] on div "Antonis" at bounding box center [160, 490] width 95 height 48
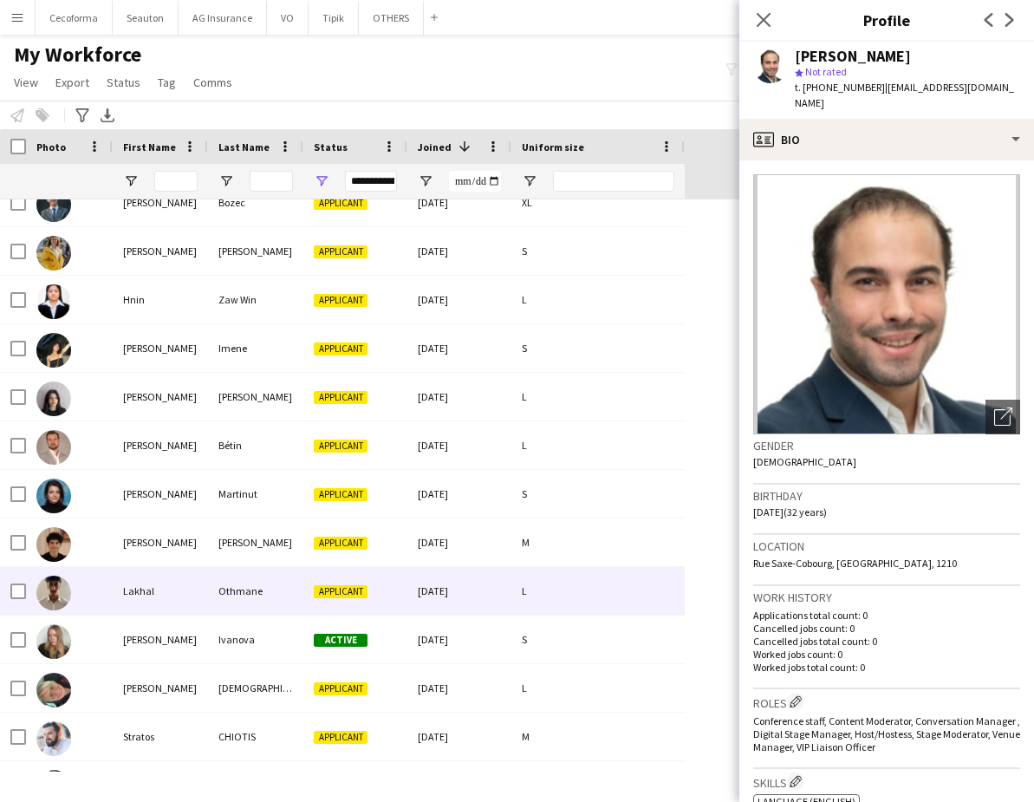
click at [157, 586] on div "Lakhal" at bounding box center [160, 591] width 95 height 48
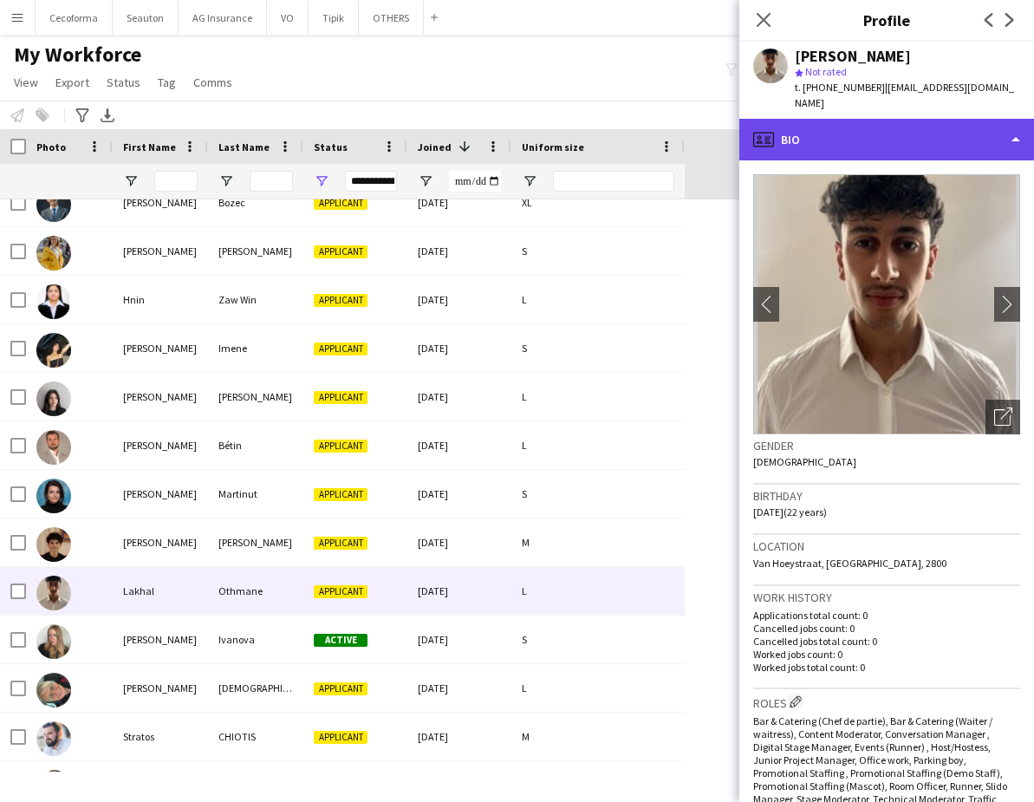
click at [895, 119] on div "profile Bio" at bounding box center [887, 140] width 295 height 42
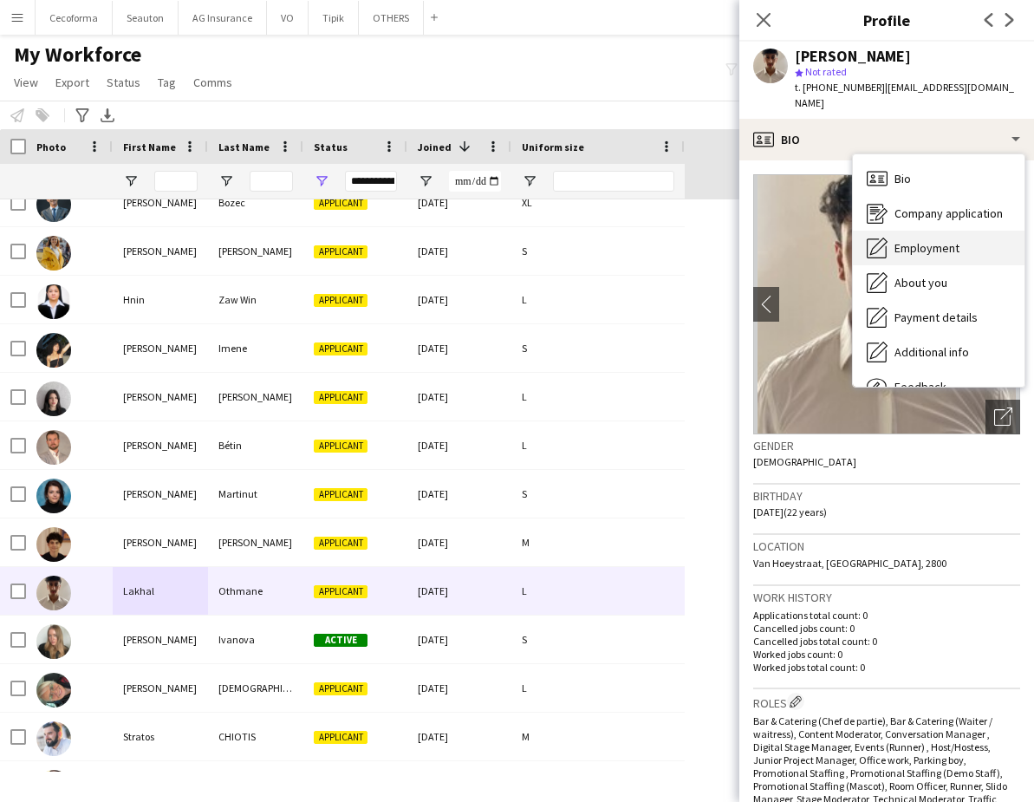
click at [939, 231] on div "Employment Employment" at bounding box center [939, 248] width 172 height 35
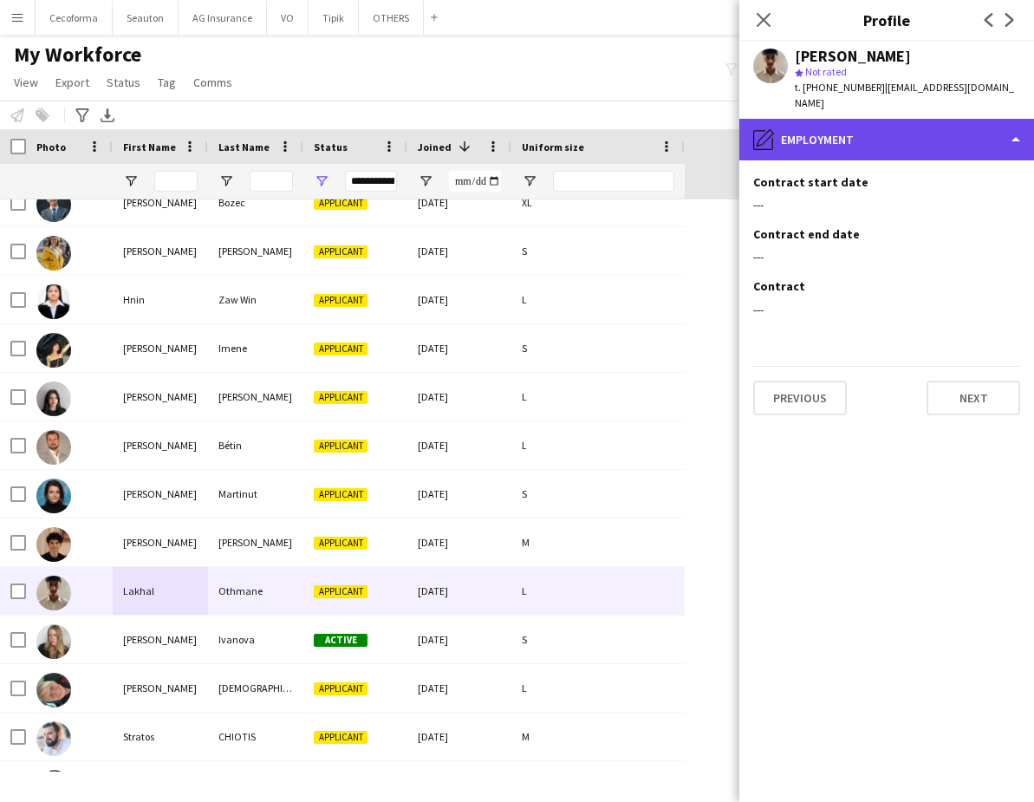
click at [828, 121] on div "pencil4 Employment" at bounding box center [887, 140] width 295 height 42
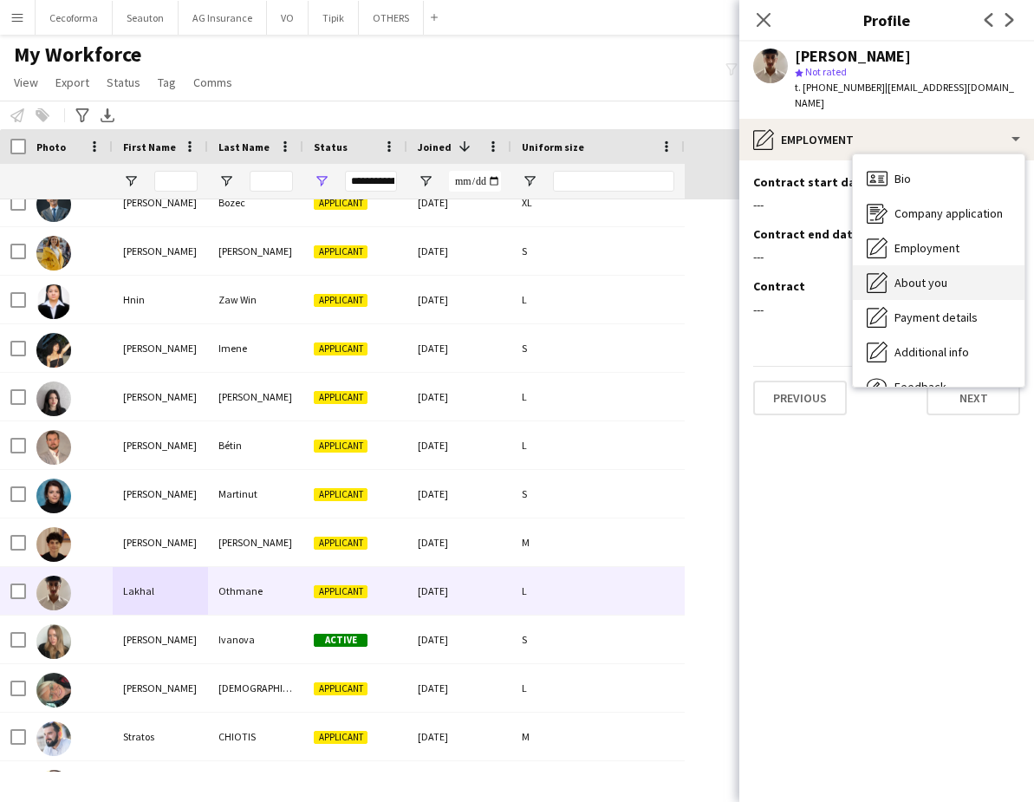
click at [920, 275] on span "About you" at bounding box center [921, 283] width 53 height 16
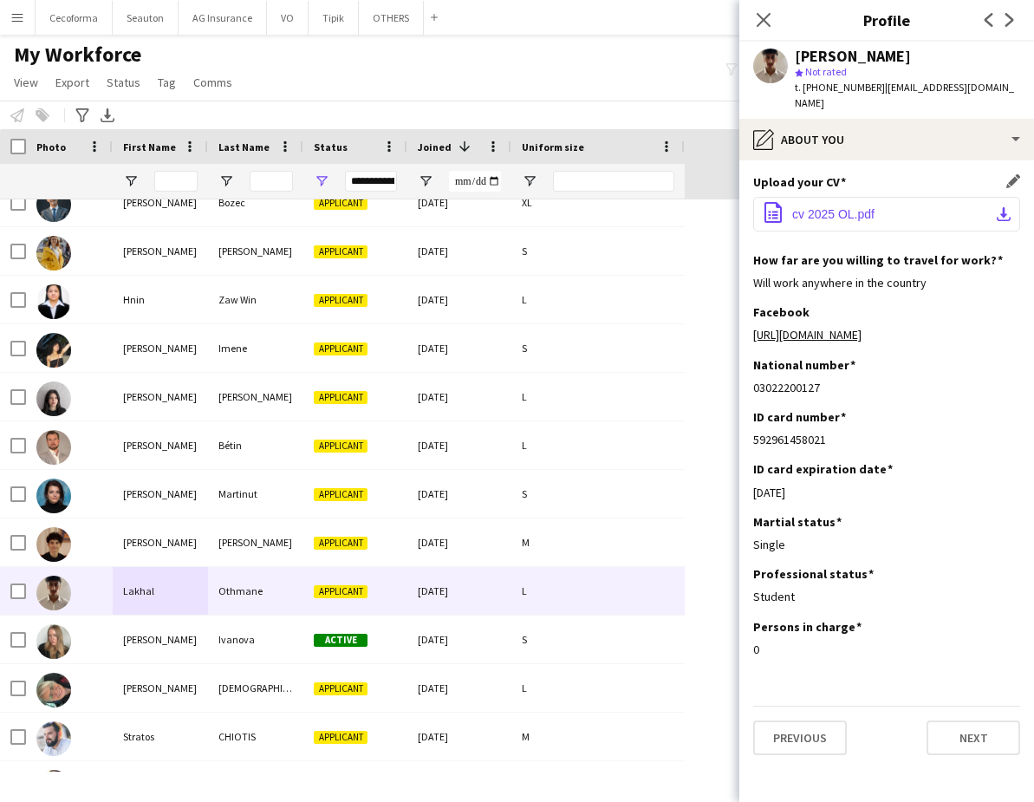
click at [852, 207] on span "cv 2025 OL.pdf" at bounding box center [833, 214] width 82 height 14
